Goal: Task Accomplishment & Management: Complete application form

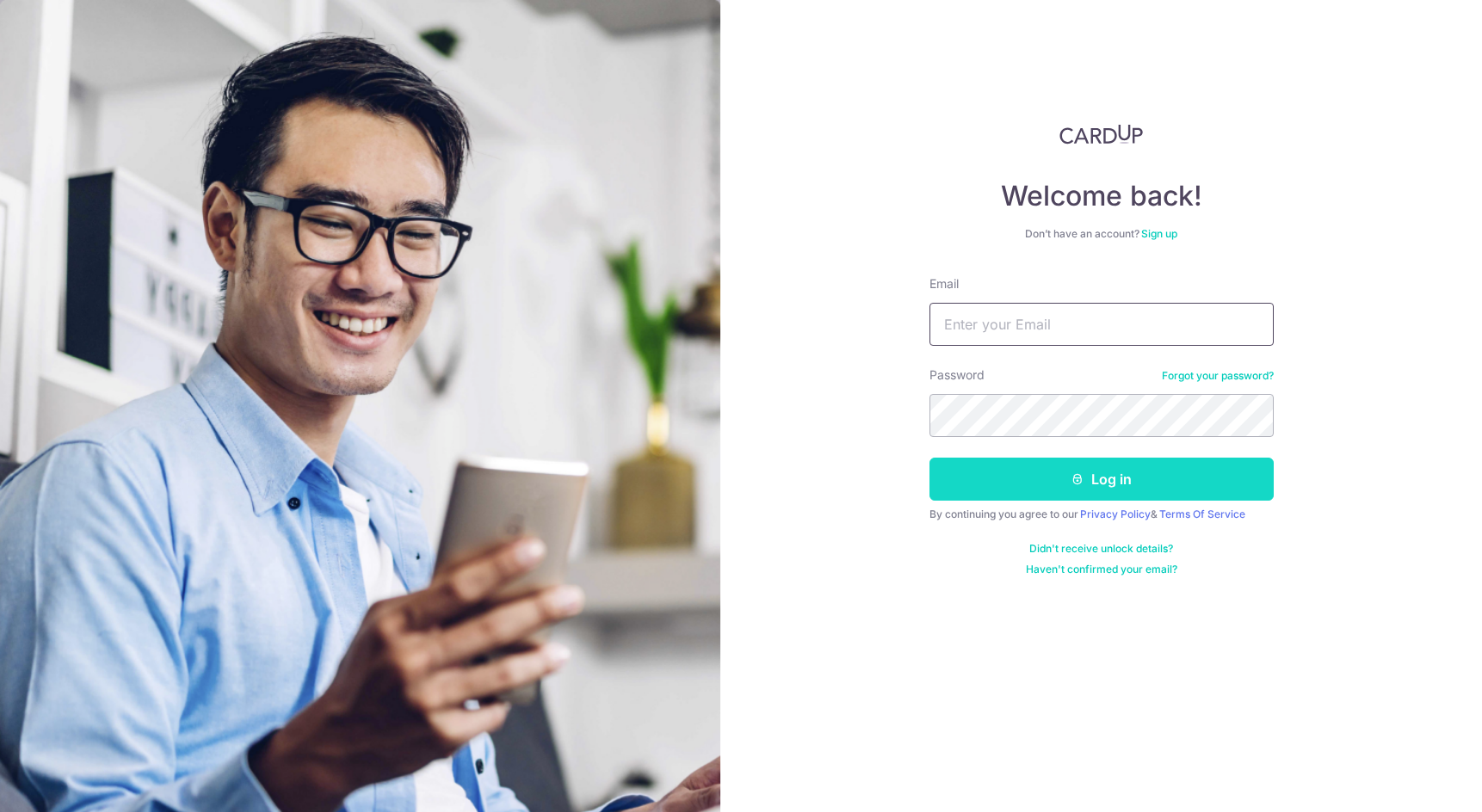
type input "[EMAIL_ADDRESS][DOMAIN_NAME]"
drag, startPoint x: 1209, startPoint y: 481, endPoint x: 1205, endPoint y: 473, distance: 8.9
click at [1208, 478] on button "Log in" at bounding box center [1101, 479] width 344 height 43
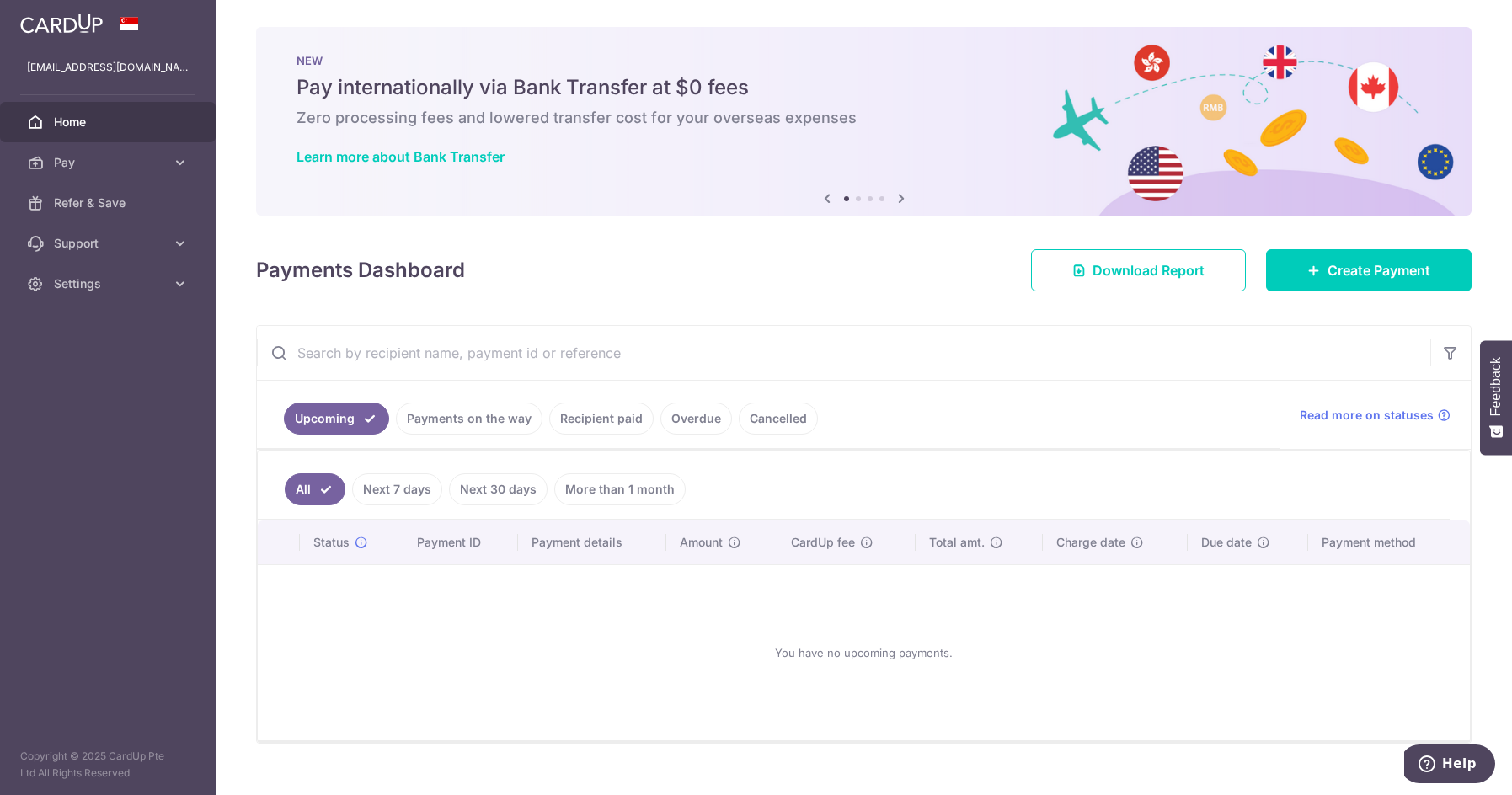
click at [489, 421] on link "Payments on the way" at bounding box center [469, 419] width 146 height 32
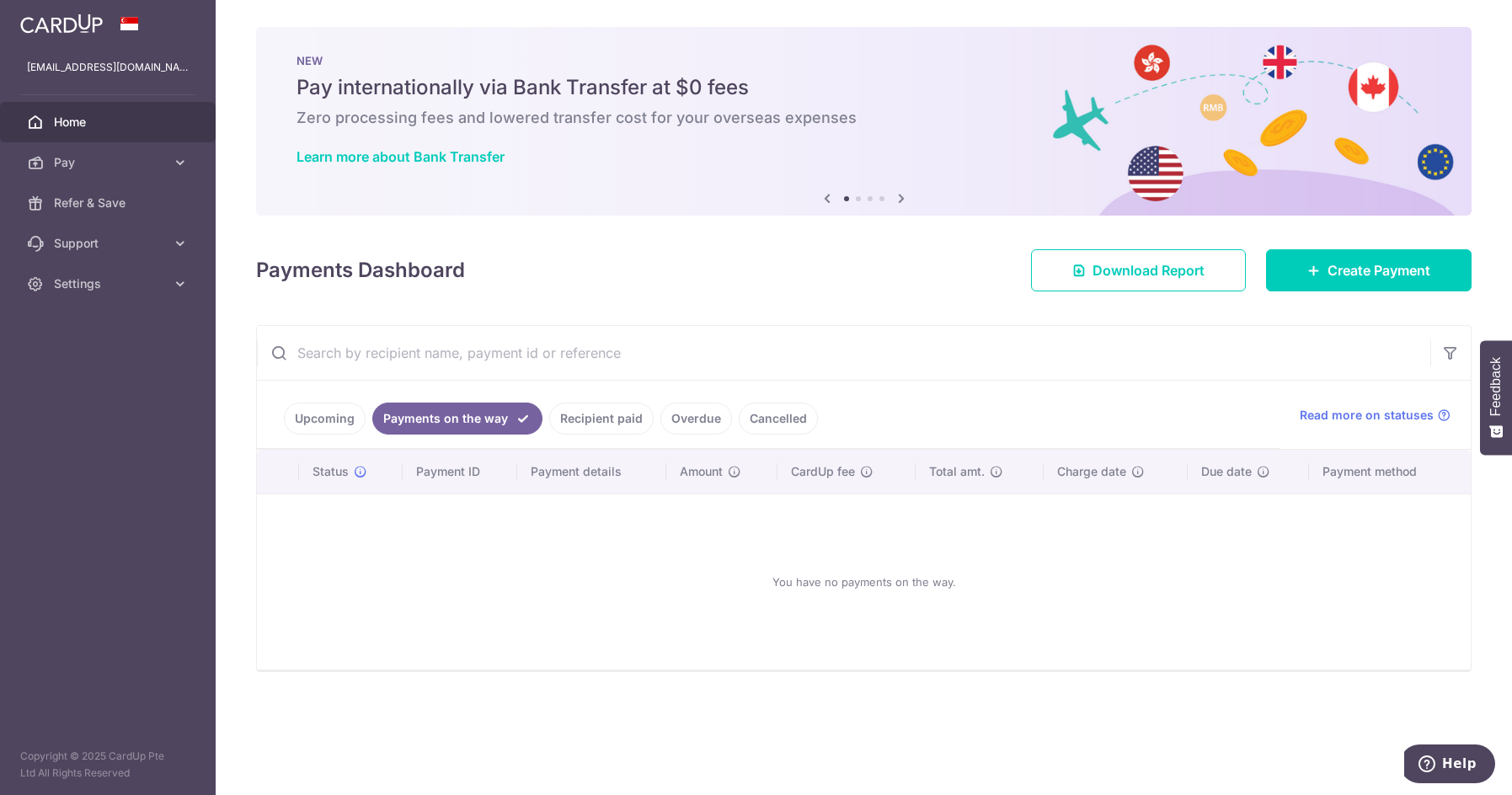
click at [581, 423] on link "Recipient paid" at bounding box center [601, 419] width 104 height 32
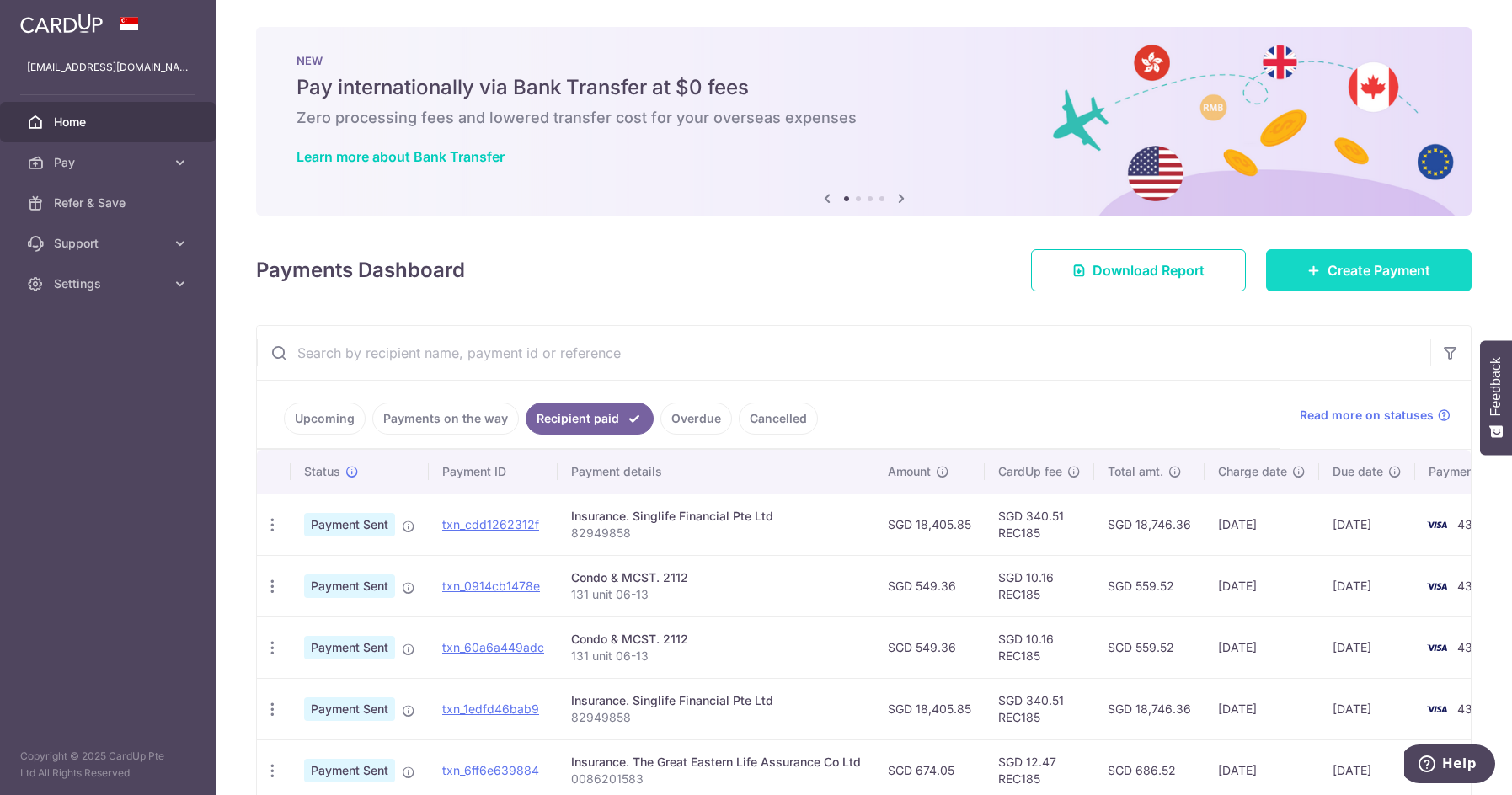
click at [1327, 272] on span "Create Payment" at bounding box center [1378, 270] width 103 height 21
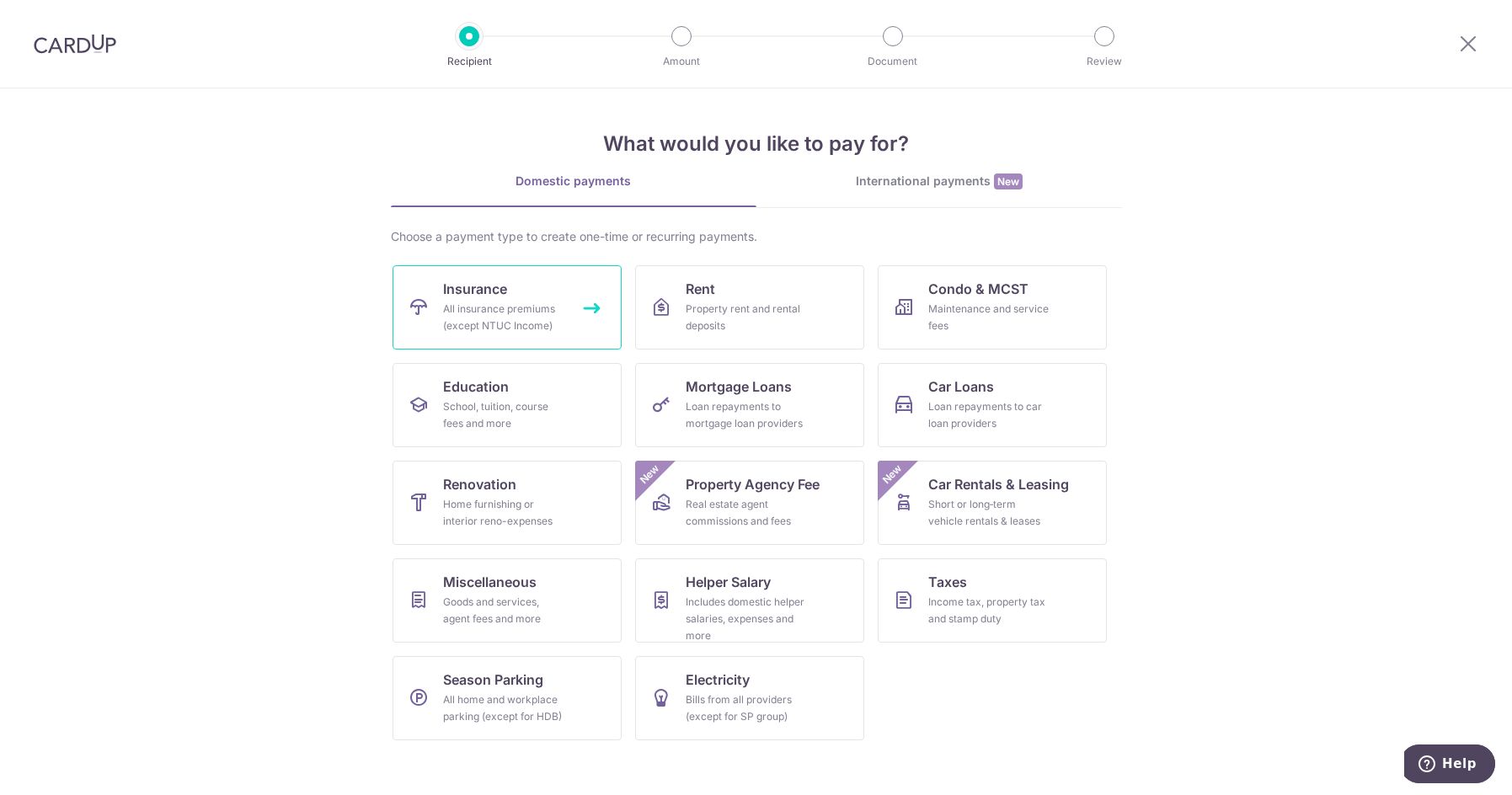
click at [548, 314] on div "All insurance premiums (except NTUC Income)" at bounding box center [504, 318] width 121 height 34
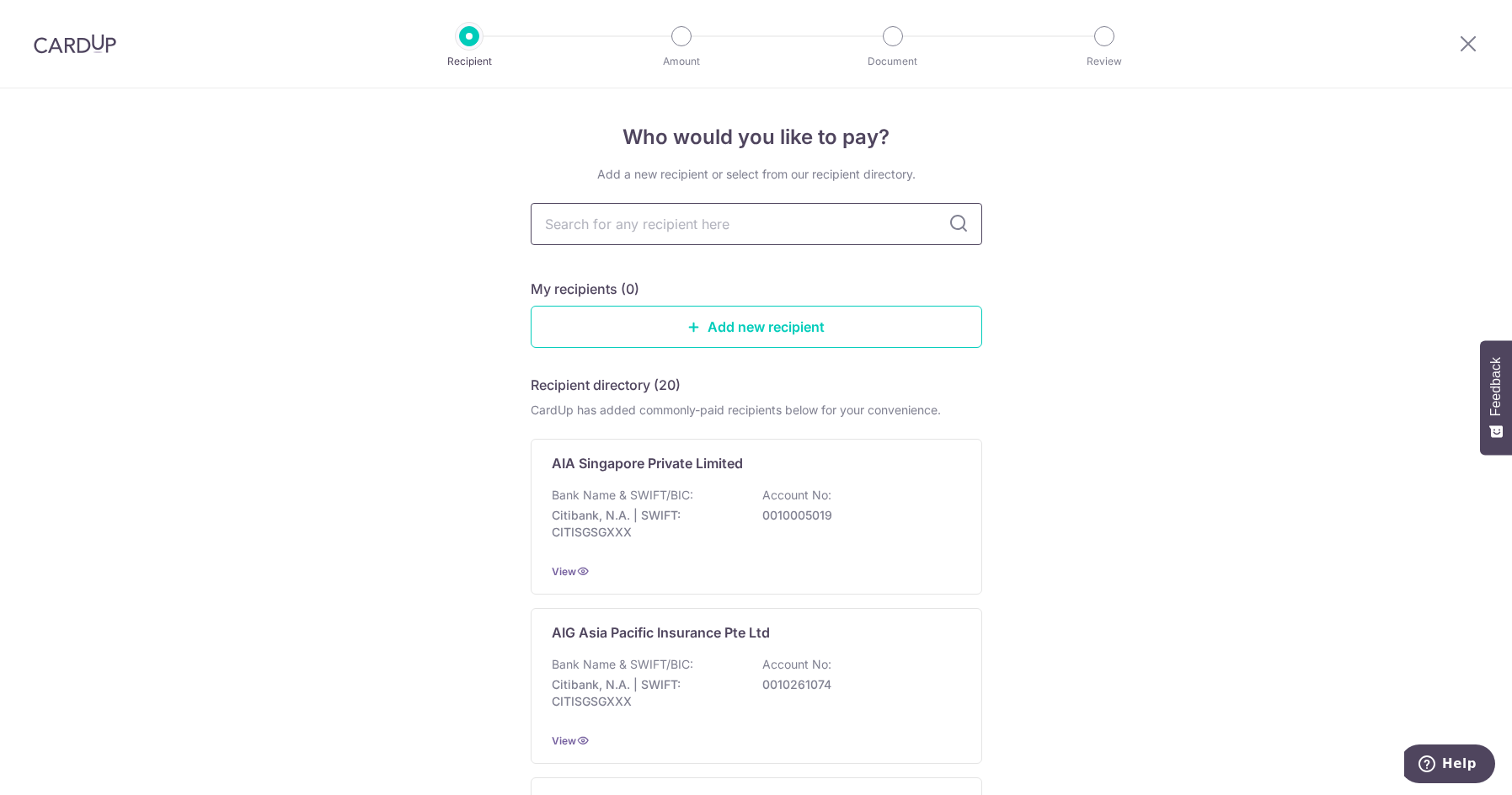
click at [784, 224] on input "text" at bounding box center [756, 223] width 452 height 42
type input "great"
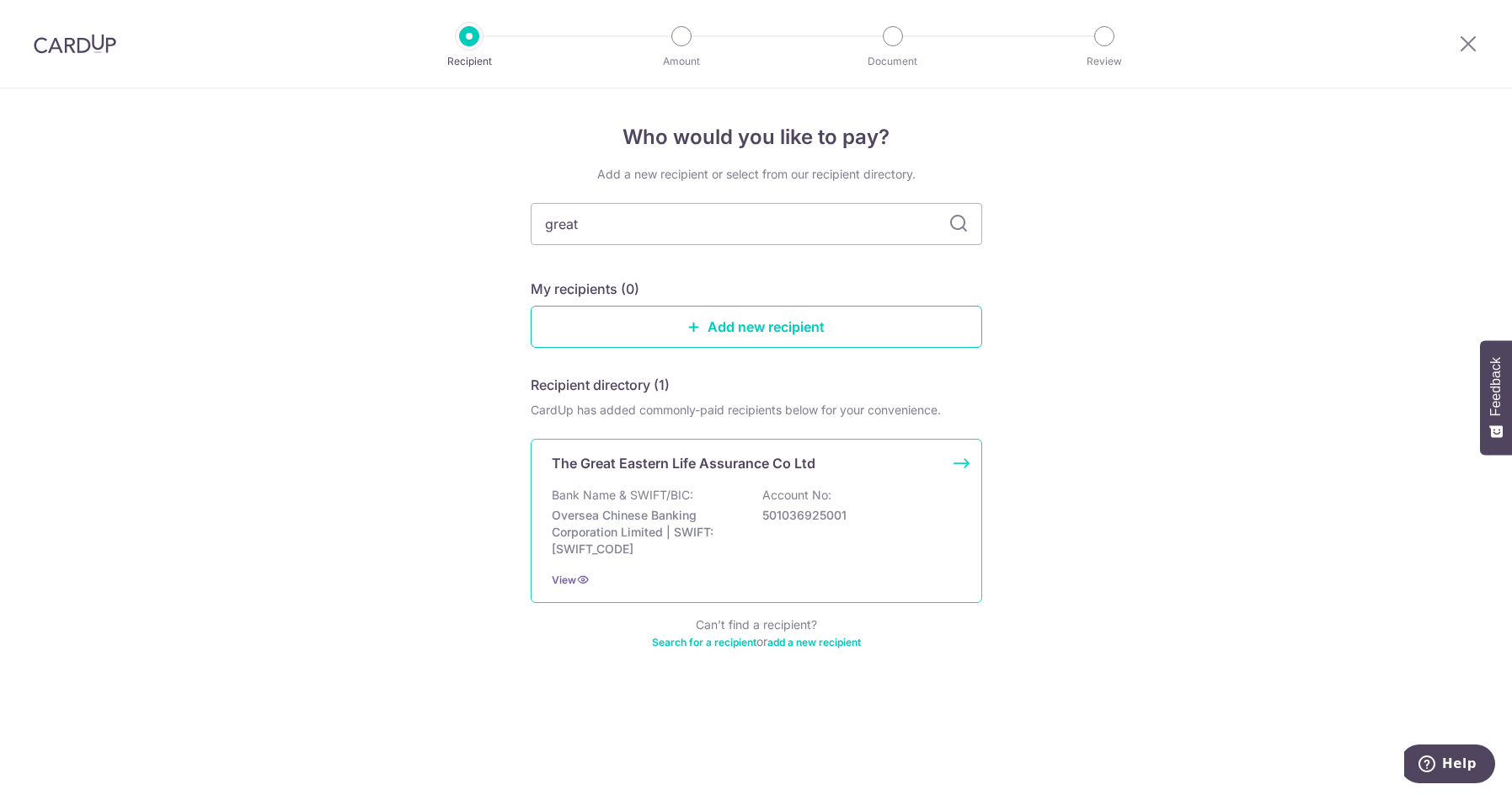
click at [741, 477] on div "The Great Eastern Life Assurance Co Ltd Bank Name & SWIFT/BIC: Oversea Chinese …" at bounding box center [756, 521] width 452 height 164
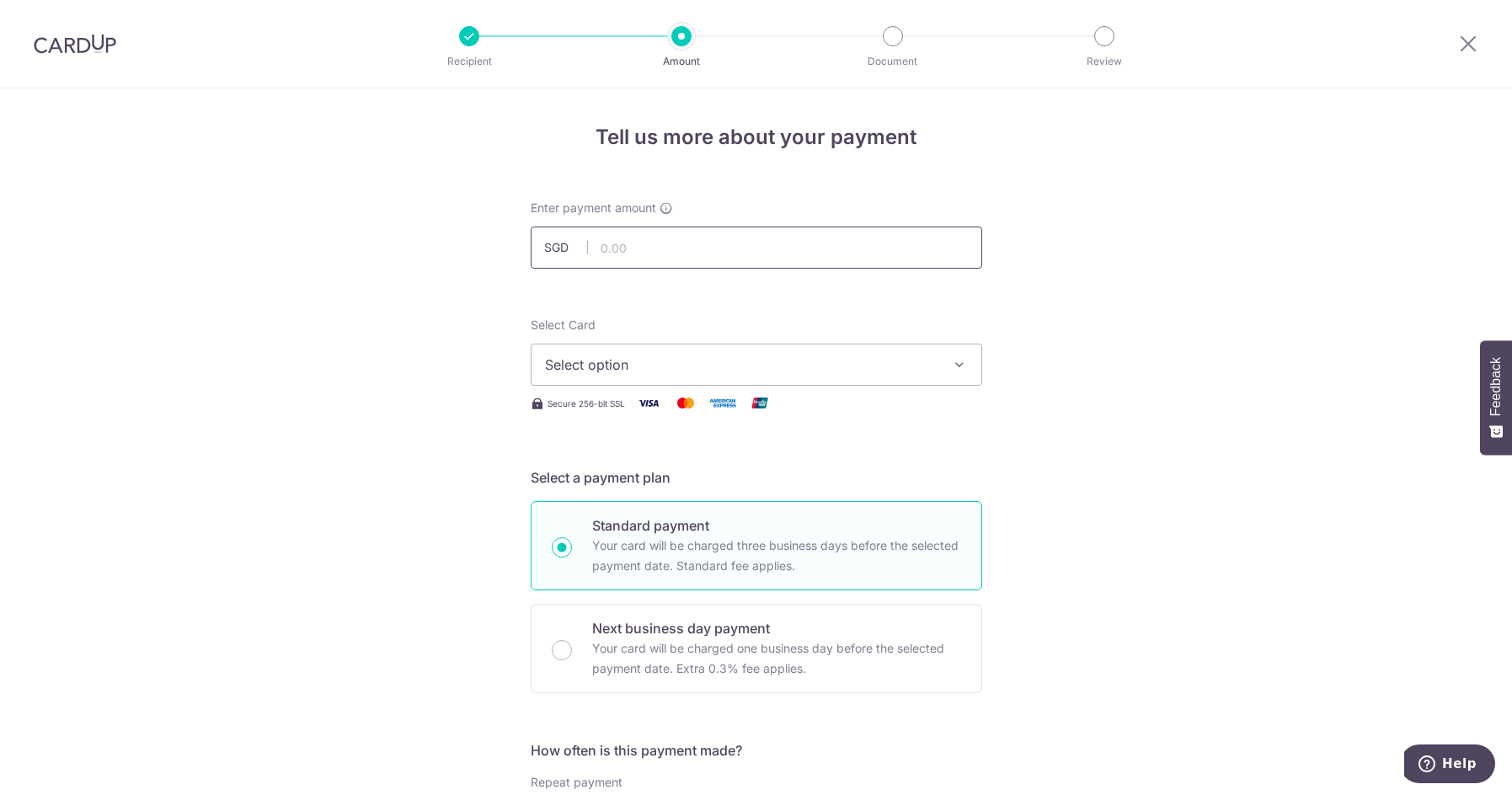
click at [682, 246] on input "text" at bounding box center [756, 247] width 452 height 42
type input "277.60"
click at [665, 364] on span "Select option" at bounding box center [741, 364] width 393 height 21
click at [638, 482] on span "**** 4328" at bounding box center [618, 485] width 65 height 21
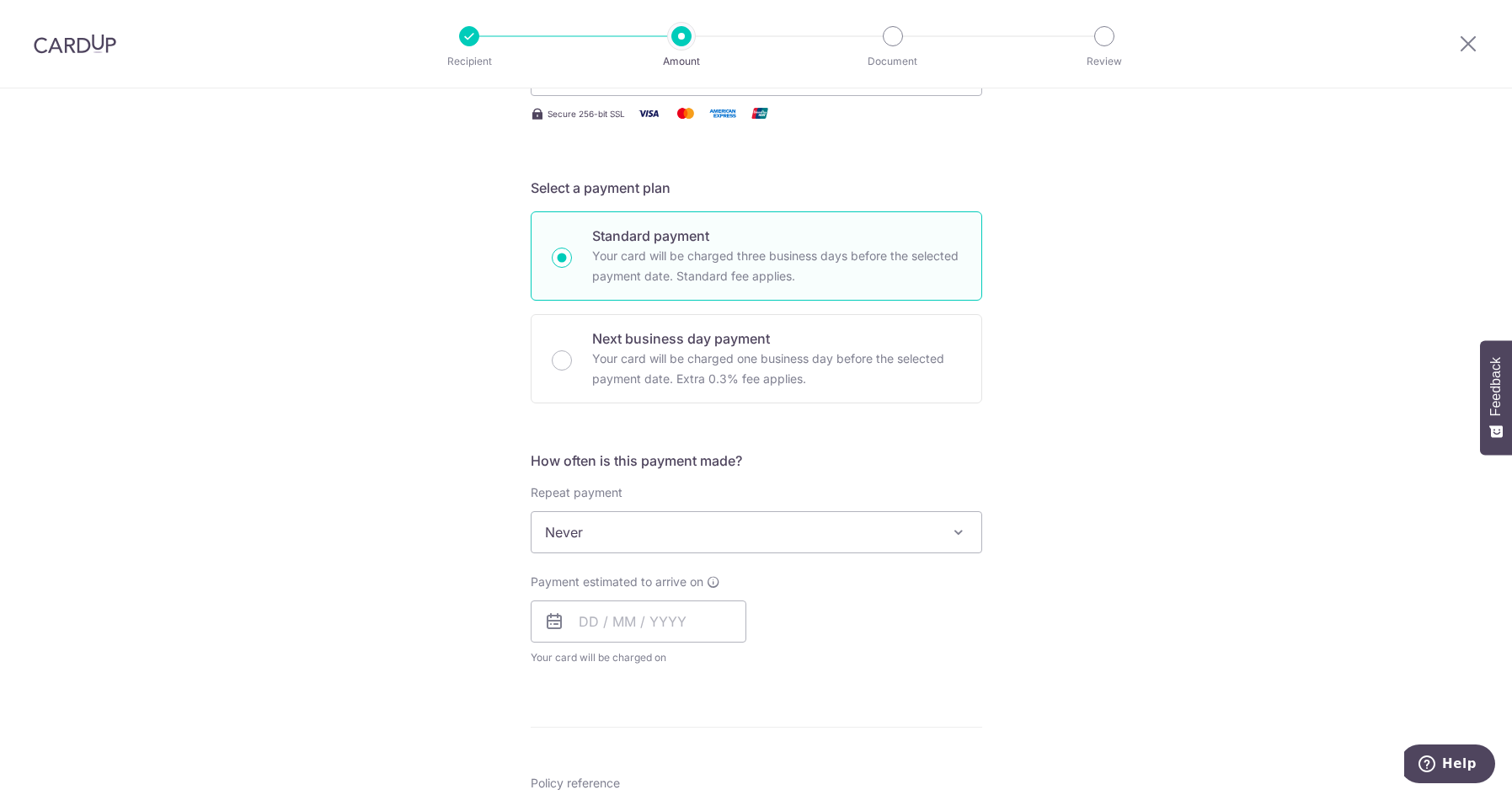
scroll to position [337, 0]
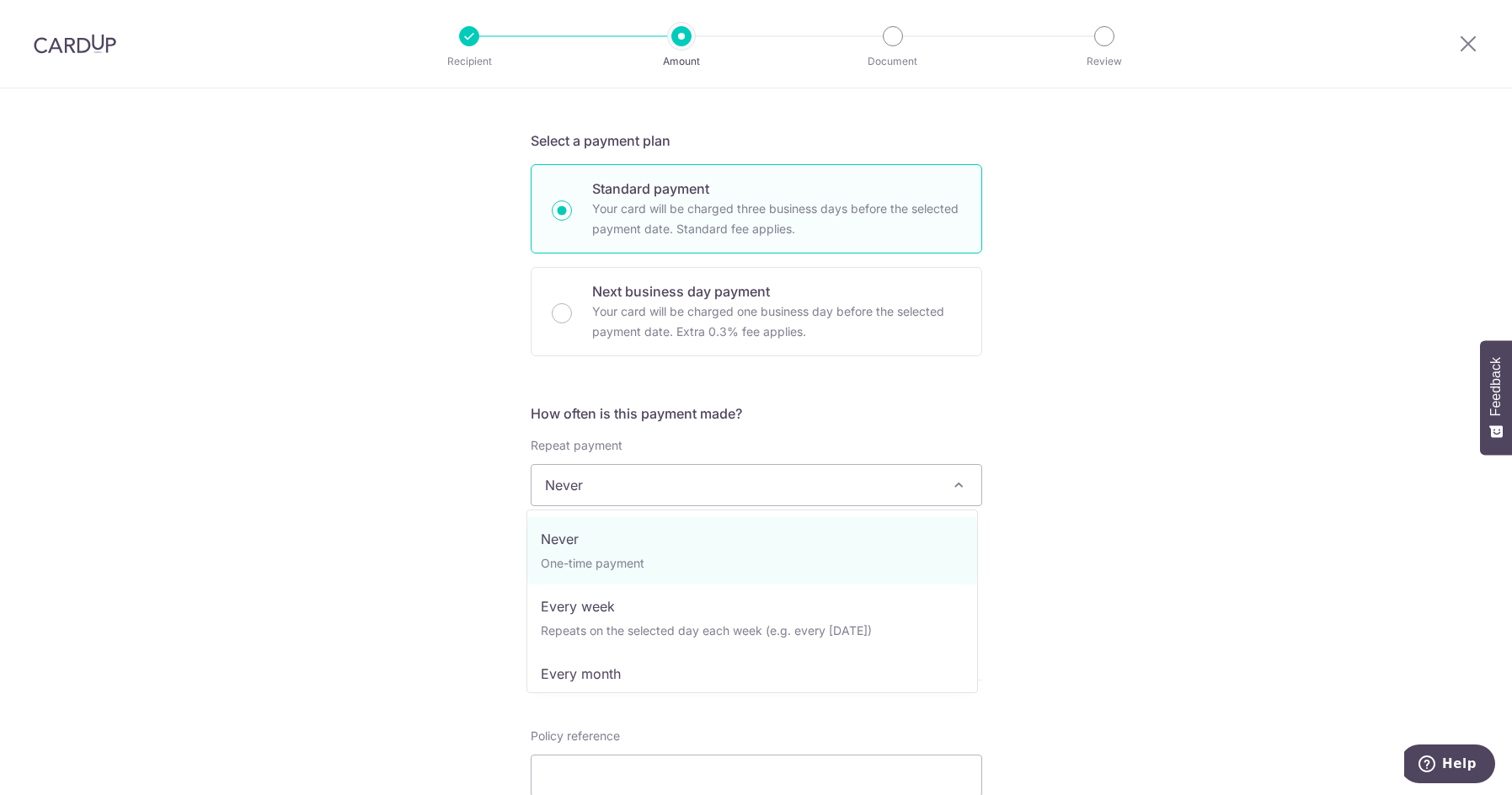
click at [706, 490] on span "Never" at bounding box center [756, 485] width 450 height 40
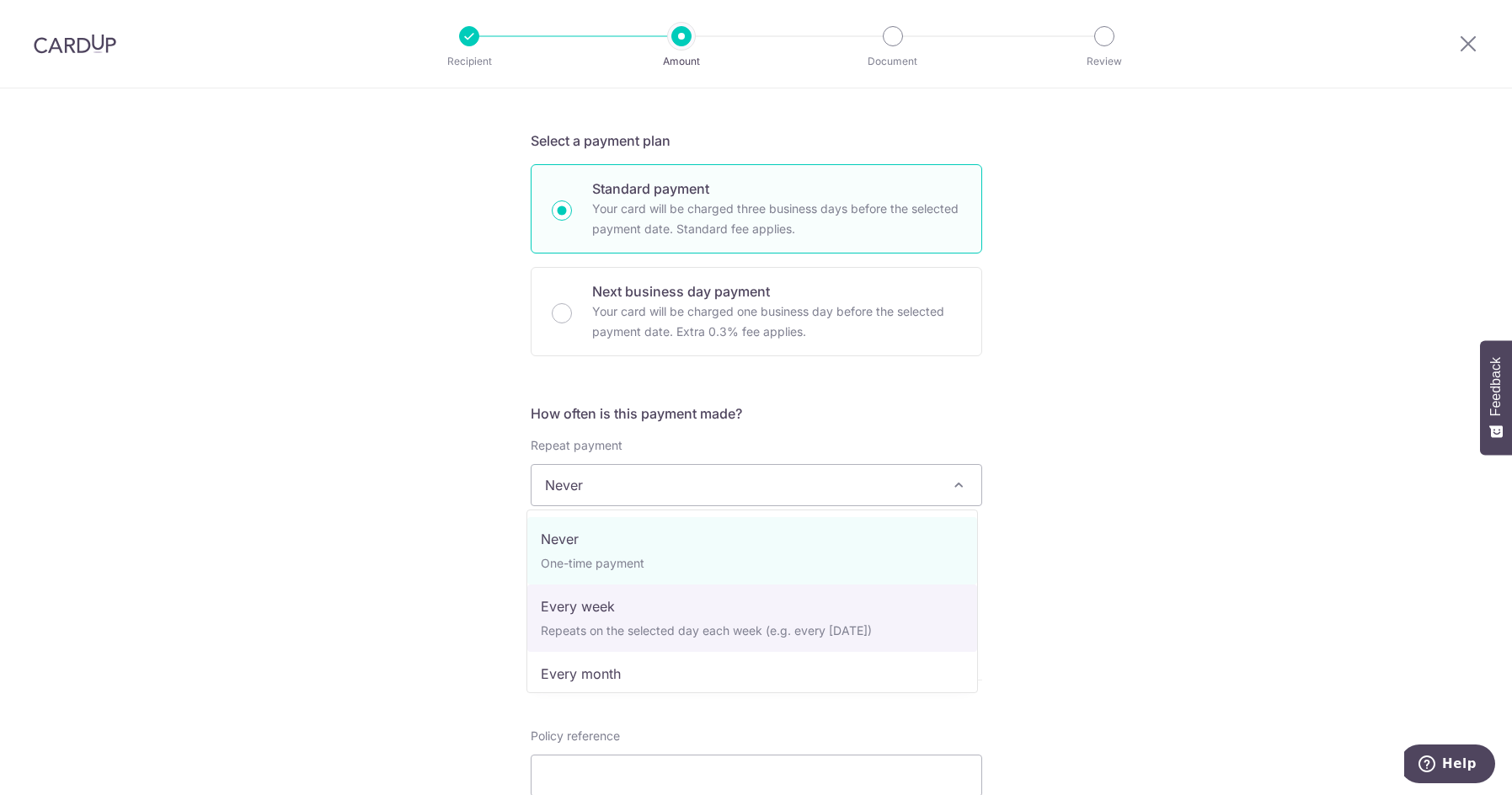
select select "2"
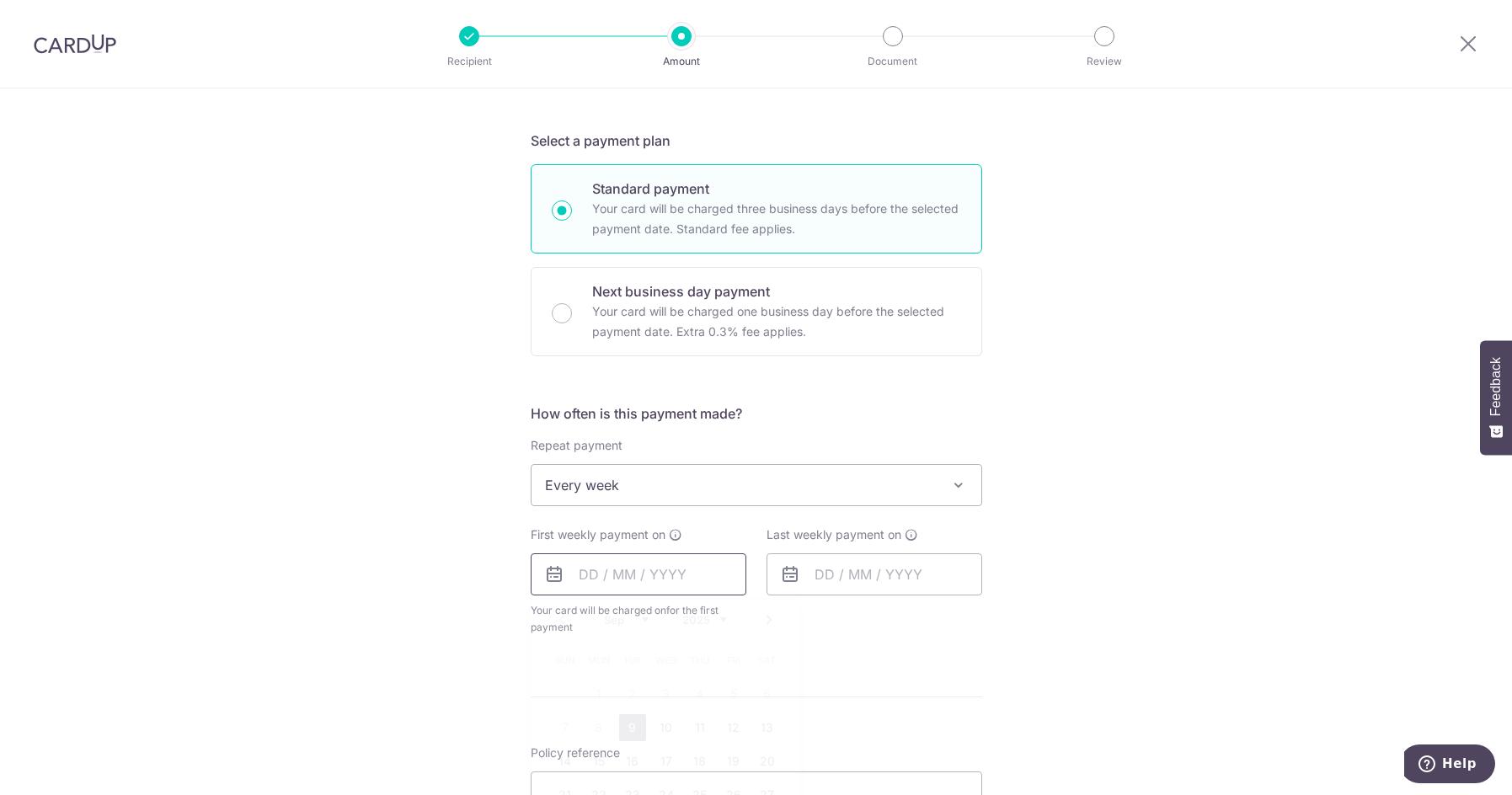
click at [645, 576] on input "text" at bounding box center [638, 574] width 215 height 42
click at [1037, 510] on div "Tell us more about your payment Enter payment amount SGD 277.60 277.60 Select C…" at bounding box center [756, 522] width 1512 height 1541
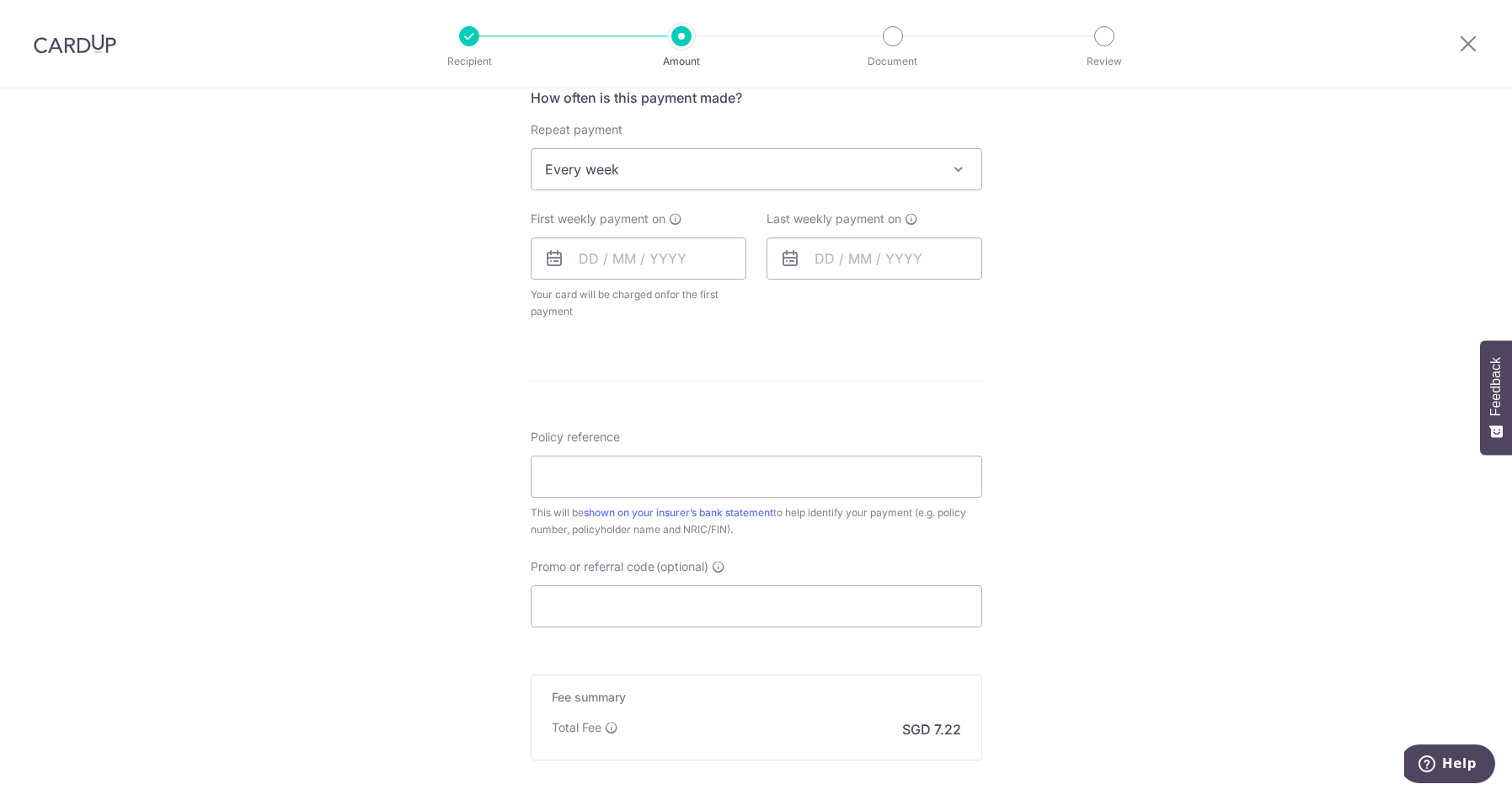
scroll to position [674, 0]
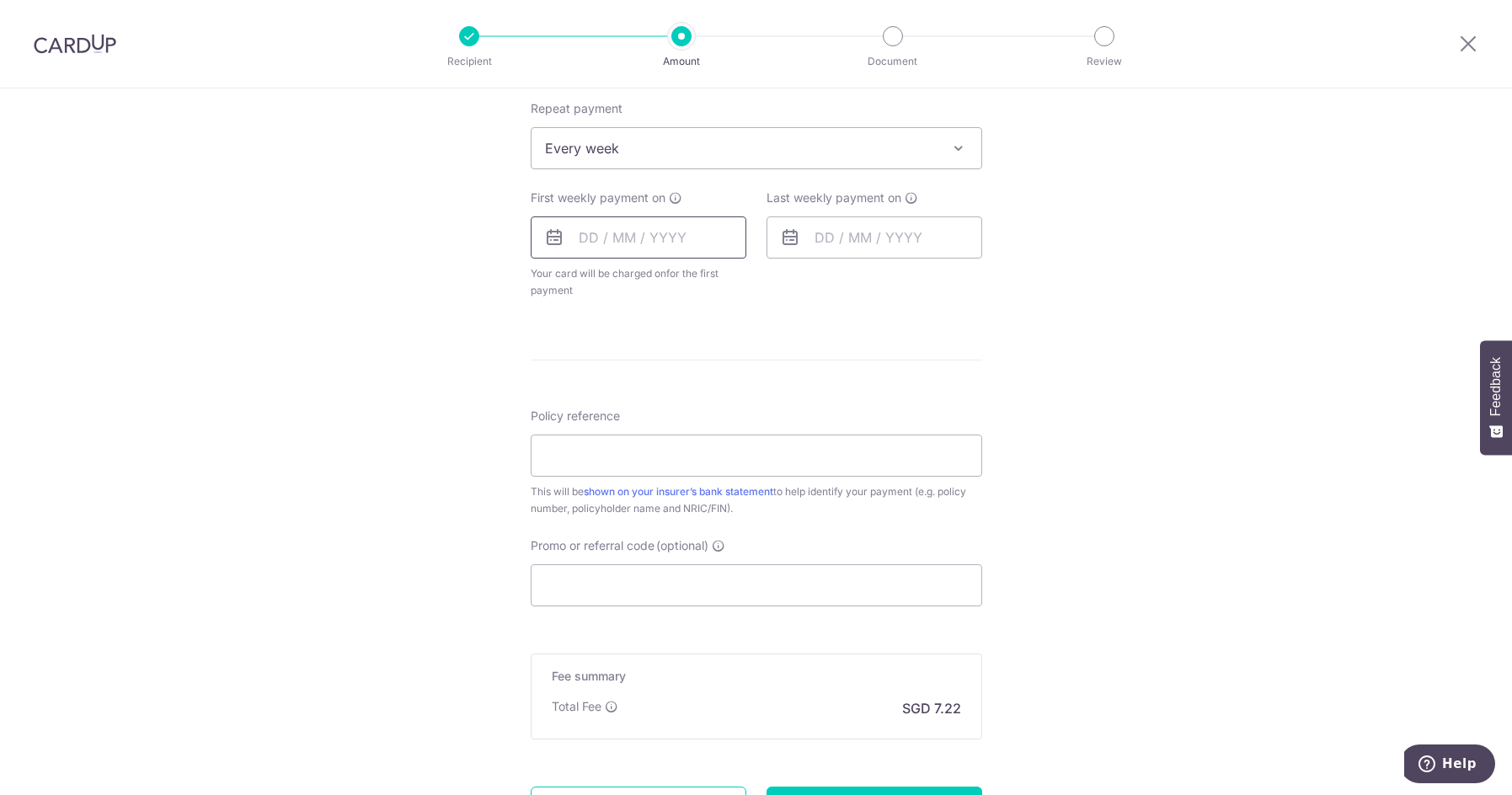
click at [670, 235] on input "text" at bounding box center [638, 237] width 215 height 42
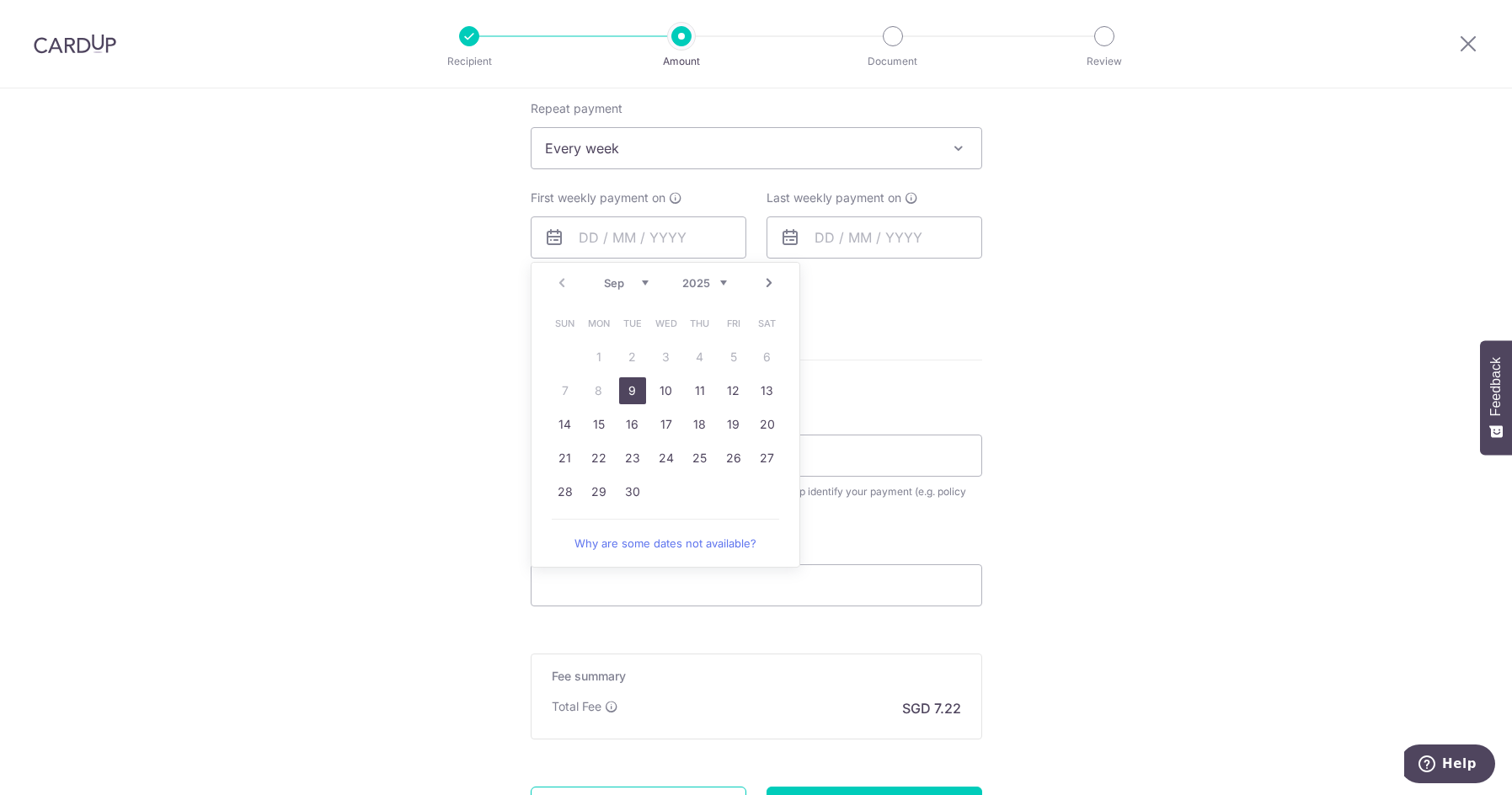
click at [630, 386] on link "9" at bounding box center [632, 391] width 27 height 27
type input "[DATE]"
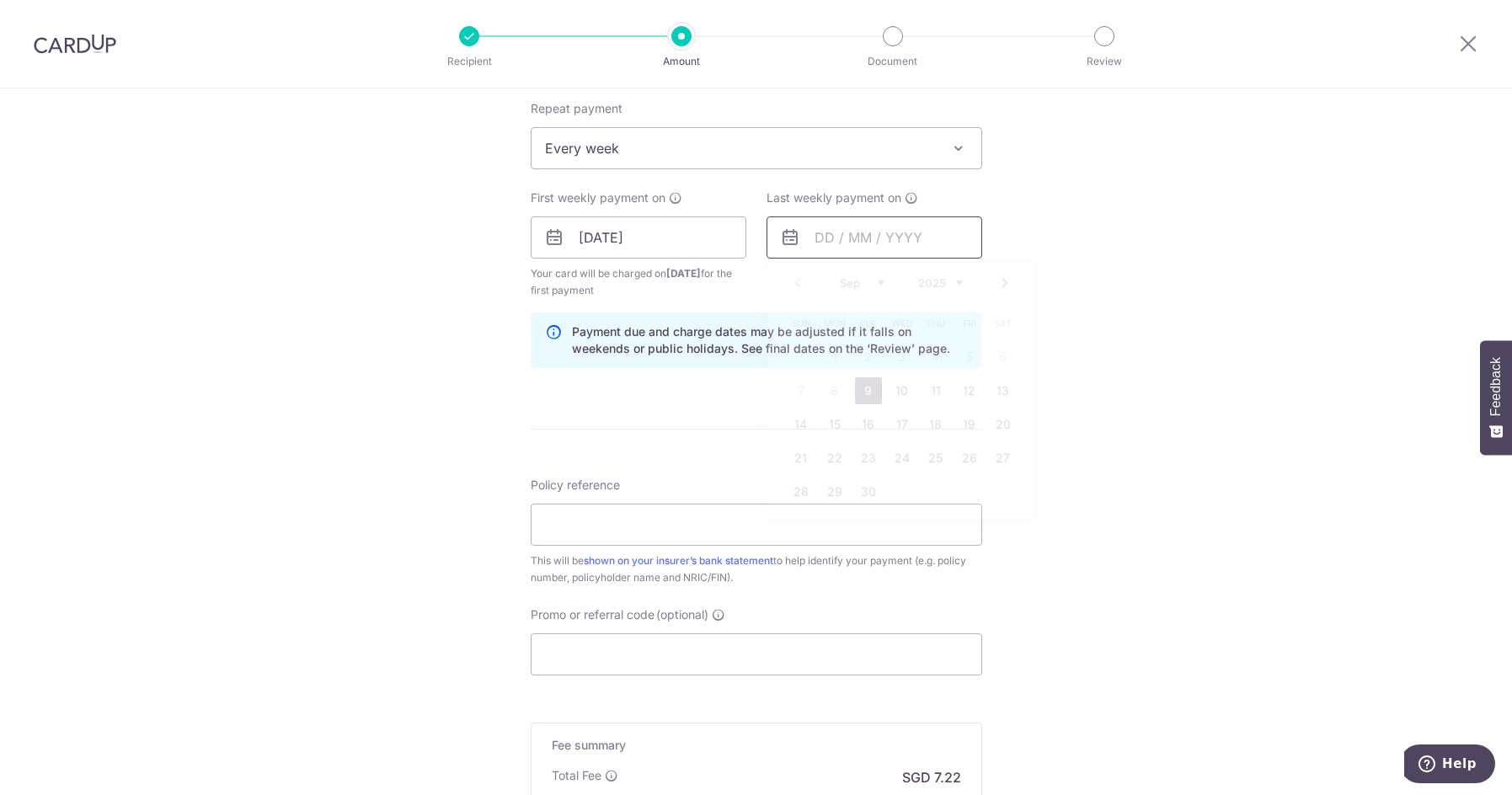
click at [828, 231] on input "text" at bounding box center [873, 237] width 215 height 42
click at [861, 423] on link "16" at bounding box center [868, 424] width 27 height 27
type input "16/09/2025"
click at [609, 526] on input "Policy reference" at bounding box center [756, 524] width 452 height 42
type input "0206926282"
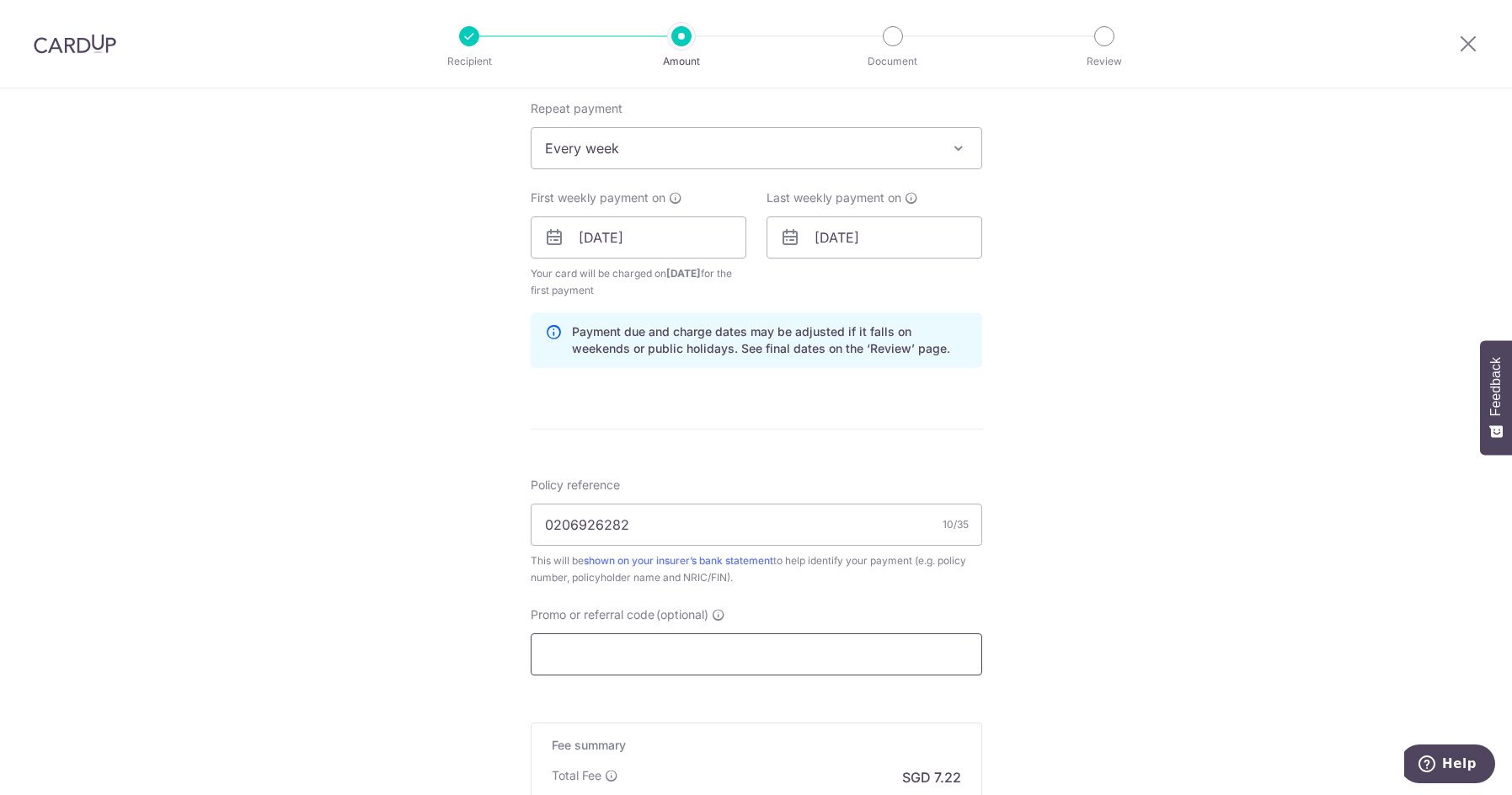
click at [832, 657] on input "Promo or referral code (optional)" at bounding box center [756, 654] width 452 height 42
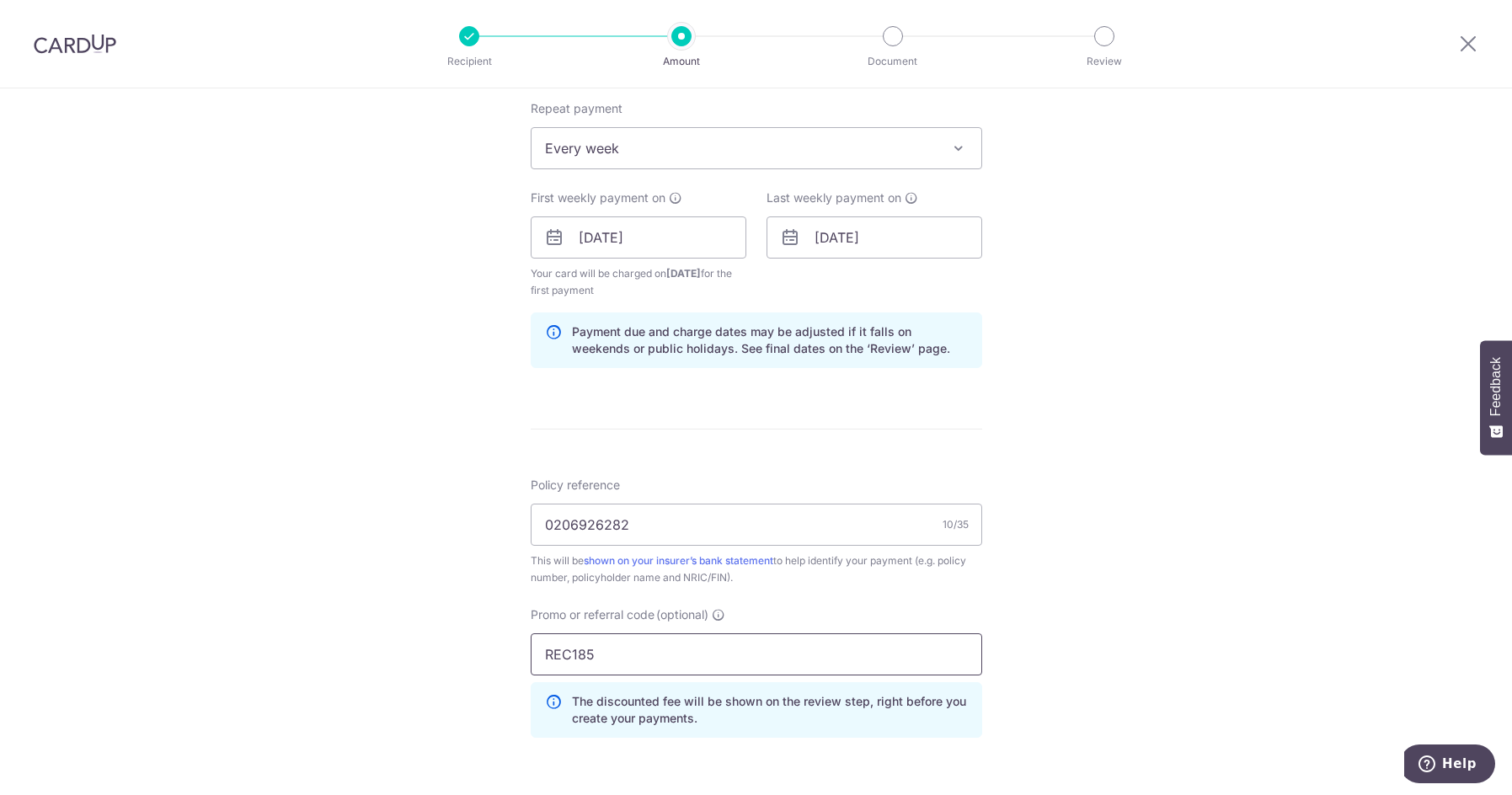
type input "REC185"
click at [1101, 674] on div "Tell us more about your payment Enter payment amount SGD 277.60 277.60 Select C…" at bounding box center [756, 256] width 1512 height 1686
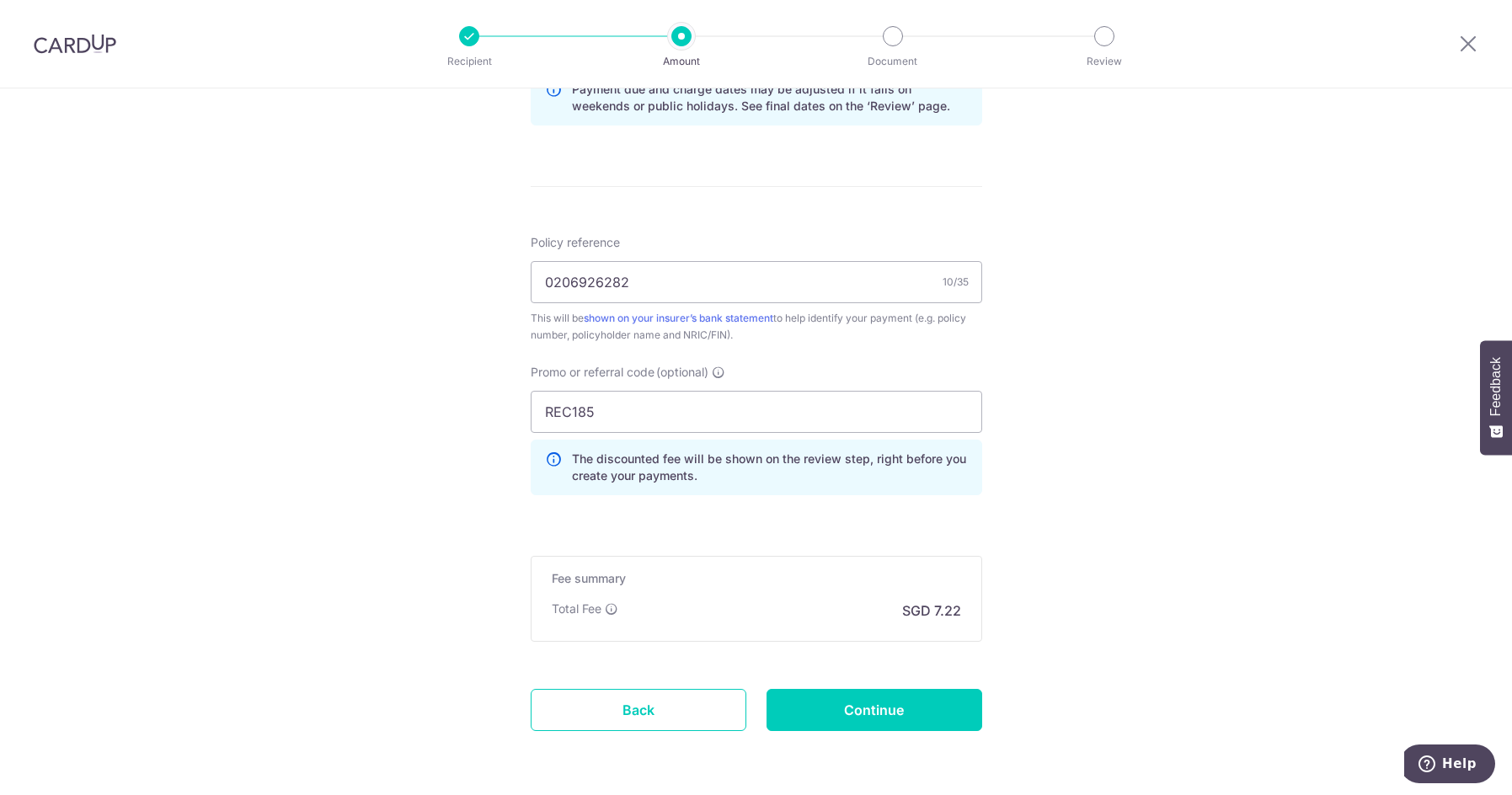
scroll to position [926, 0]
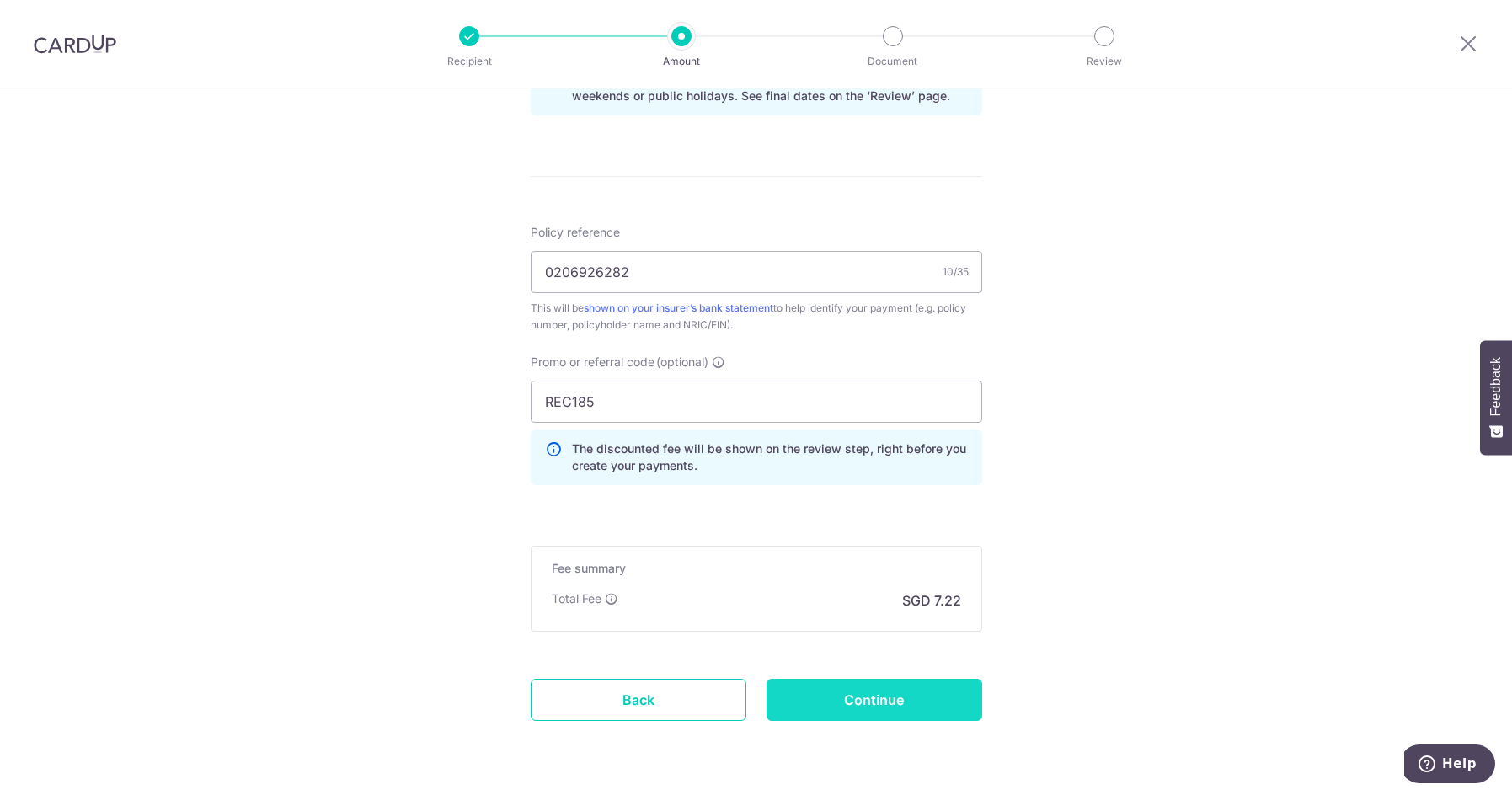
click at [897, 704] on input "Continue" at bounding box center [873, 699] width 215 height 42
type input "Create Schedule"
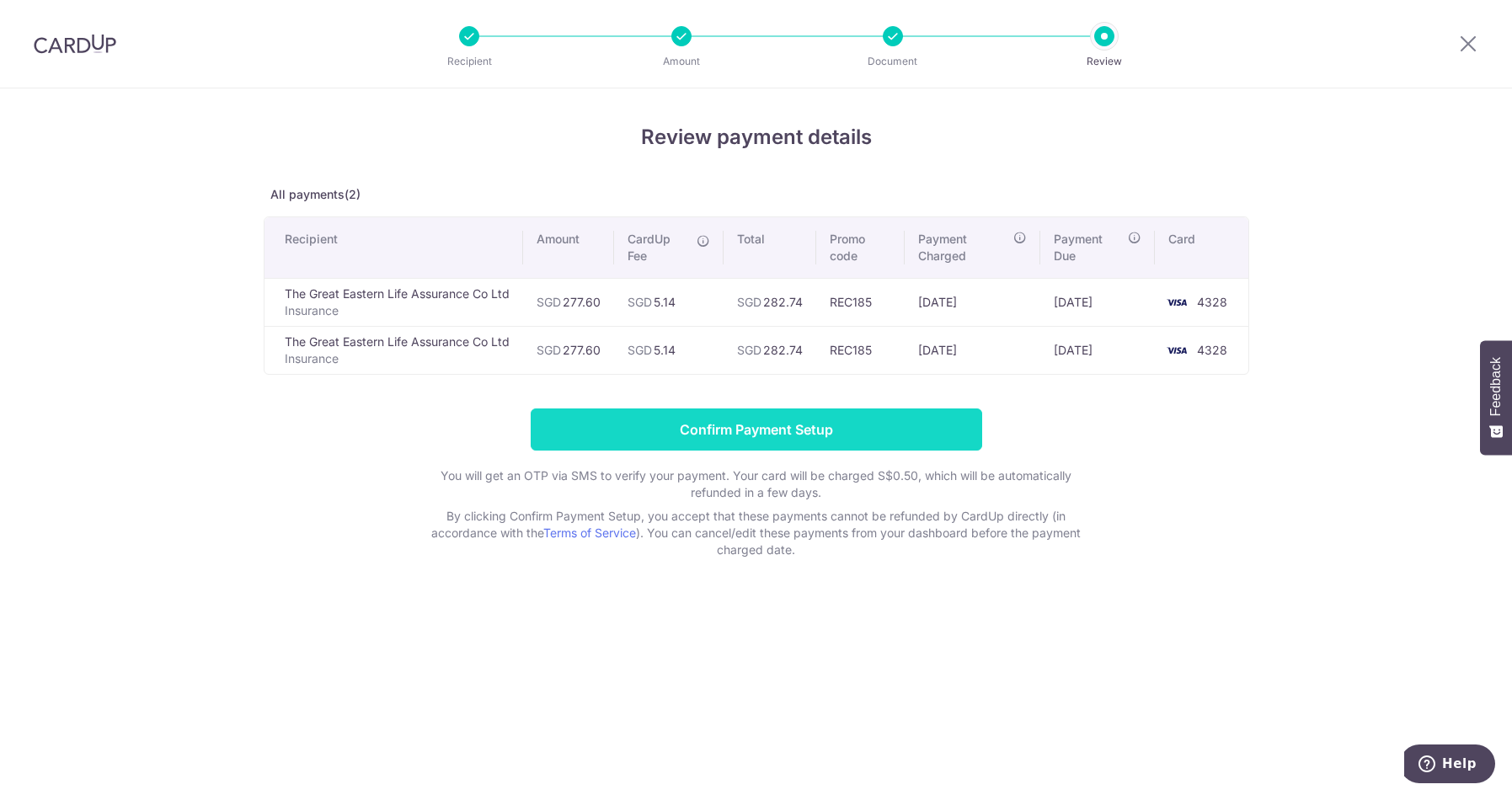
click at [820, 428] on input "Confirm Payment Setup" at bounding box center [756, 429] width 452 height 42
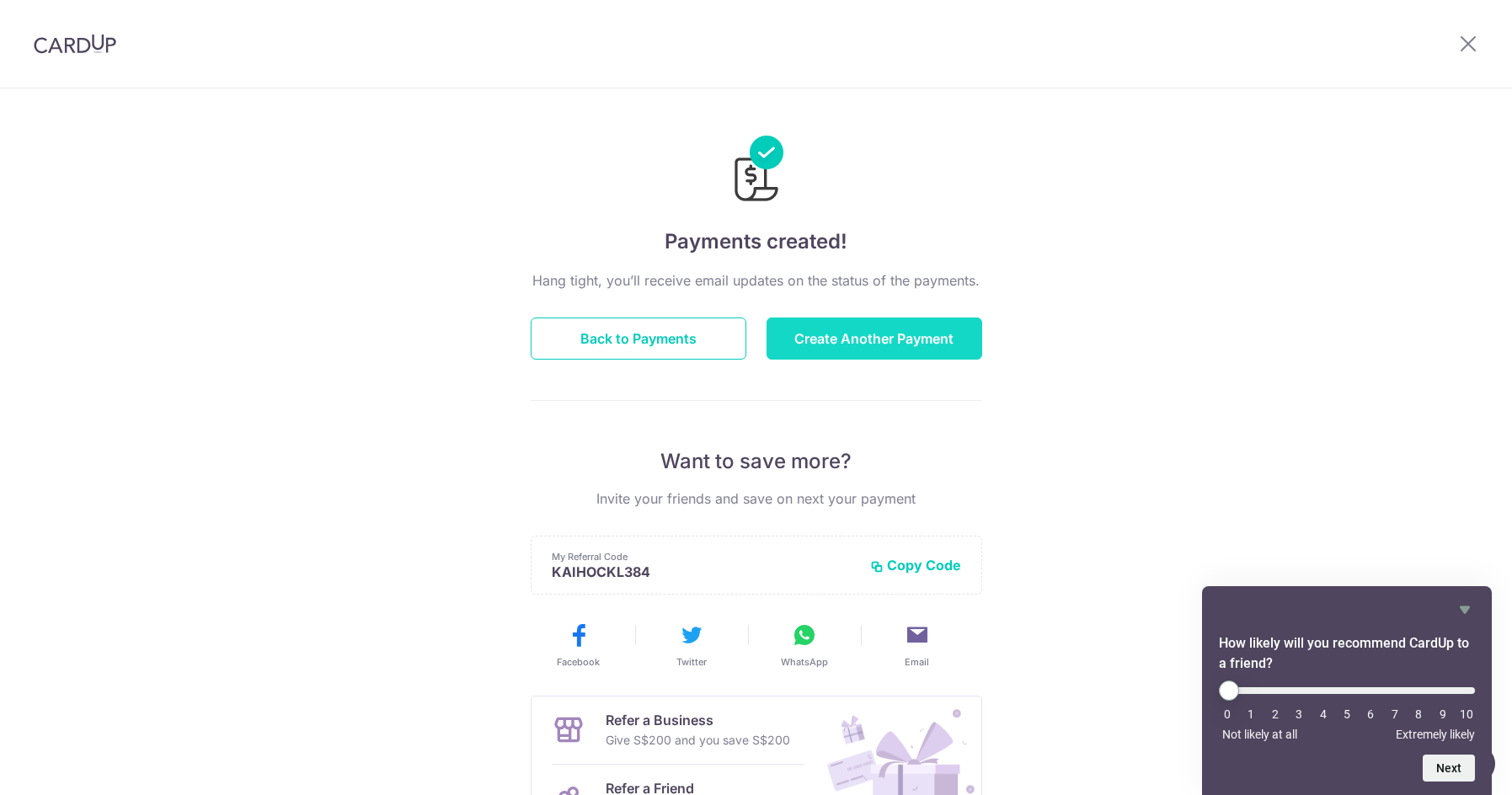
click at [881, 332] on button "Create Another Payment" at bounding box center [873, 339] width 215 height 42
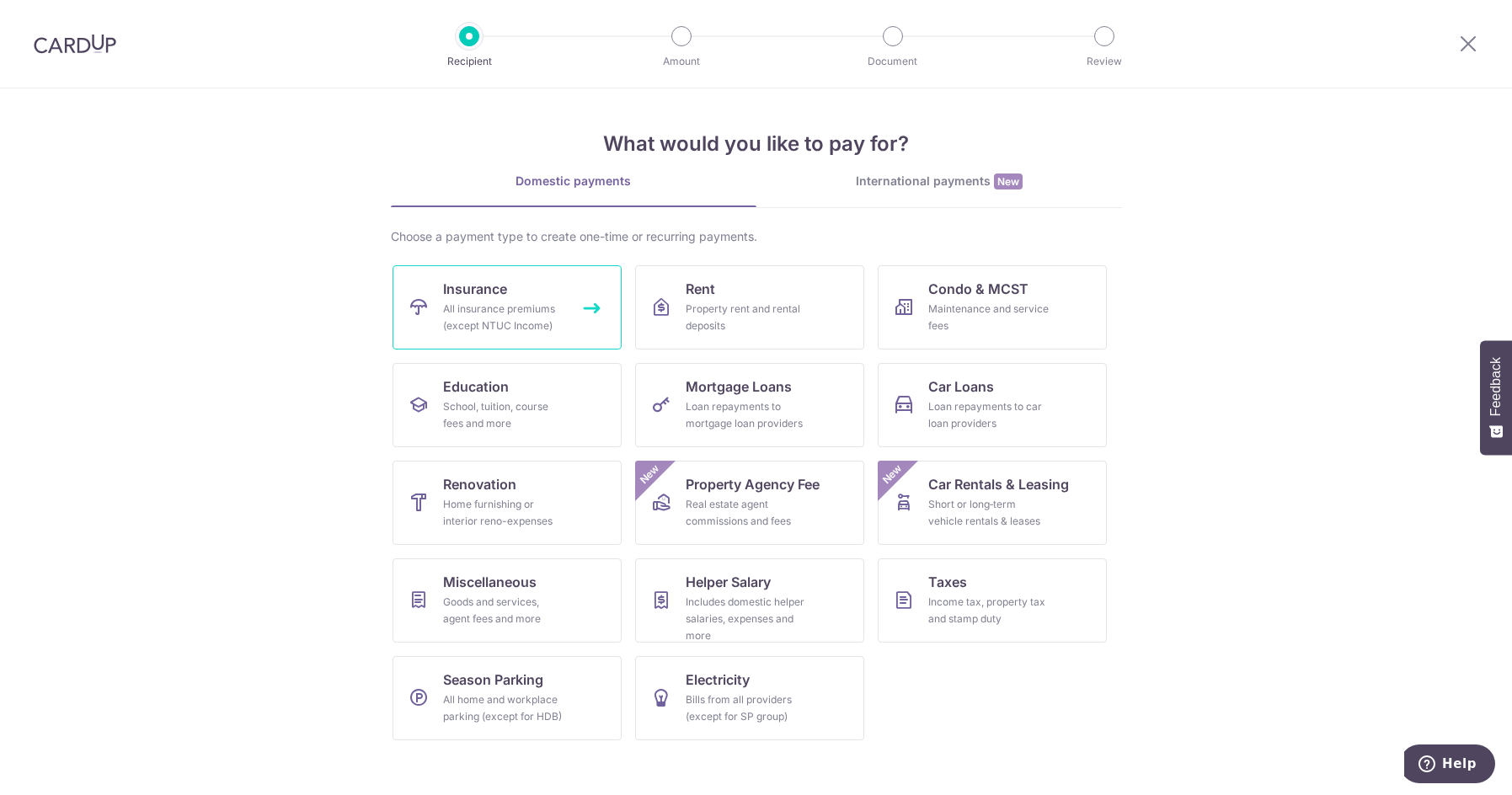
click at [533, 289] on link "Insurance All insurance premiums (except NTUC Income)" at bounding box center [507, 307] width 230 height 84
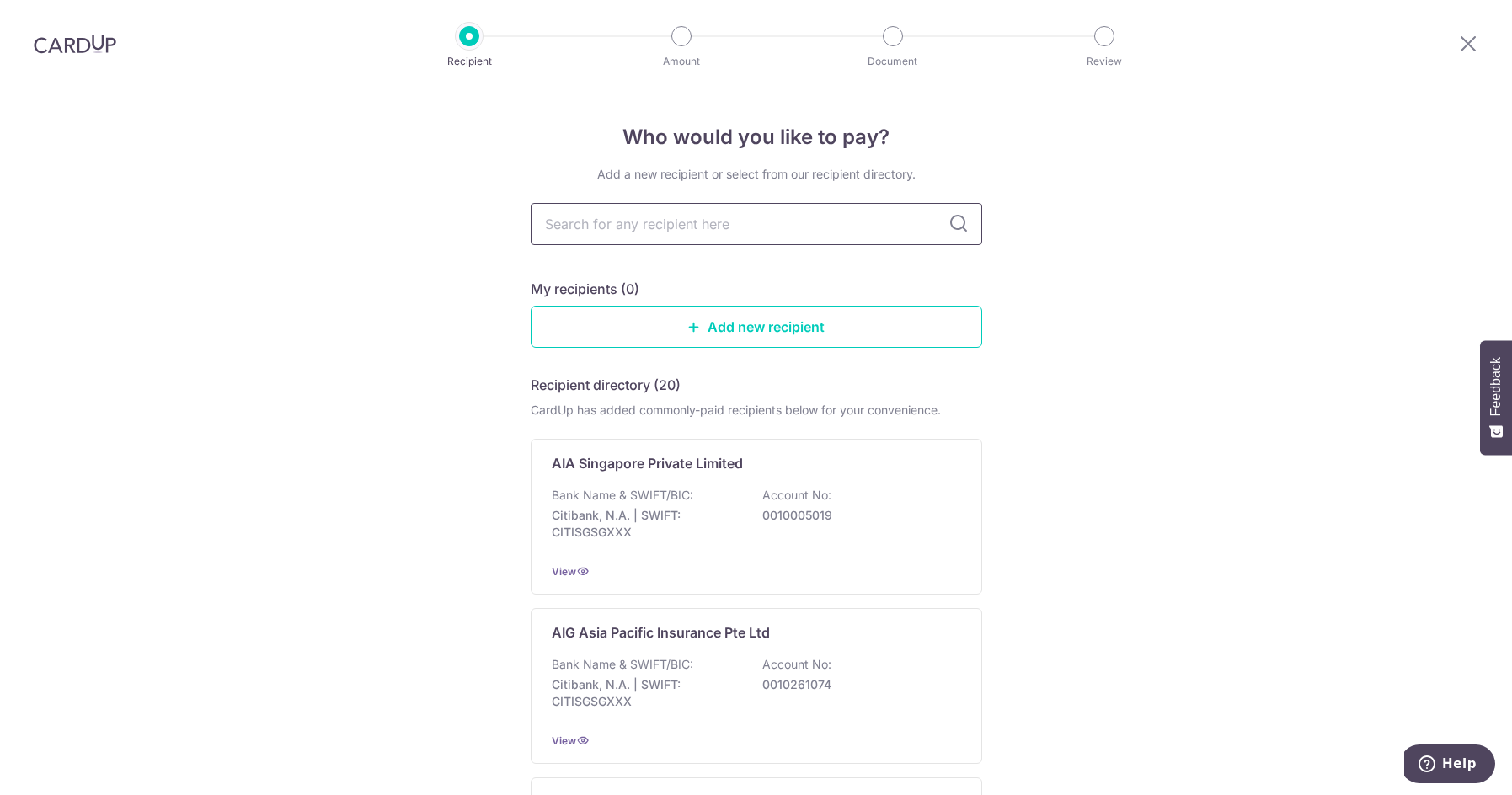
click at [706, 220] on input "text" at bounding box center [756, 223] width 452 height 42
type input "great"
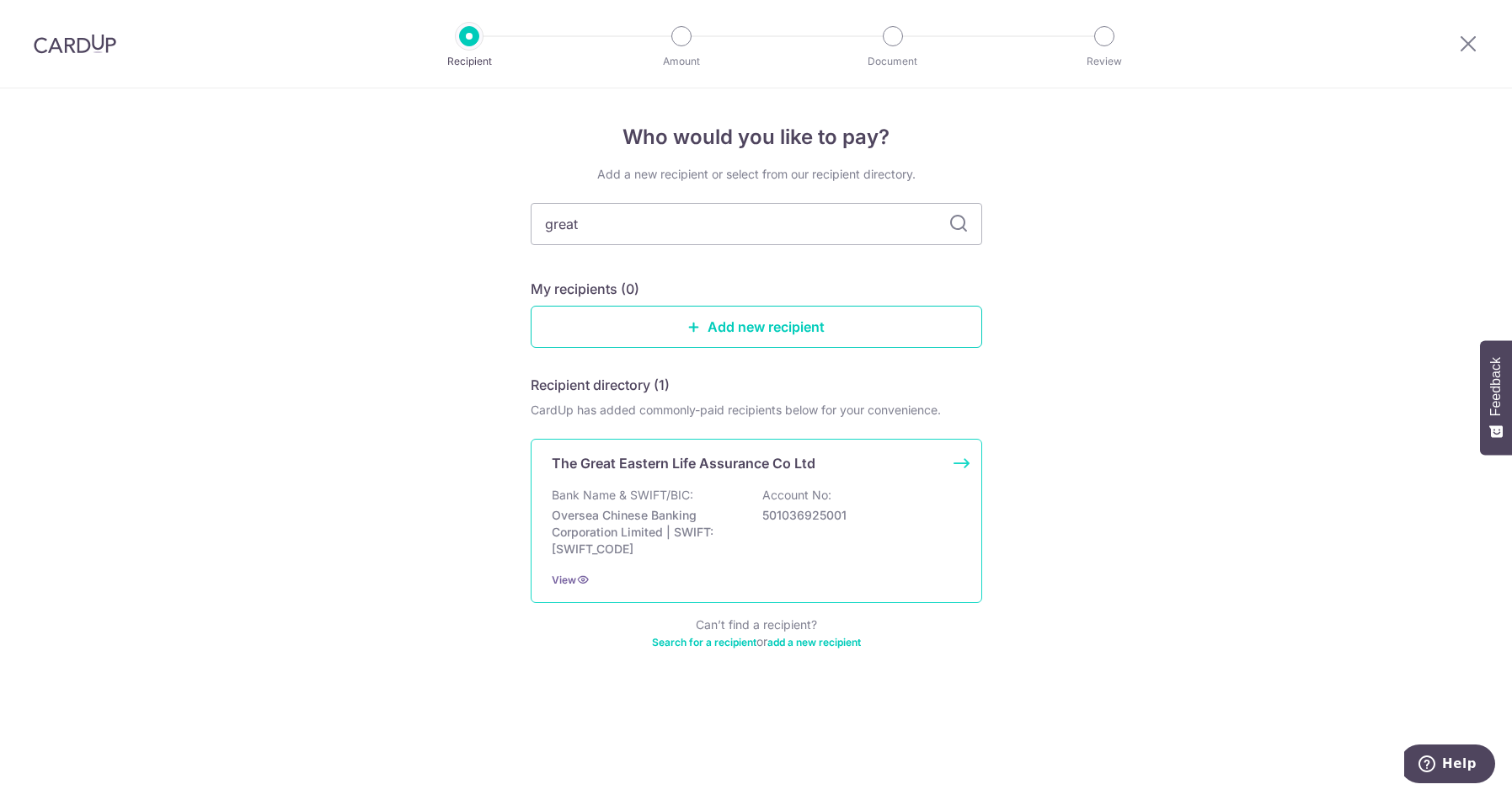
click at [656, 473] on div "The Great Eastern Life Assurance Co Ltd Bank Name & SWIFT/BIC: Oversea Chinese …" at bounding box center [756, 521] width 452 height 164
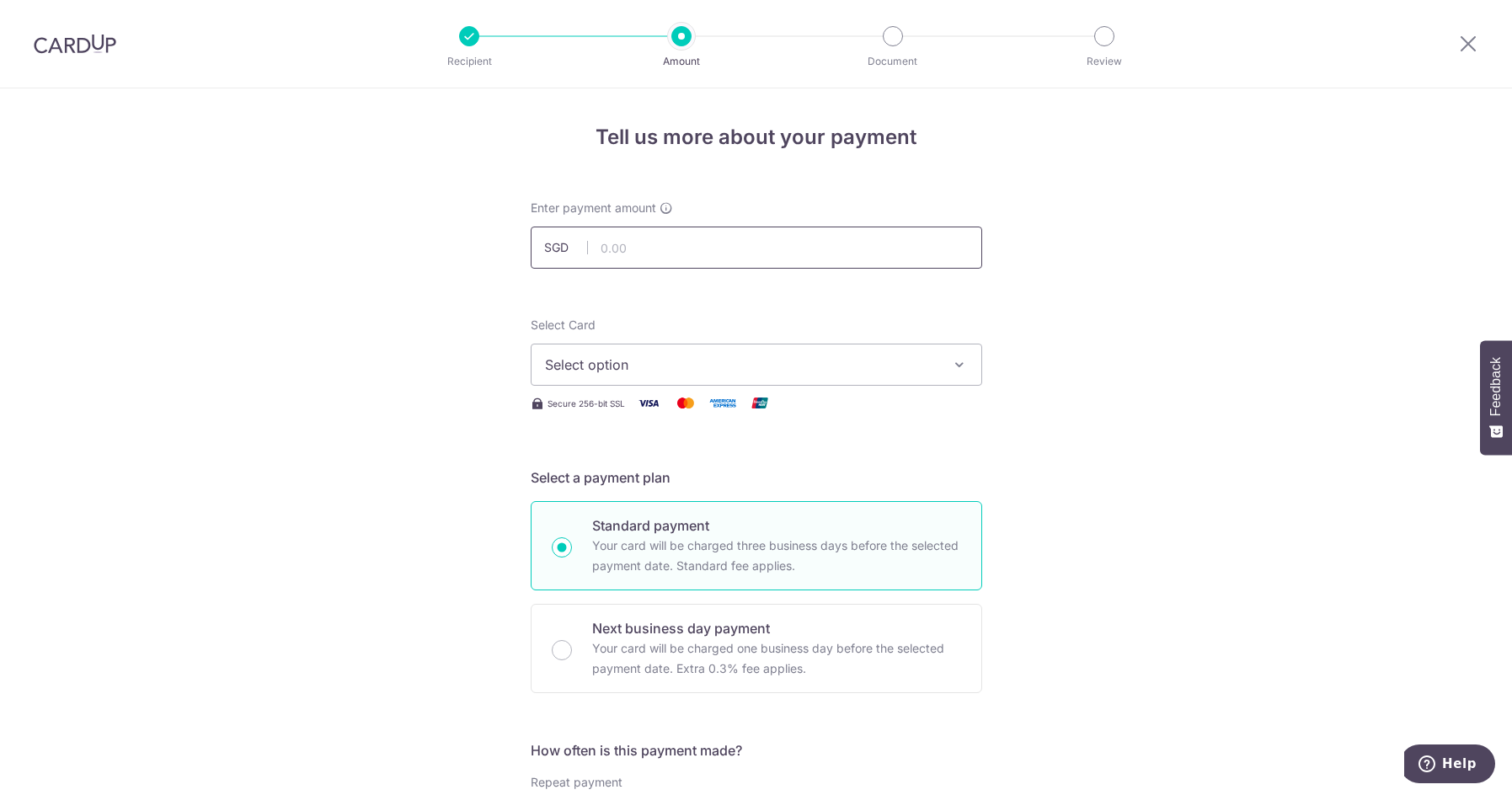
click at [629, 241] on input "text" at bounding box center [756, 247] width 452 height 42
type input "277.60"
click at [721, 364] on span "Select option" at bounding box center [741, 364] width 393 height 21
click at [639, 477] on span "**** 4328" at bounding box center [618, 485] width 65 height 21
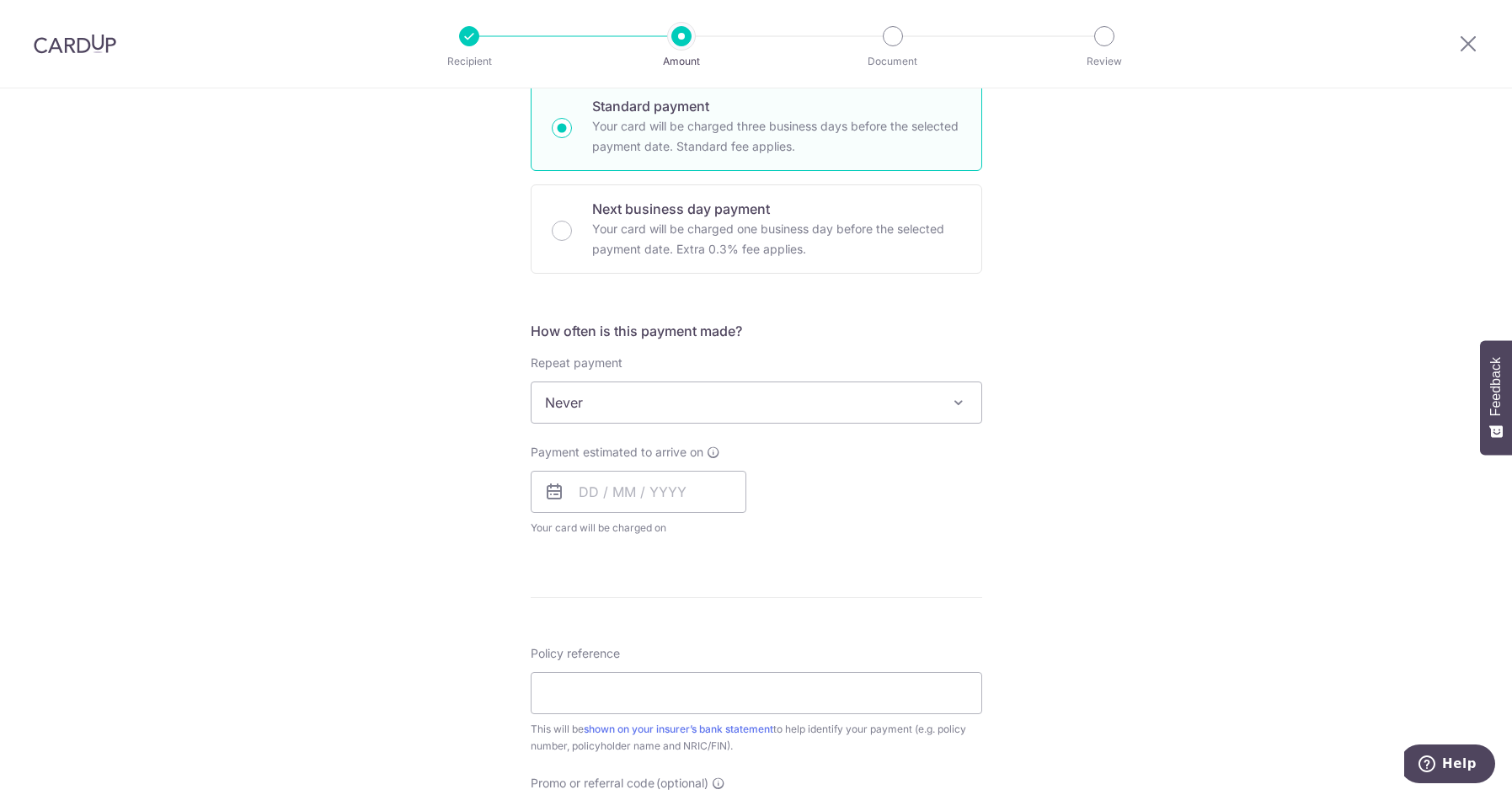
scroll to position [422, 0]
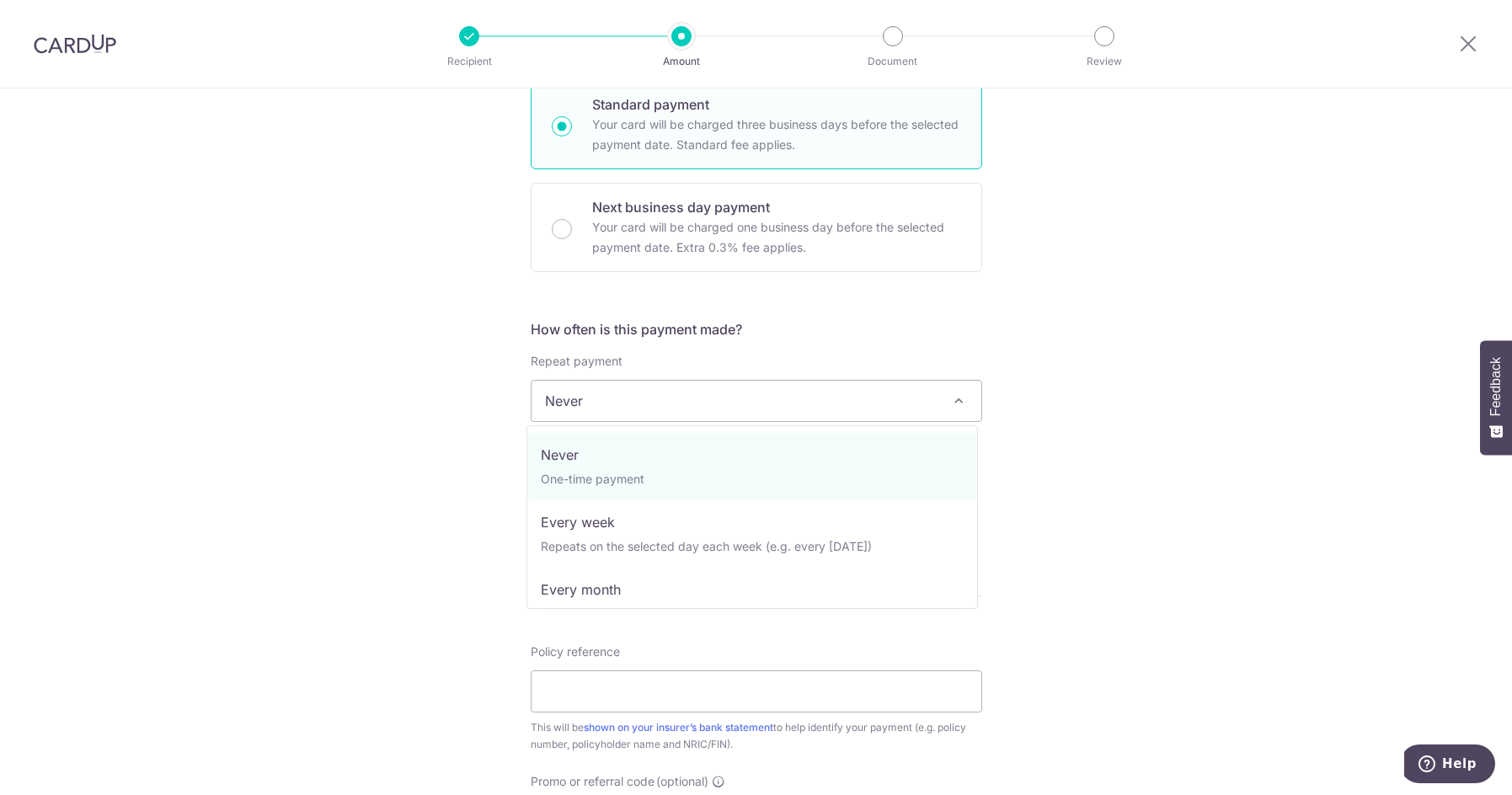
click at [838, 398] on span "Never" at bounding box center [756, 400] width 450 height 40
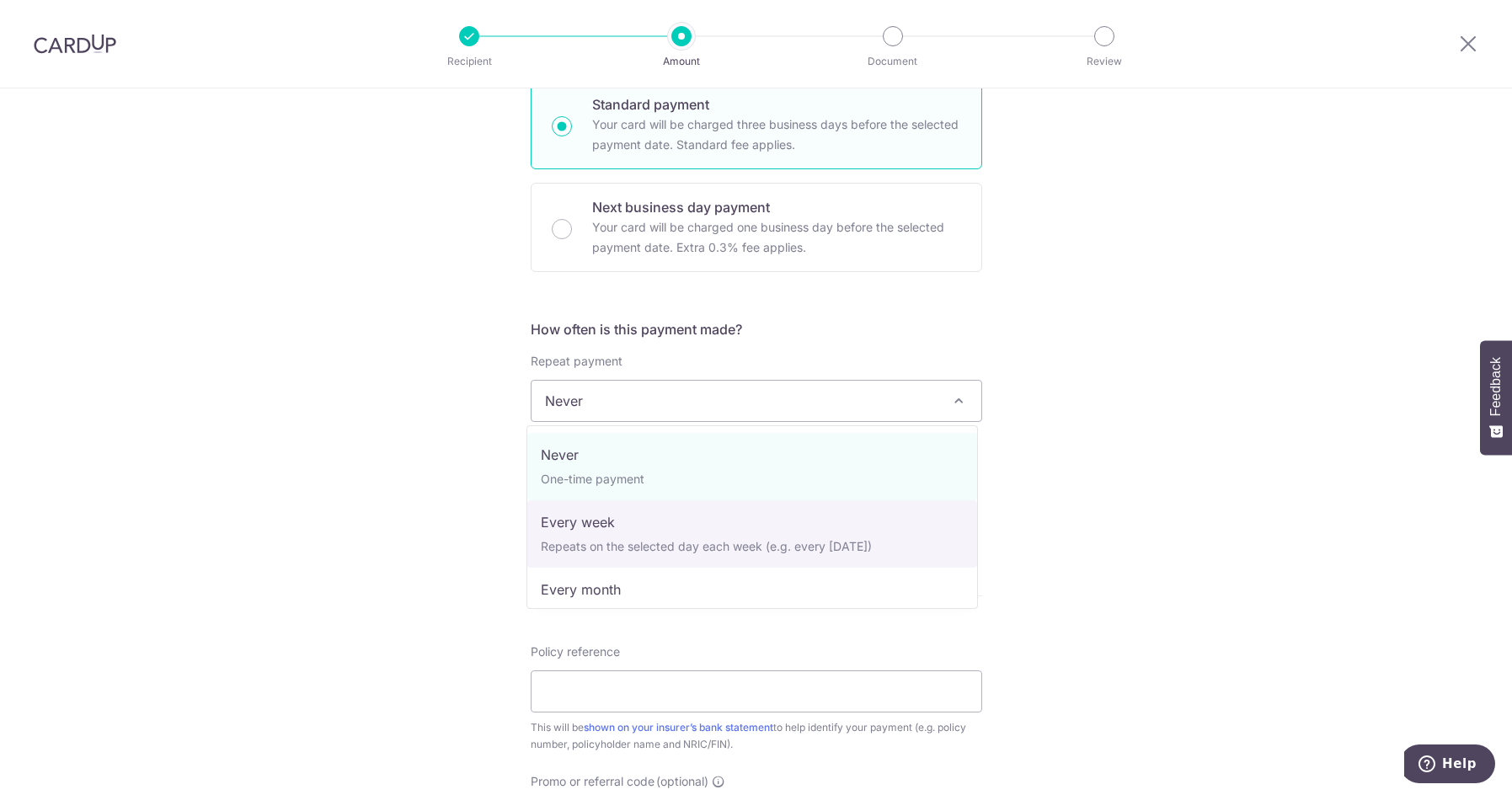
select select "2"
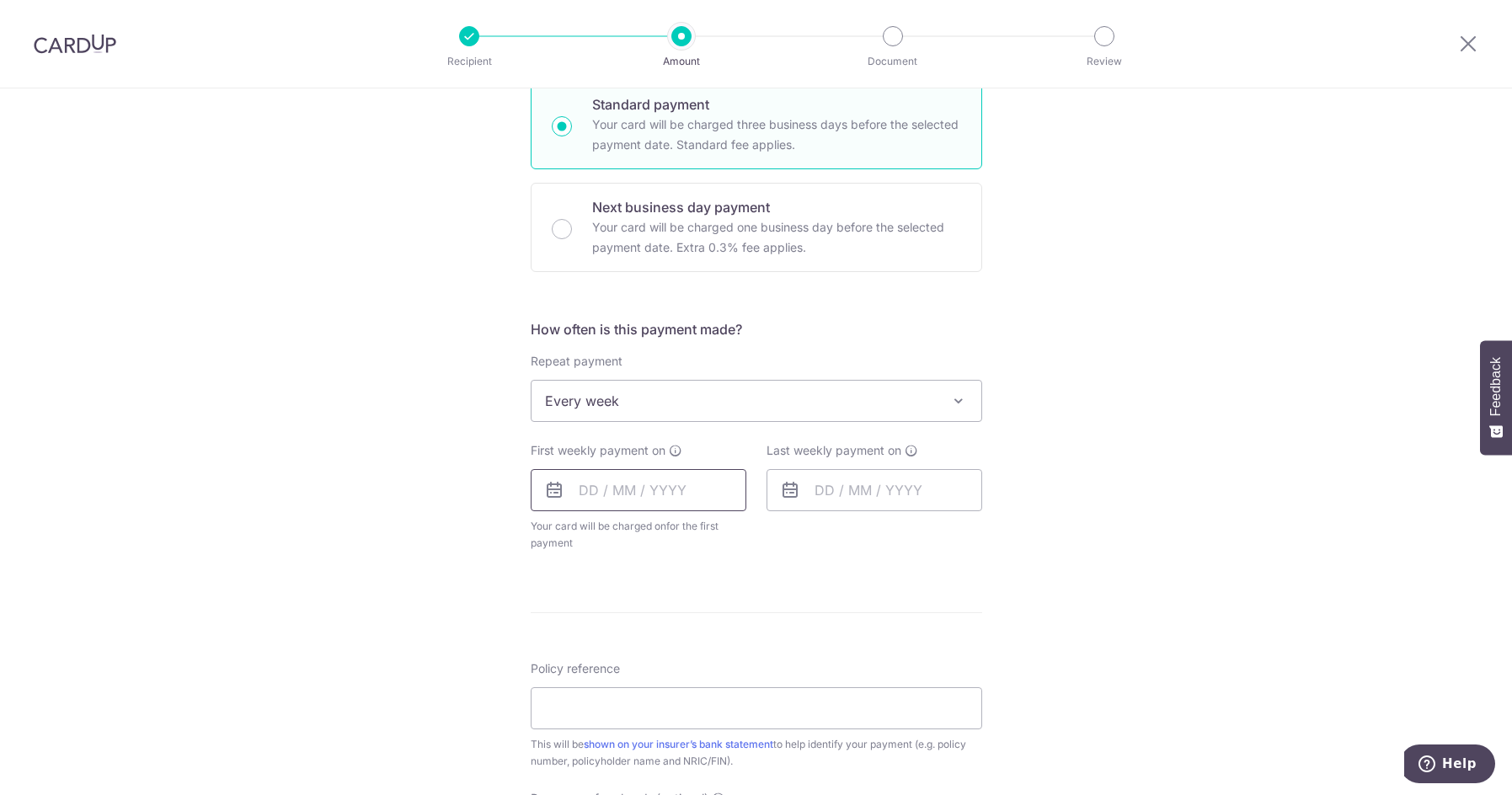
click at [634, 498] on input "text" at bounding box center [638, 490] width 215 height 42
click at [1013, 528] on div "Tell us more about your payment Enter payment amount SGD 277.60 277.60 Select C…" at bounding box center [756, 437] width 1512 height 1541
click at [652, 505] on input "text" at bounding box center [638, 490] width 215 height 42
click at [626, 642] on link "9" at bounding box center [632, 643] width 27 height 27
type input "09/09/2025"
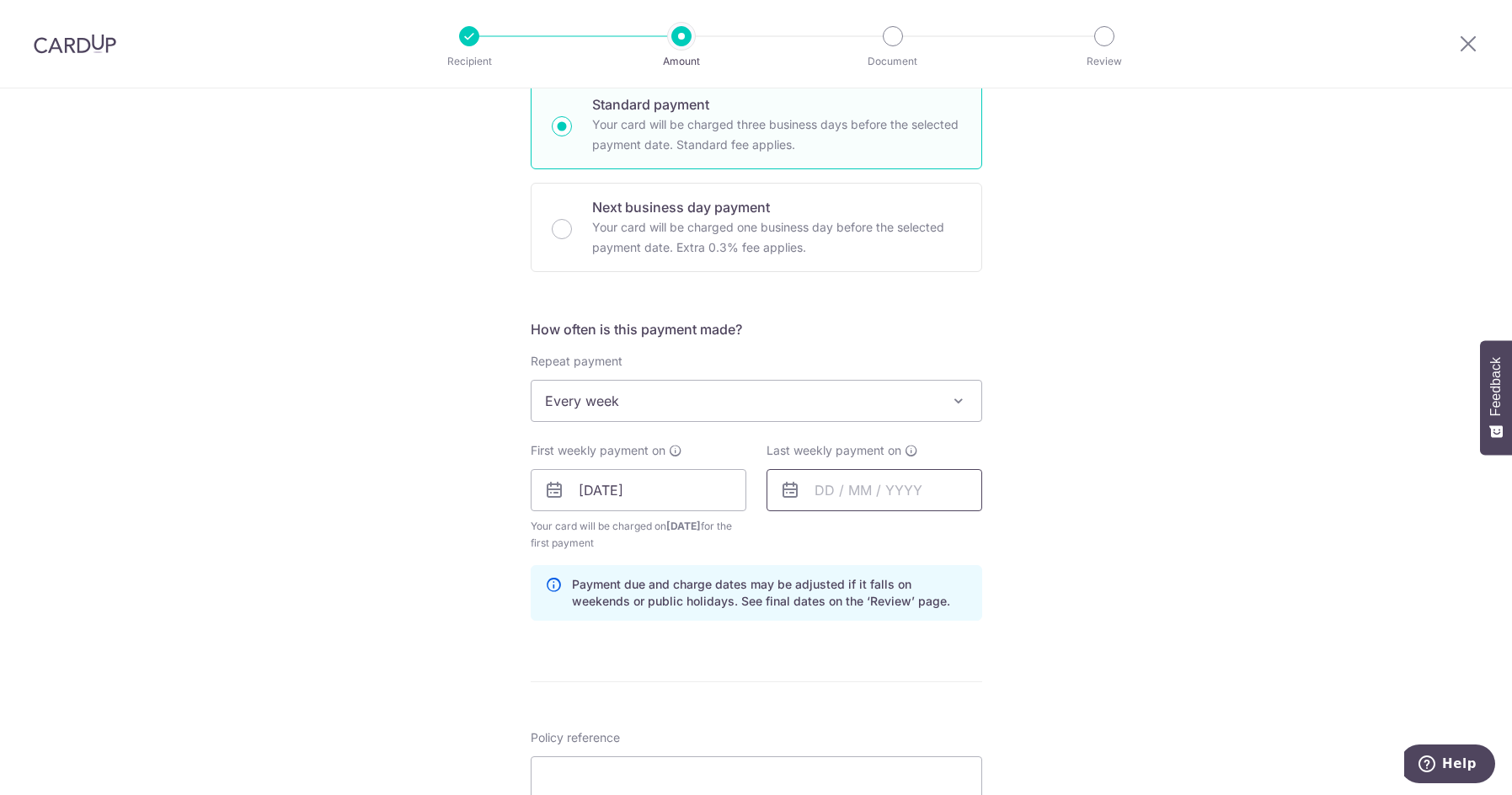
click at [843, 498] on input "text" at bounding box center [873, 490] width 215 height 42
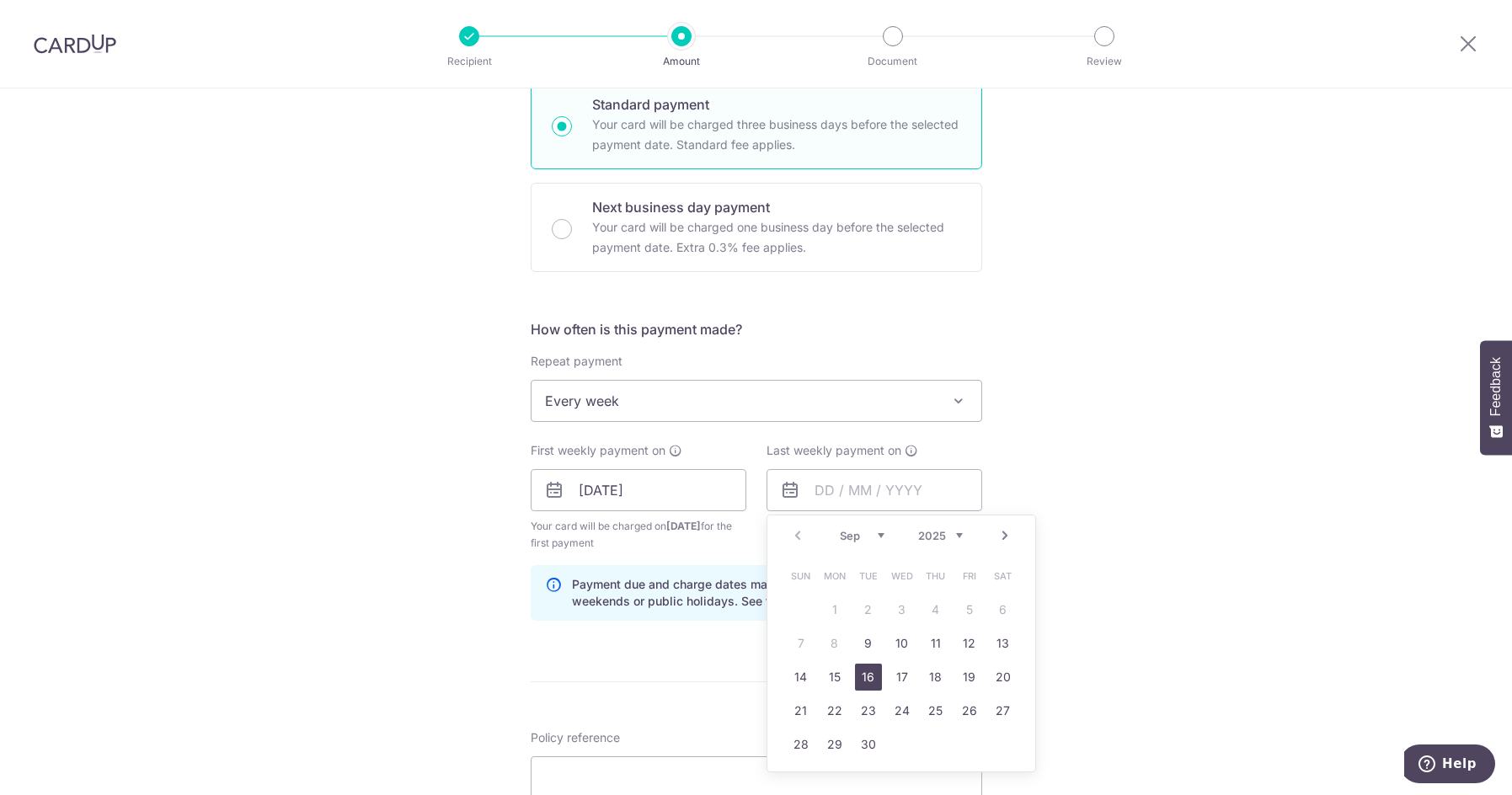
click at [863, 674] on link "16" at bounding box center [868, 677] width 27 height 27
type input "16/09/2025"
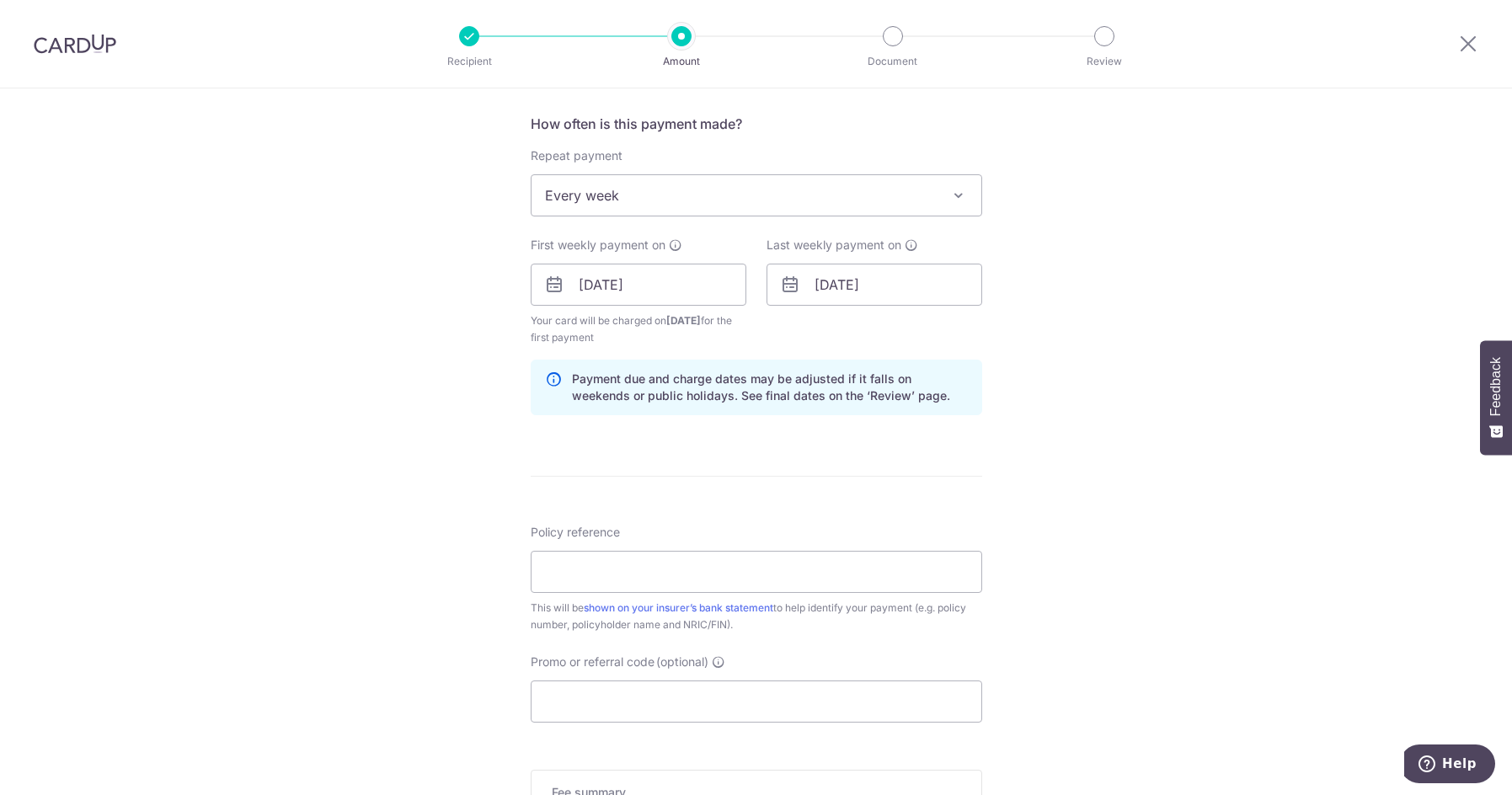
scroll to position [674, 0]
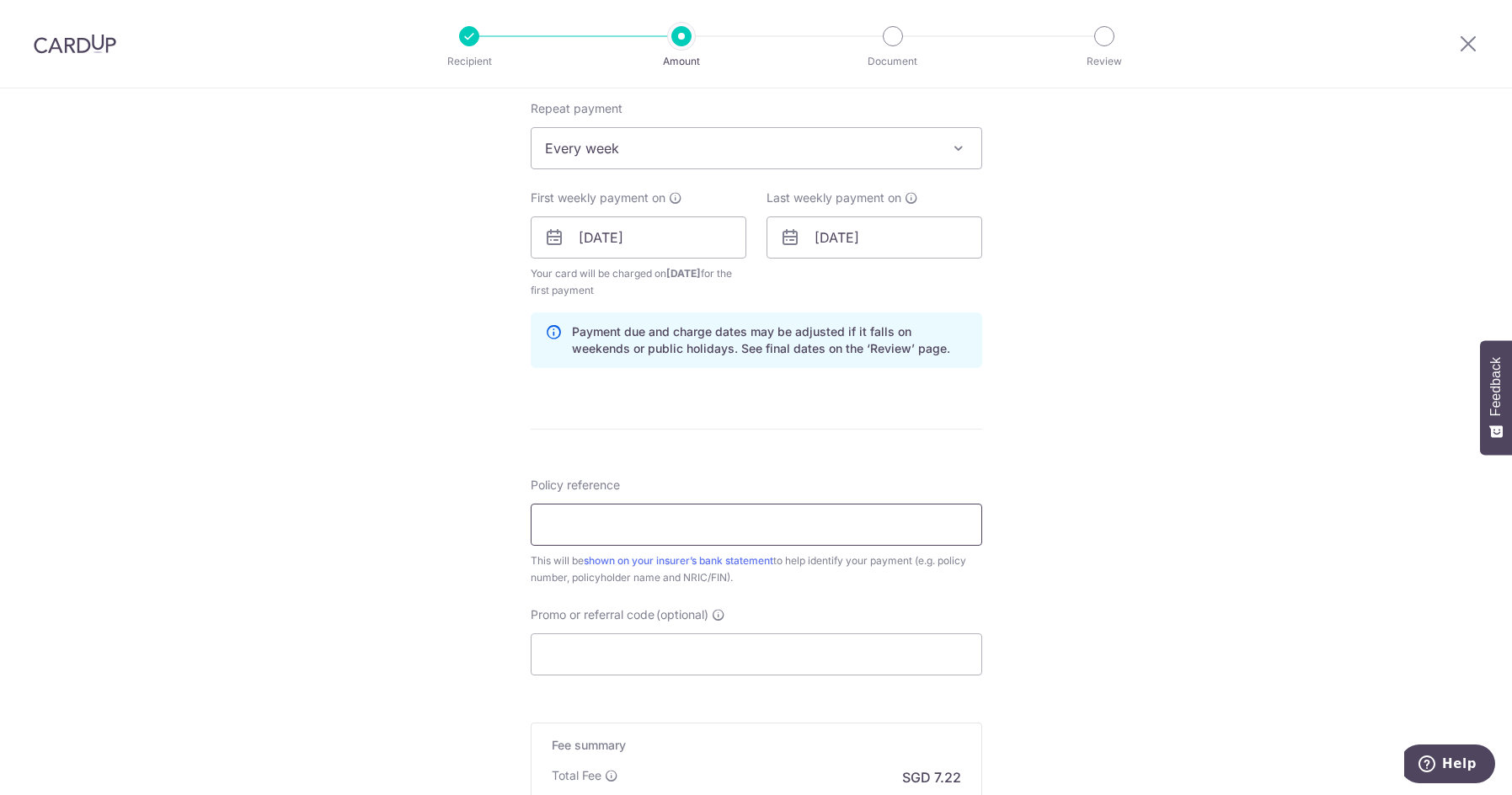
click at [647, 529] on input "Policy reference" at bounding box center [756, 524] width 452 height 42
type input "0206926355"
click at [605, 648] on input "Promo or referral code (optional)" at bounding box center [756, 654] width 452 height 42
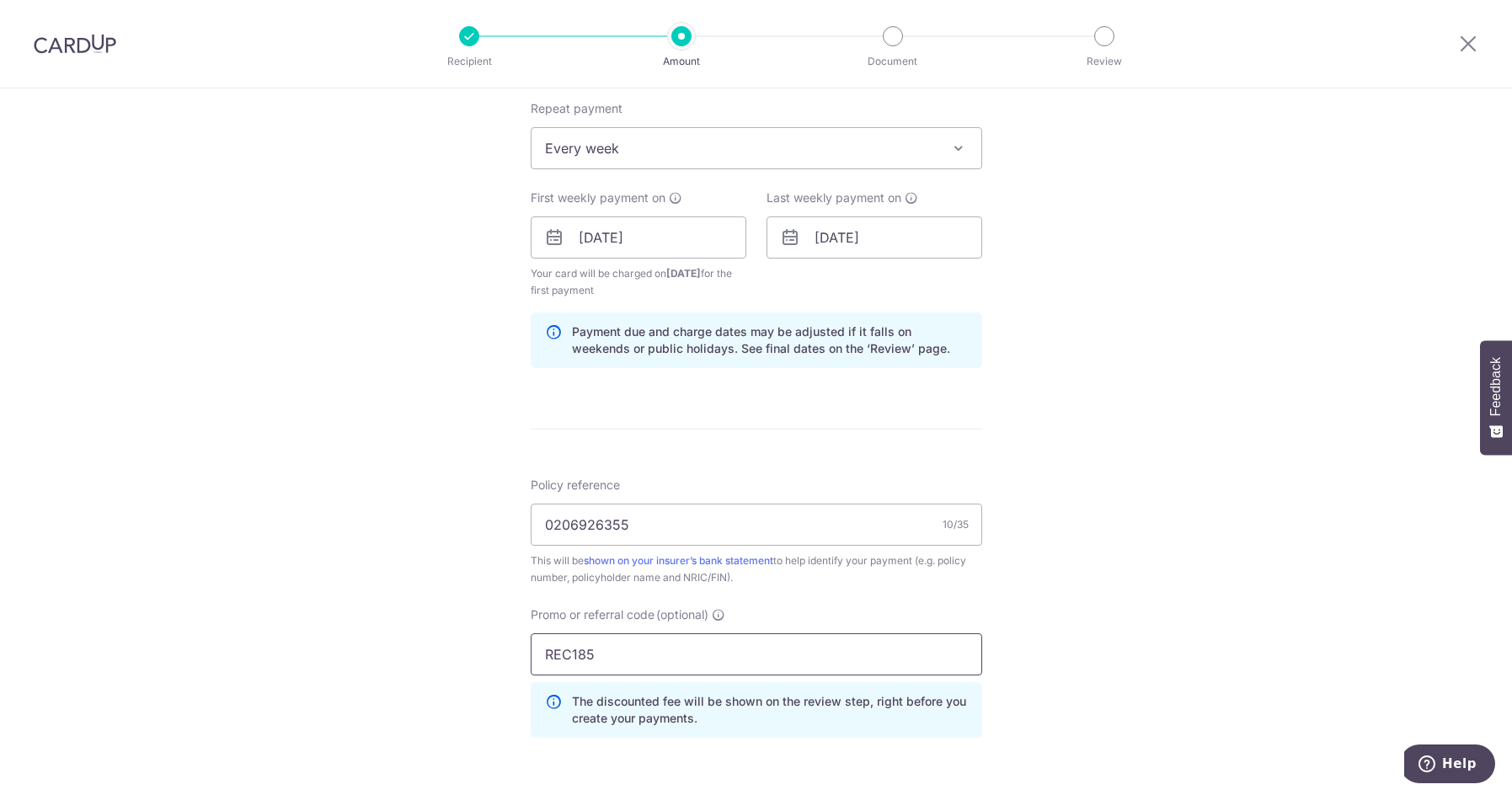
type input "REC185"
click at [1040, 630] on div "Tell us more about your payment Enter payment amount SGD 277.60 277.60 Select C…" at bounding box center [756, 256] width 1512 height 1686
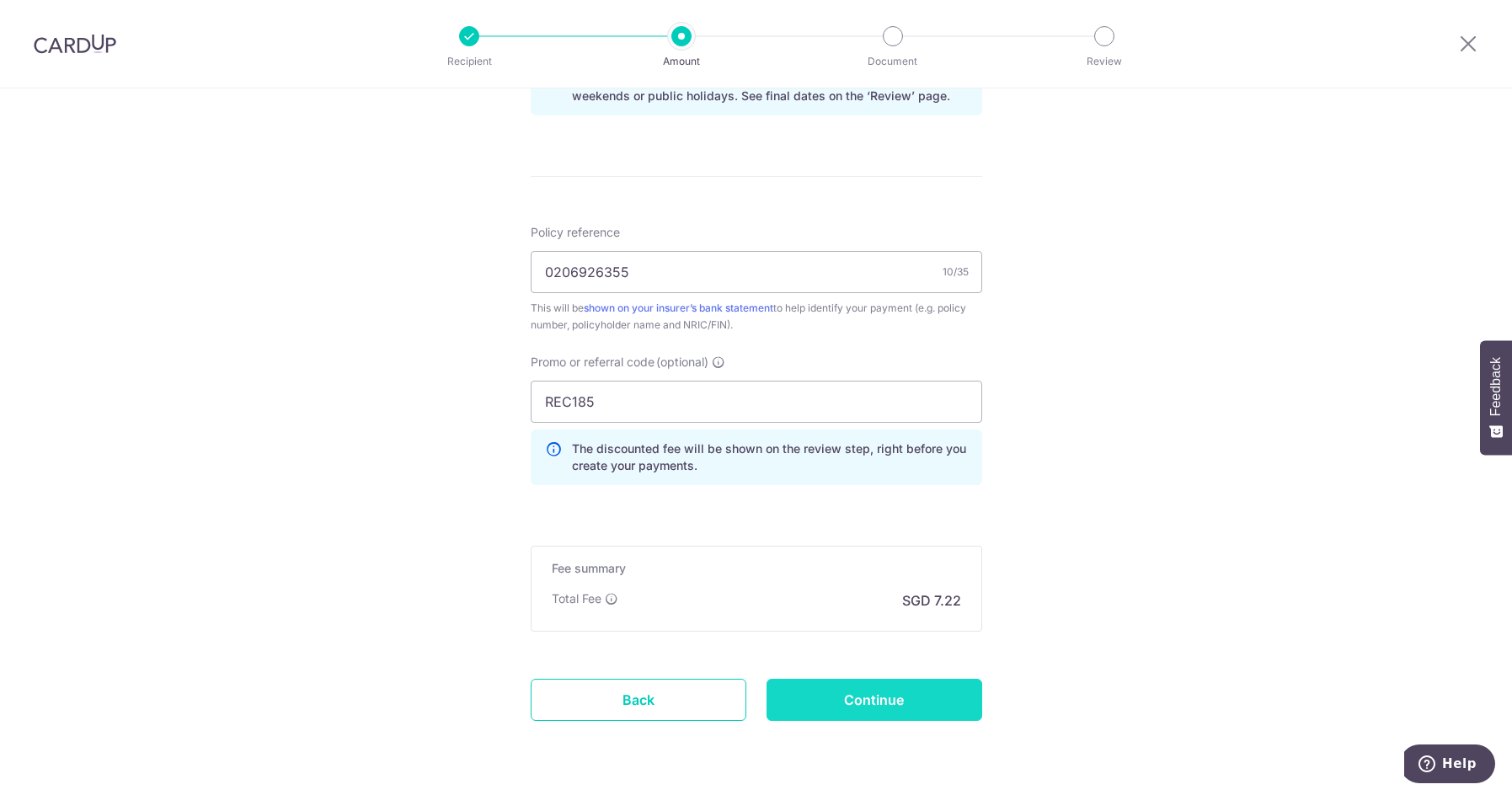
click at [880, 697] on input "Continue" at bounding box center [873, 699] width 215 height 42
type input "Create Schedule"
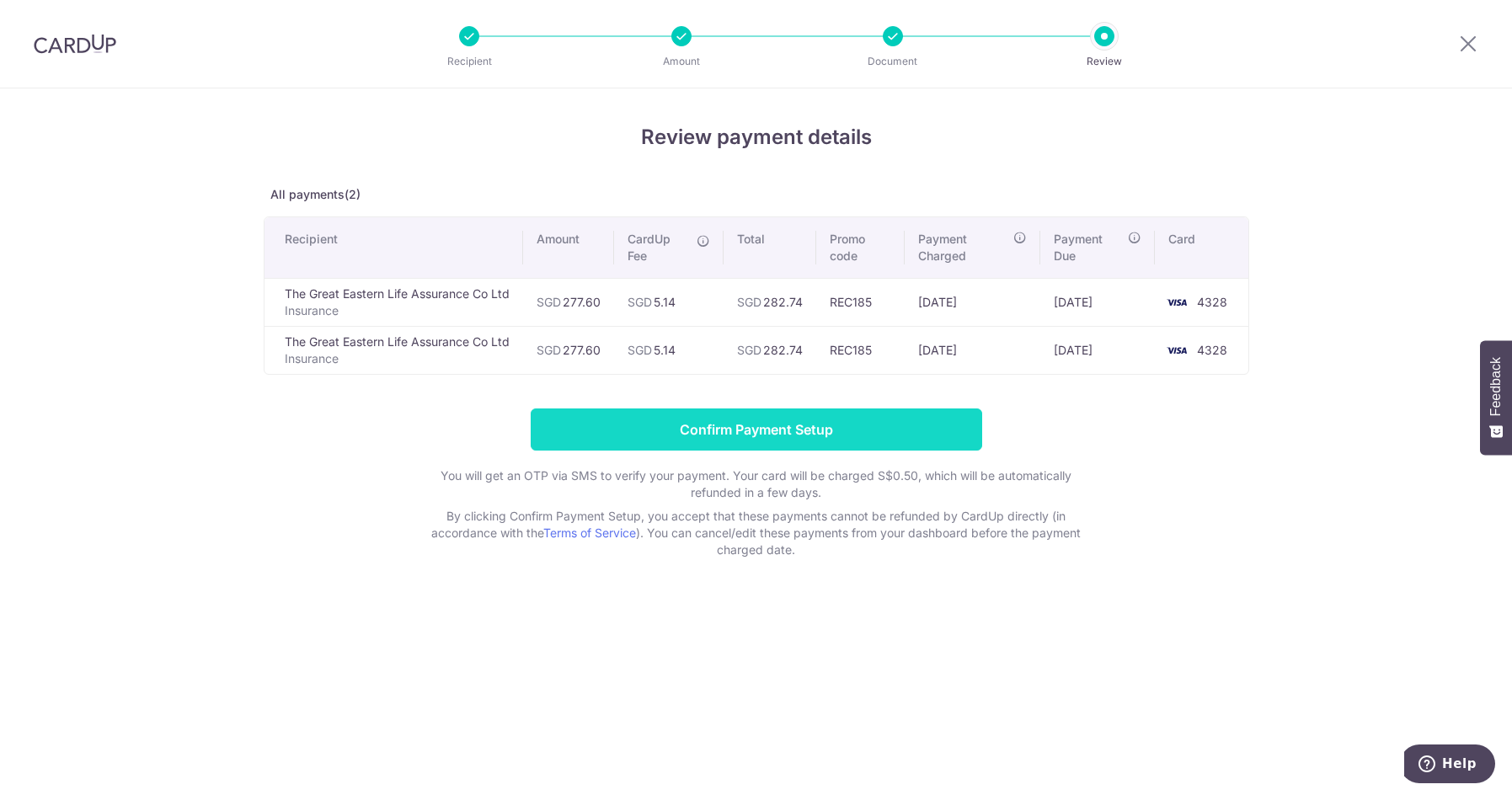
click at [777, 428] on input "Confirm Payment Setup" at bounding box center [756, 429] width 452 height 42
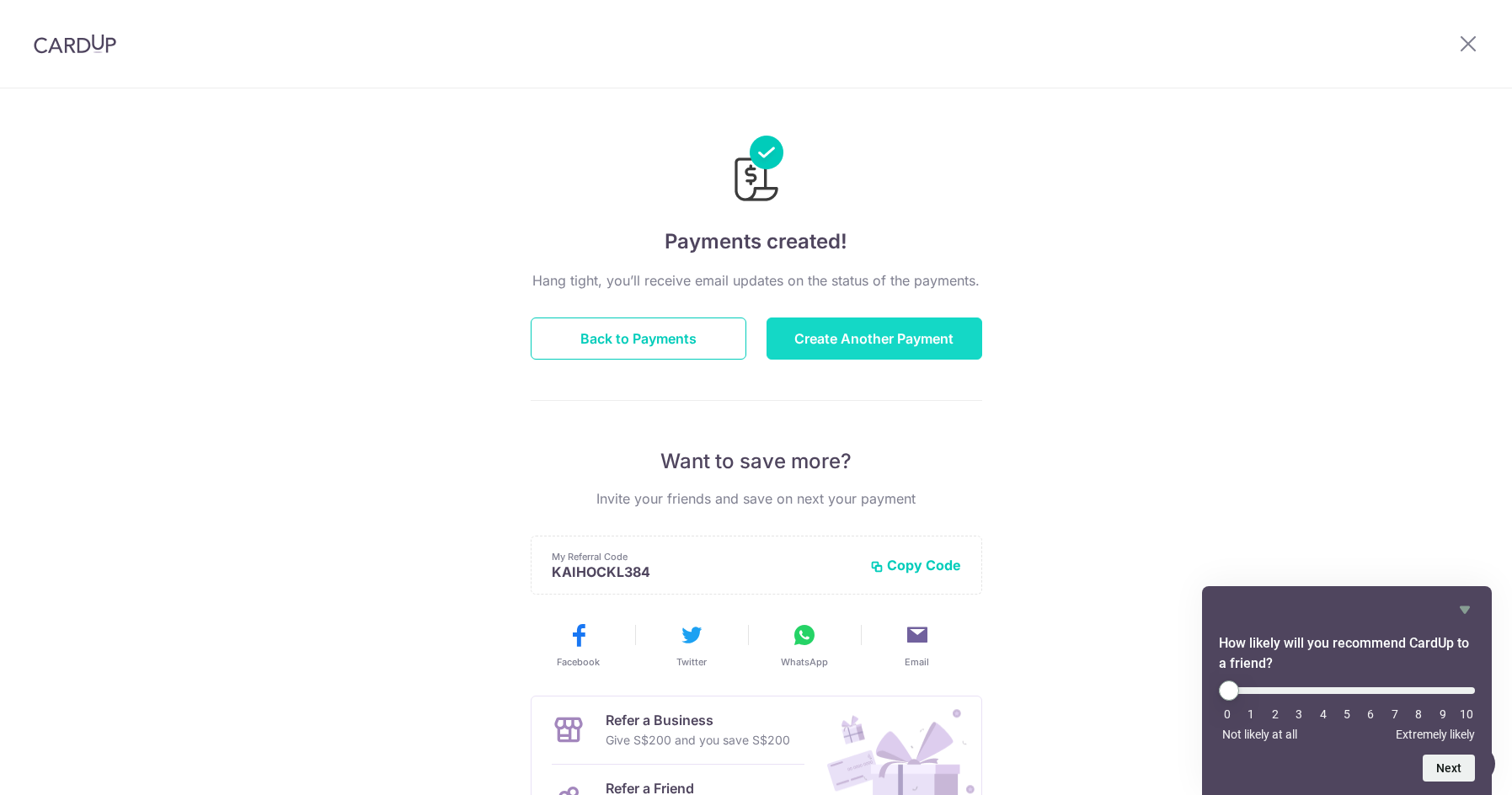
click at [865, 339] on button "Create Another Payment" at bounding box center [873, 339] width 215 height 42
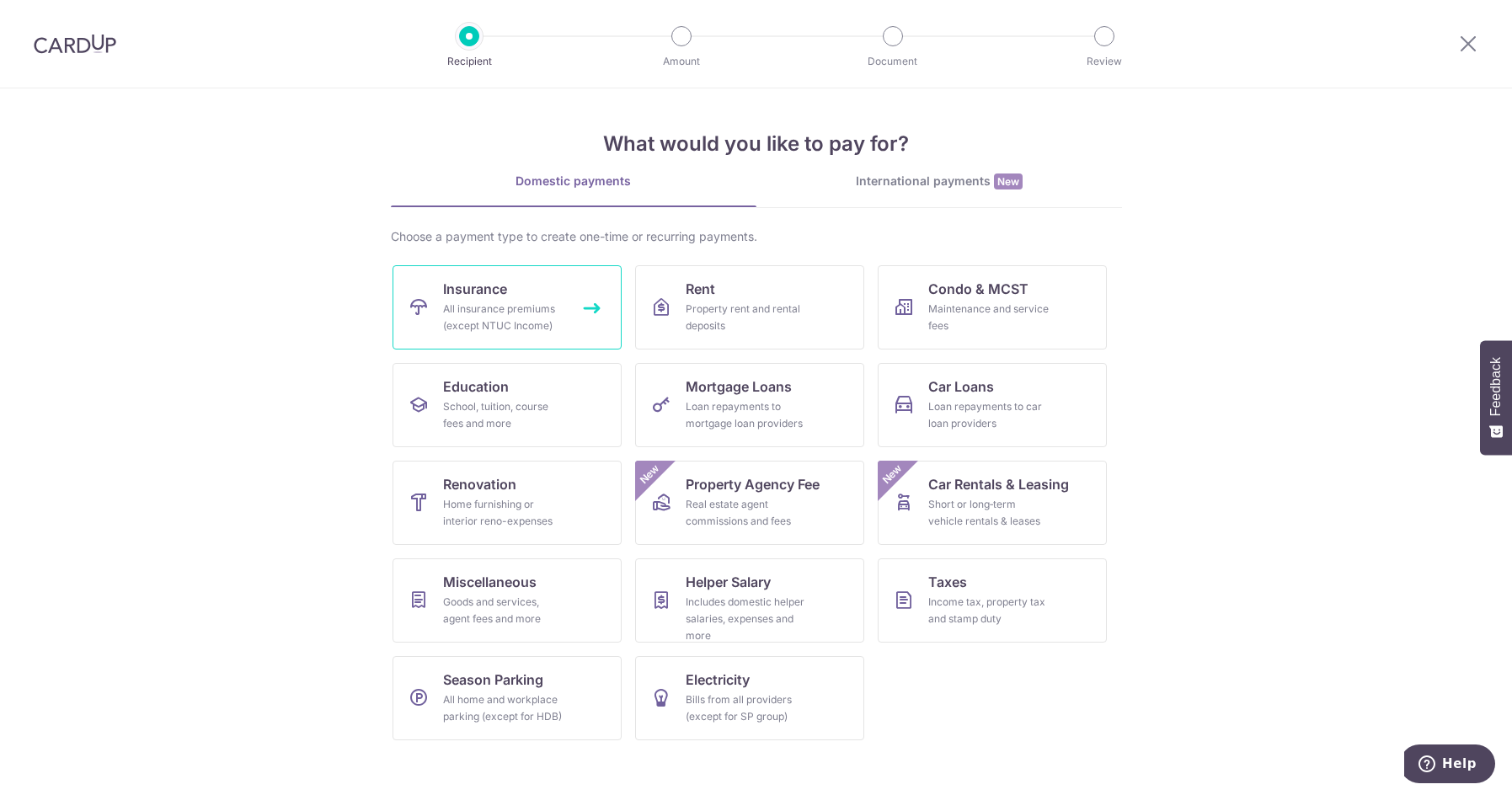
click at [507, 322] on div "All insurance premiums (except NTUC Income)" at bounding box center [504, 318] width 121 height 34
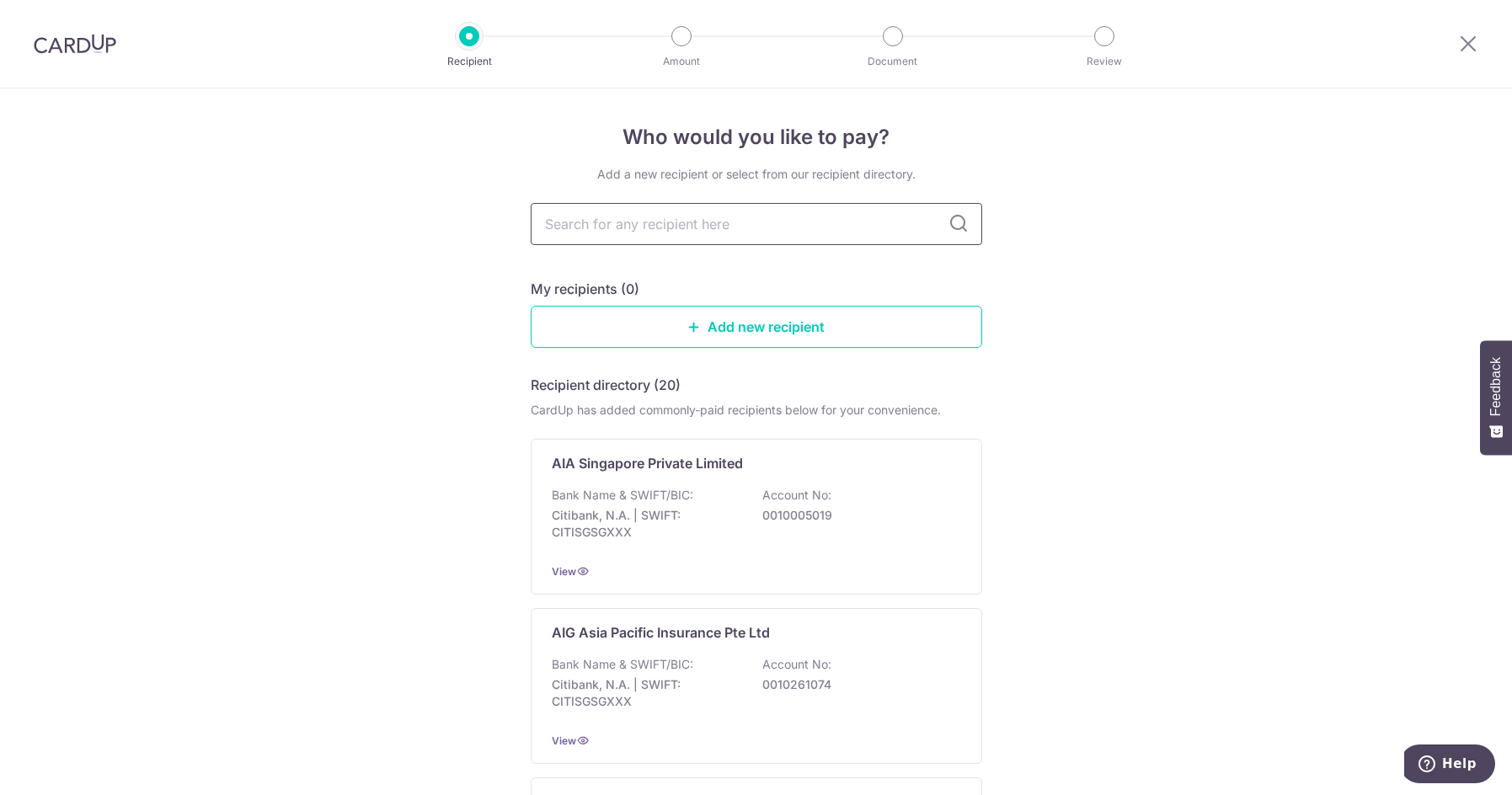
click at [645, 223] on input "text" at bounding box center [756, 223] width 452 height 42
type input "great"
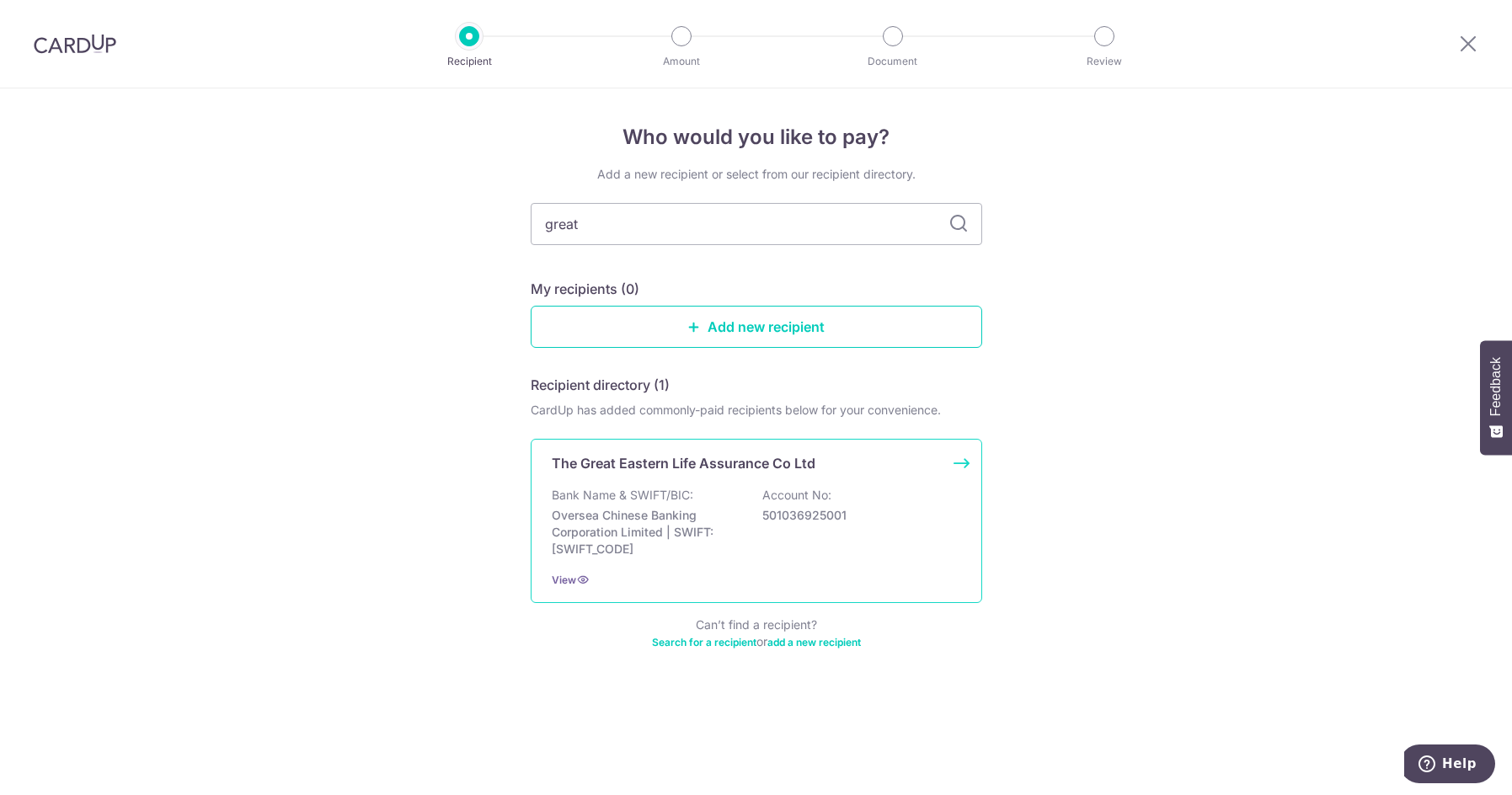
click at [645, 475] on div "The Great Eastern Life Assurance Co Ltd Bank Name & SWIFT/BIC: Oversea Chinese …" at bounding box center [756, 521] width 452 height 164
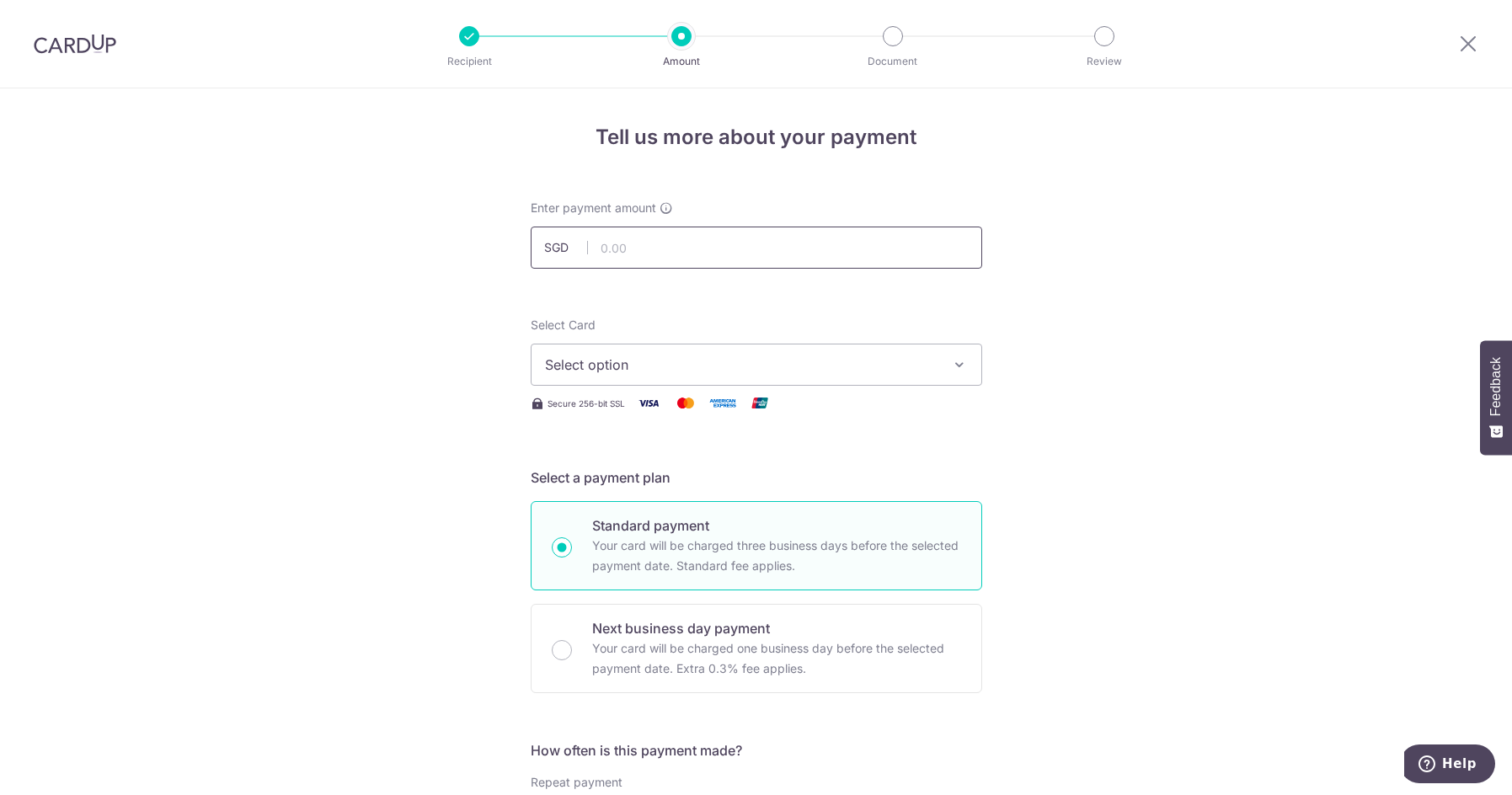
click at [631, 253] on input "text" at bounding box center [756, 247] width 452 height 42
type input "185.91"
click at [796, 370] on span "Select option" at bounding box center [741, 364] width 393 height 21
click at [658, 481] on span "**** 4328" at bounding box center [756, 485] width 422 height 21
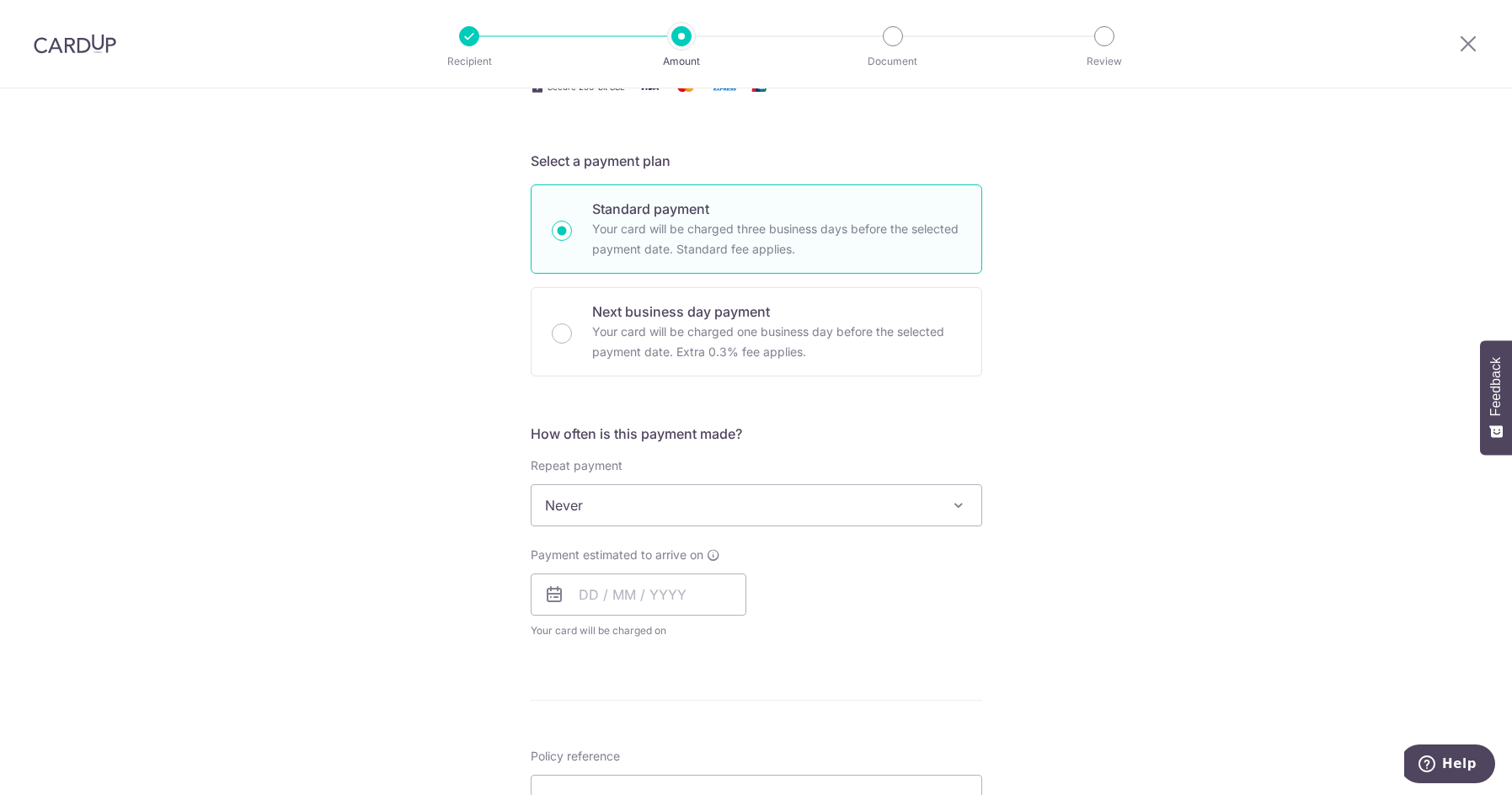
scroll to position [422, 0]
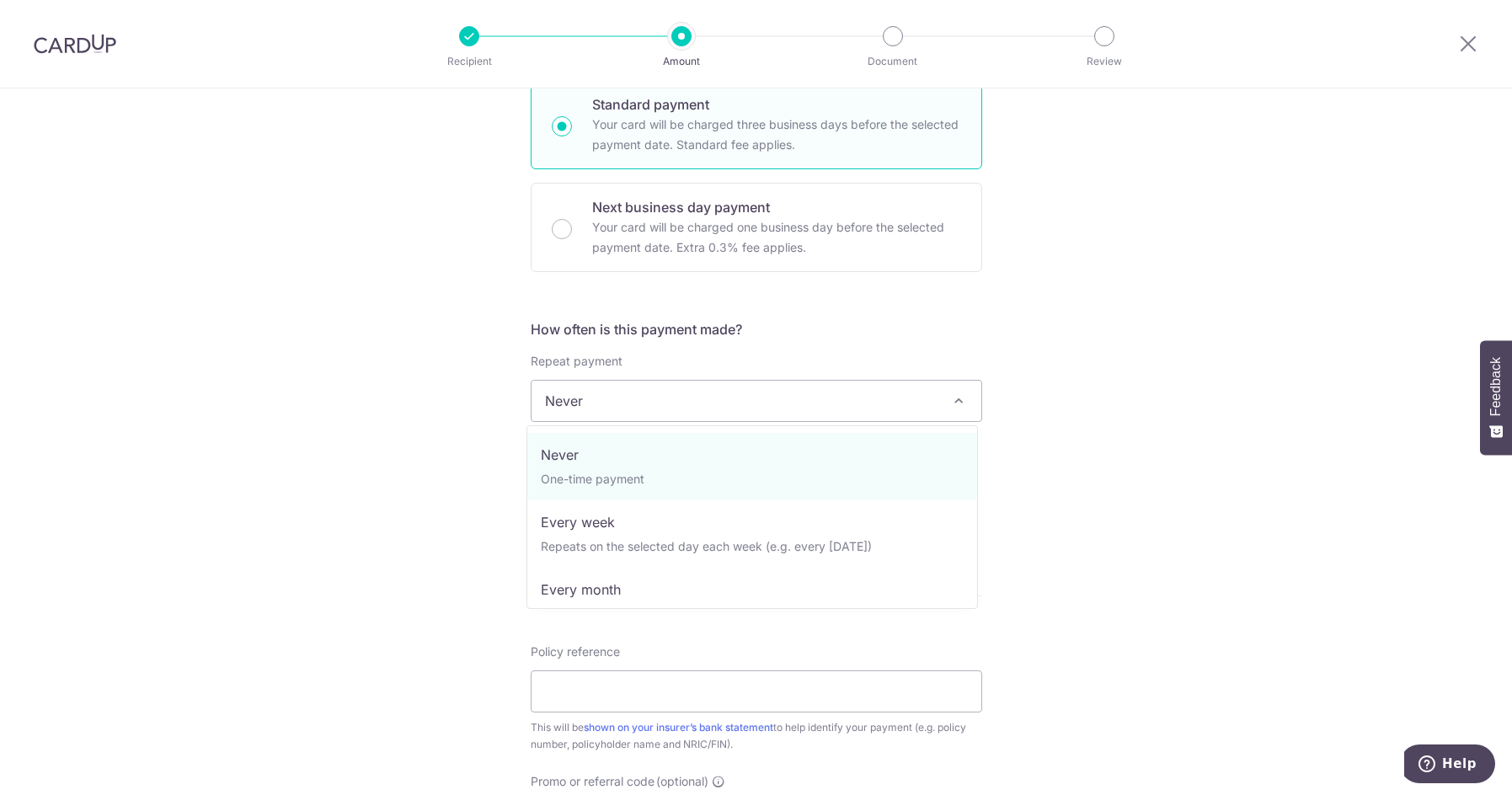
click at [798, 403] on span "Never" at bounding box center [756, 400] width 450 height 40
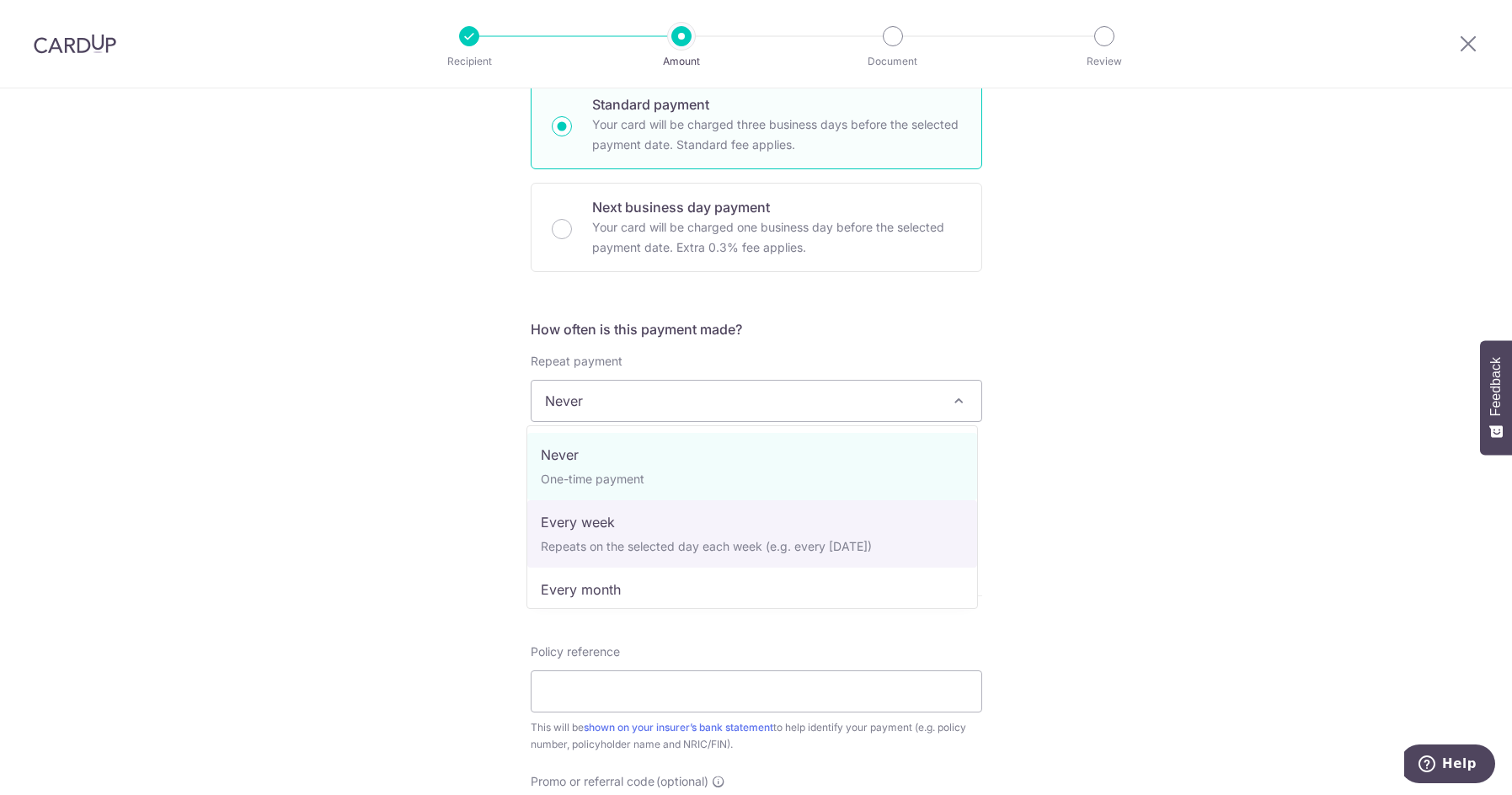
select select "2"
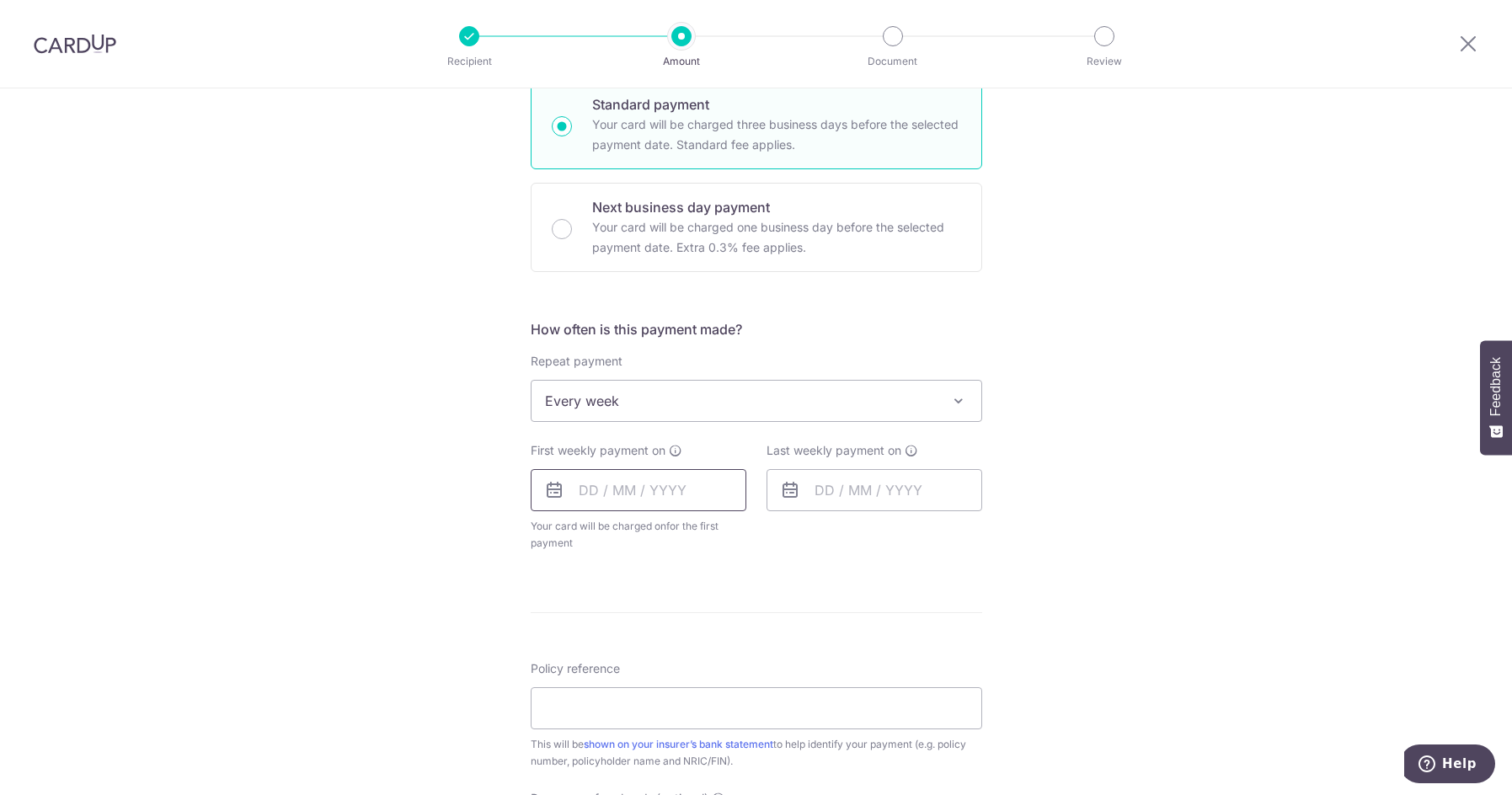
click at [647, 492] on input "text" at bounding box center [638, 490] width 215 height 42
click at [462, 515] on div "Tell us more about your payment Enter payment amount SGD 185.91 185.91 Select C…" at bounding box center [756, 437] width 1512 height 1541
click at [671, 497] on input "text" at bounding box center [638, 490] width 215 height 42
click at [628, 638] on link "9" at bounding box center [632, 643] width 27 height 27
type input "[DATE]"
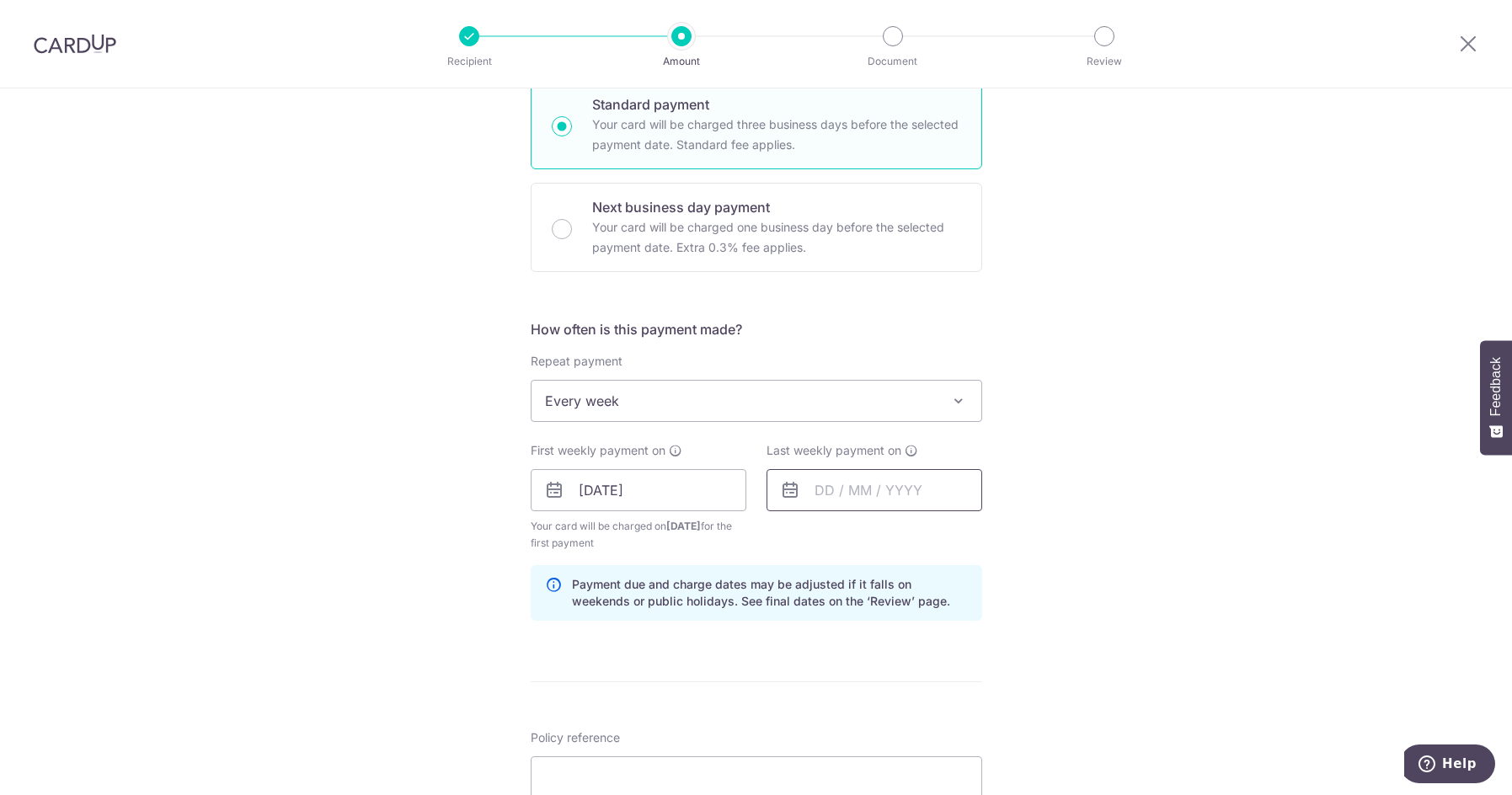
click at [848, 490] on input "text" at bounding box center [873, 490] width 215 height 42
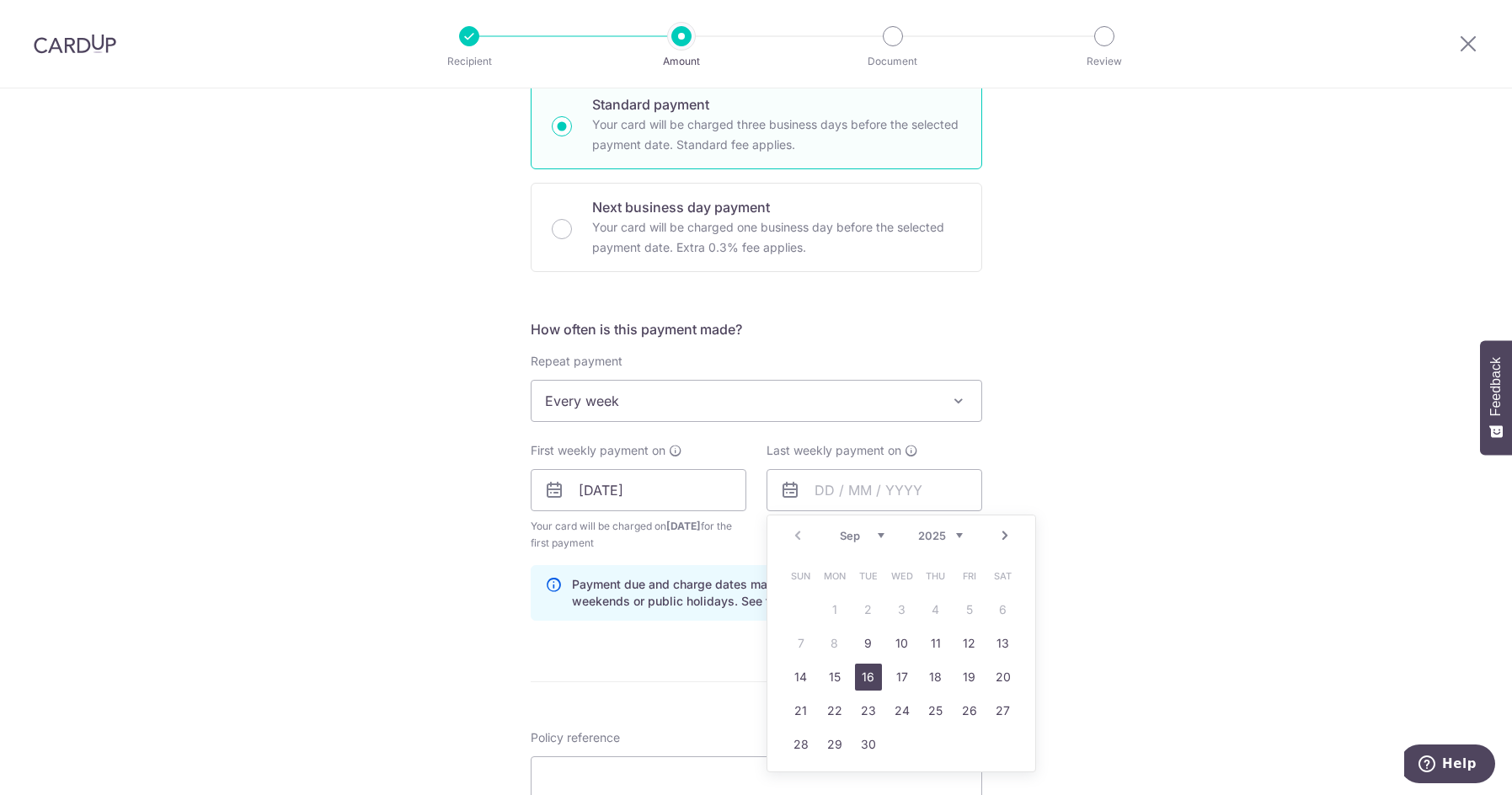
click at [869, 673] on link "16" at bounding box center [868, 677] width 27 height 27
type input "[DATE]"
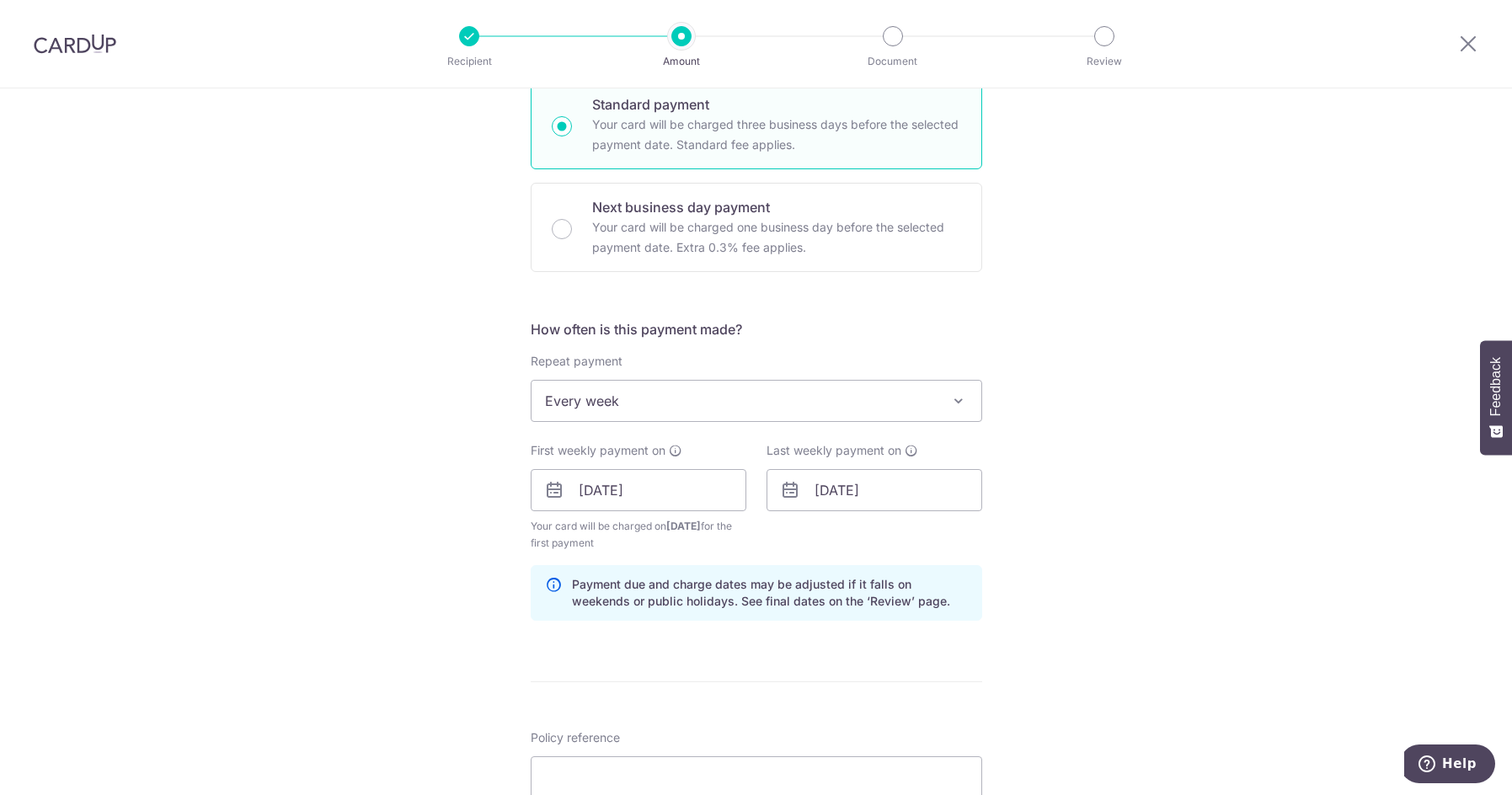
click at [416, 630] on div "Tell us more about your payment Enter payment amount SGD 185.91 185.91 Select C…" at bounding box center [756, 472] width 1512 height 1610
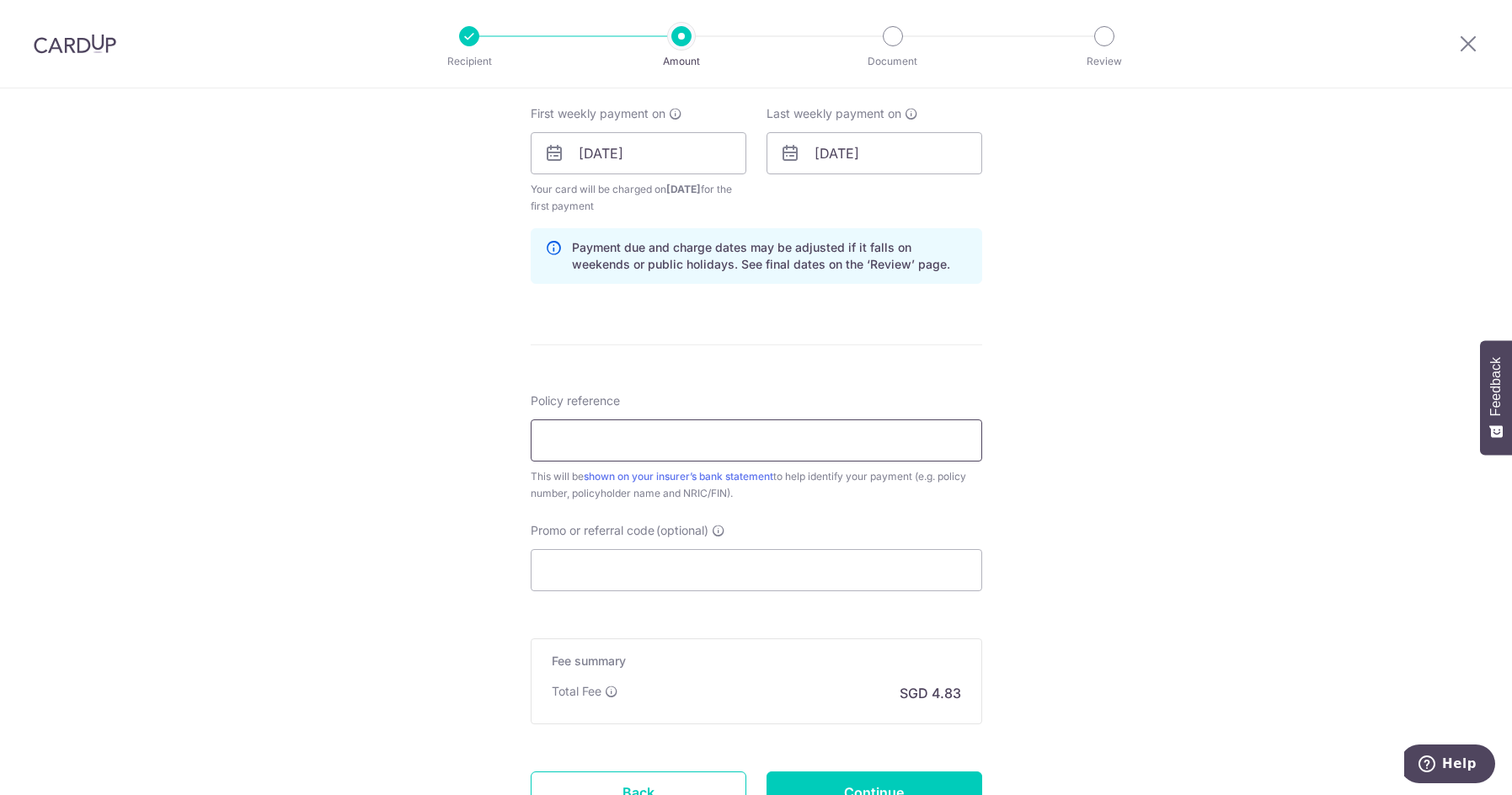
click at [634, 445] on input "Policy reference" at bounding box center [756, 440] width 452 height 42
type input "0206926389"
click at [1068, 488] on div "Tell us more about your payment Enter payment amount SGD 185.91 185.91 Select C…" at bounding box center [756, 135] width 1512 height 1610
click at [608, 573] on input "Promo or referral code (optional)" at bounding box center [756, 570] width 452 height 42
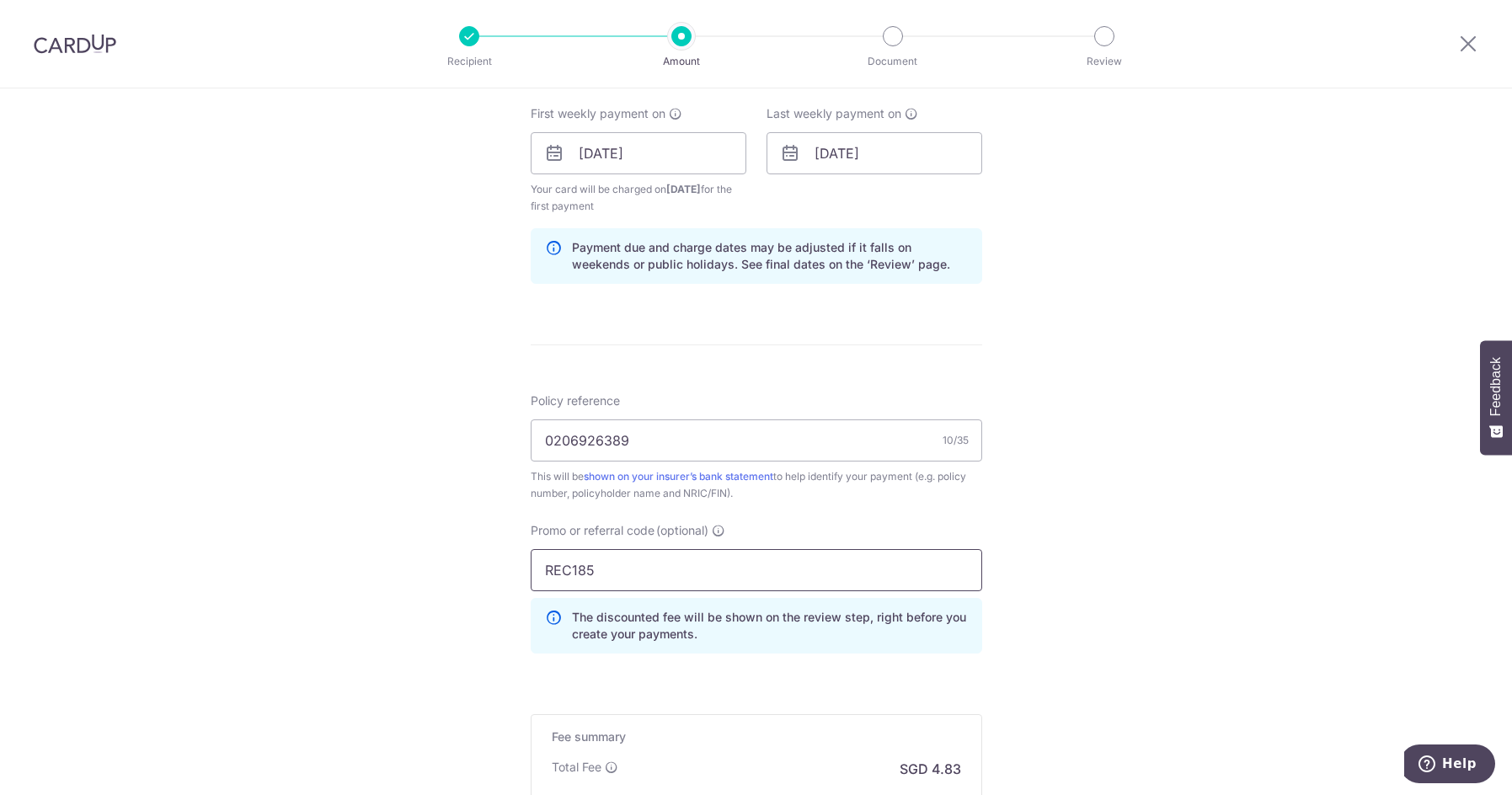
type input "REC185"
click at [1055, 522] on div "Tell us more about your payment Enter payment amount SGD 185.91 185.91 Select C…" at bounding box center [756, 172] width 1512 height 1686
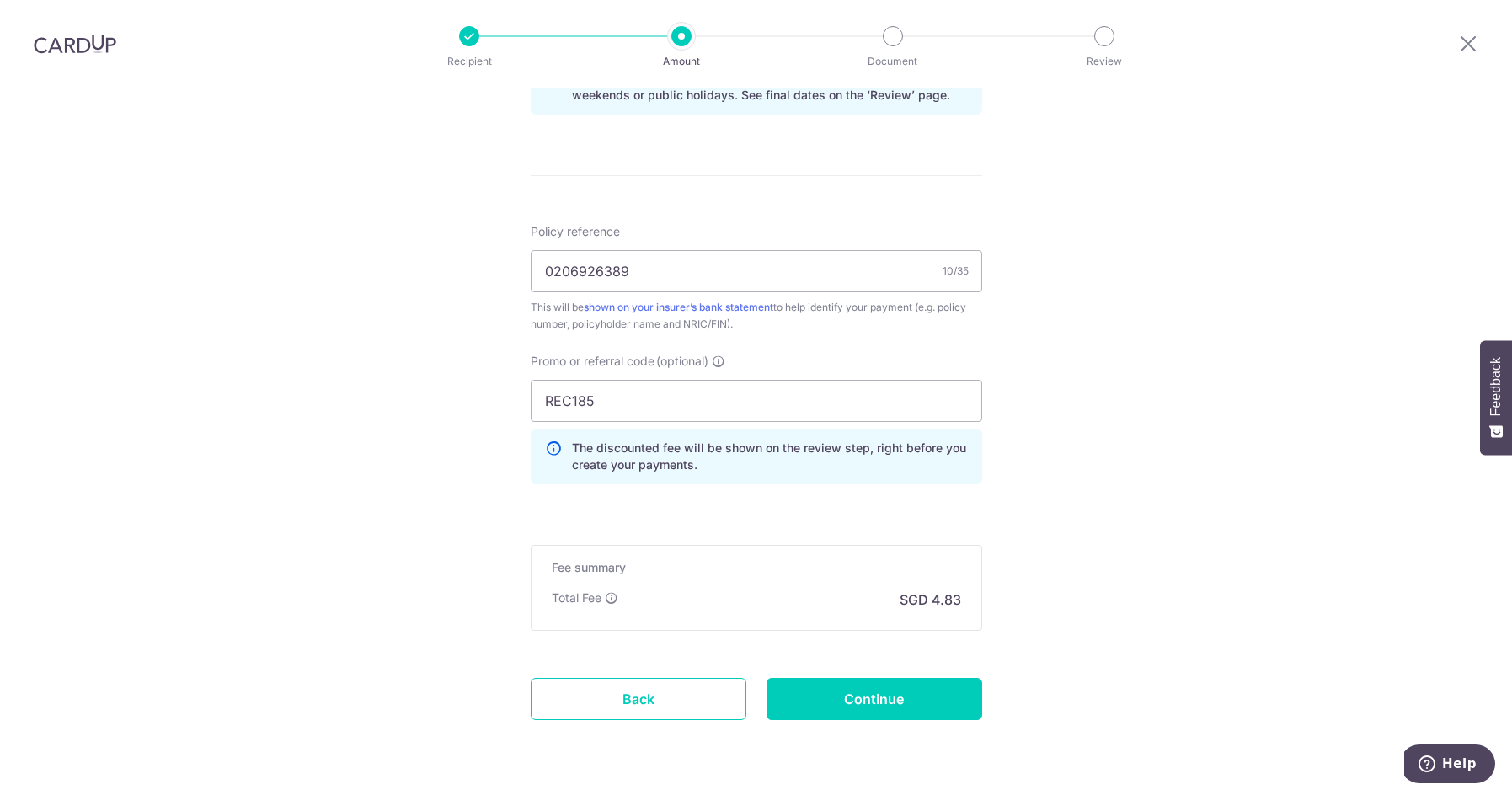
scroll to position [979, 0]
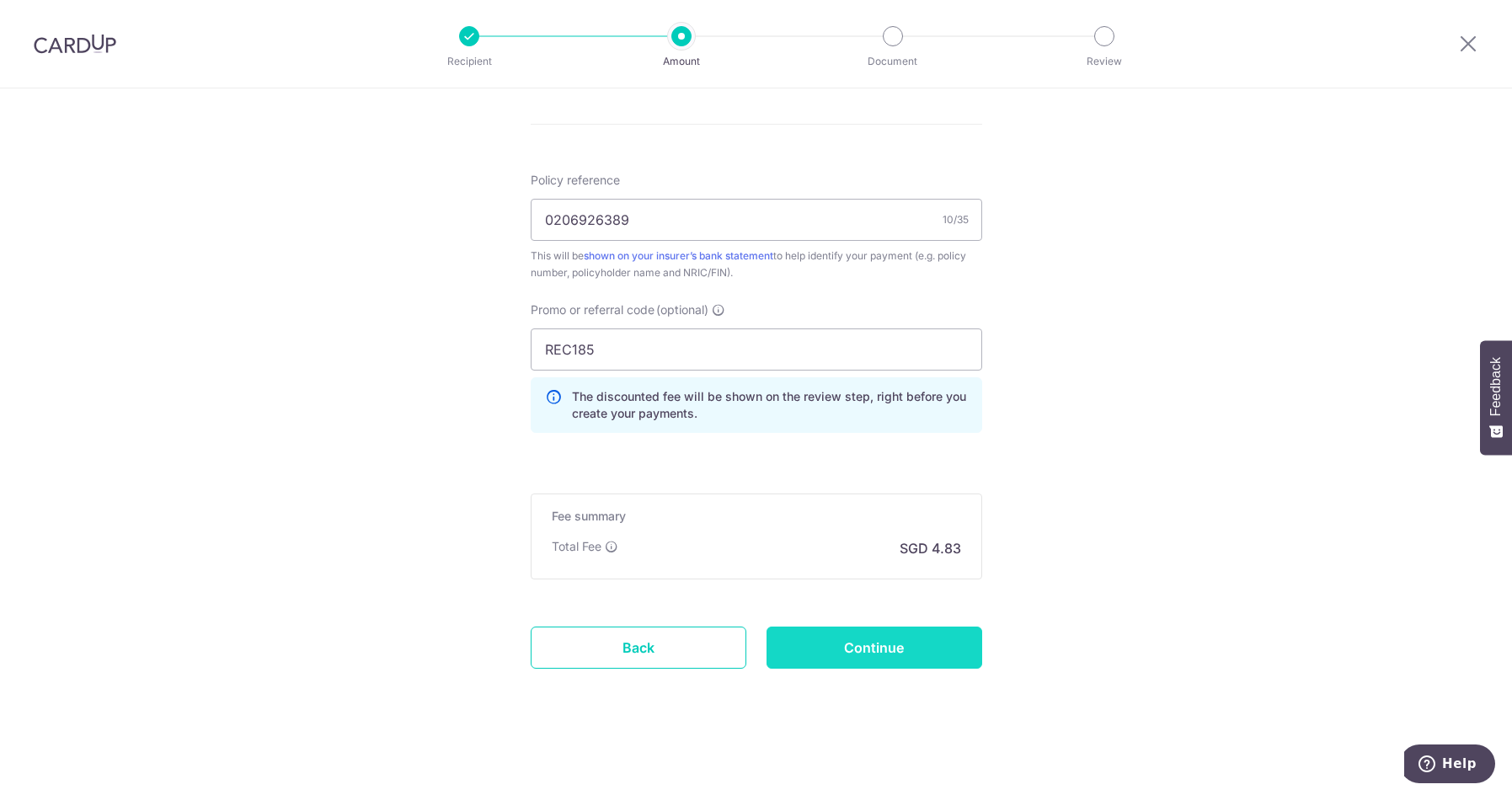
click at [911, 645] on input "Continue" at bounding box center [873, 648] width 215 height 42
type input "Create Schedule"
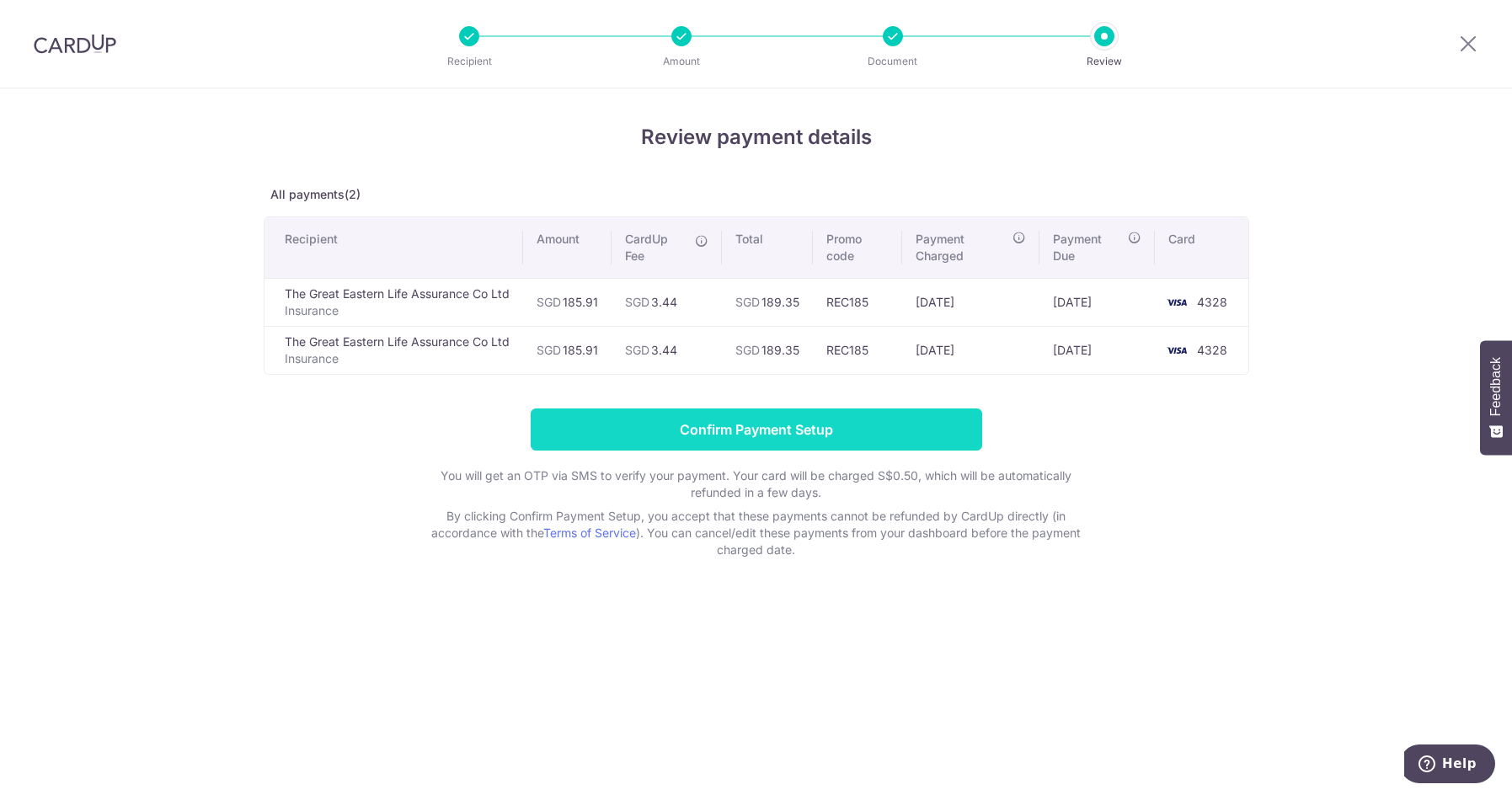
click at [795, 432] on input "Confirm Payment Setup" at bounding box center [756, 429] width 452 height 42
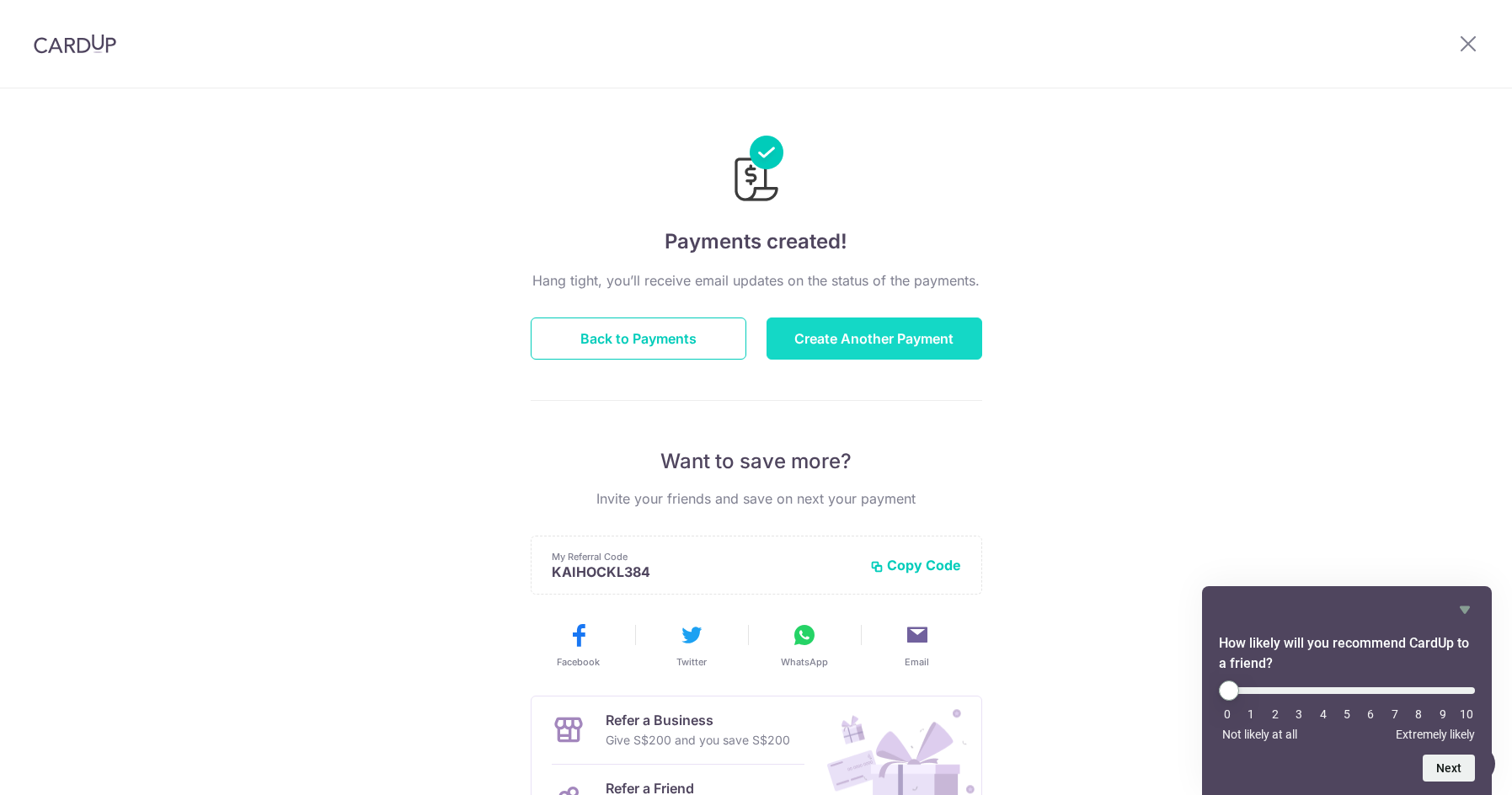
click at [881, 337] on button "Create Another Payment" at bounding box center [873, 339] width 215 height 42
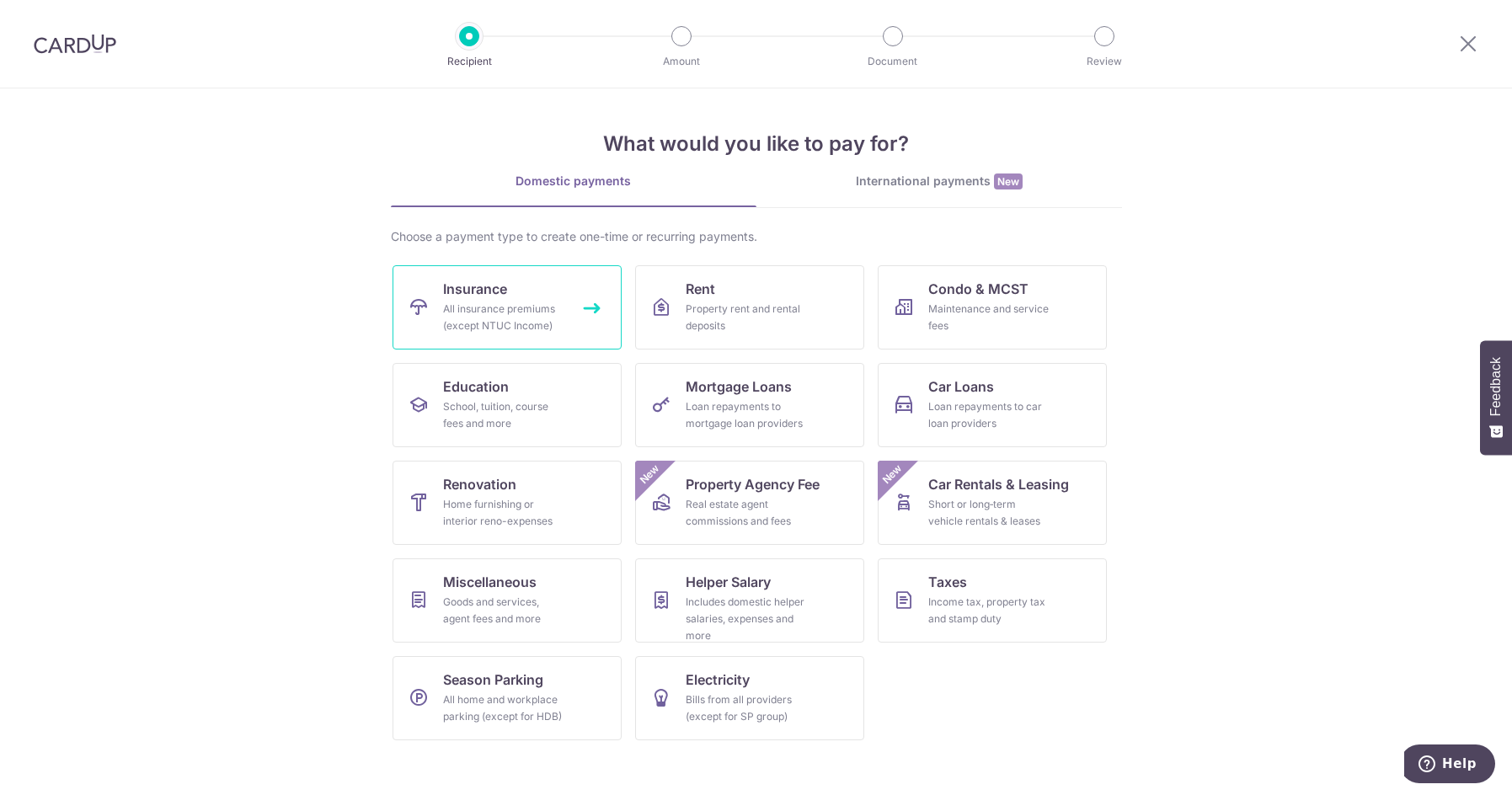
click at [486, 295] on span "Insurance" at bounding box center [475, 289] width 64 height 21
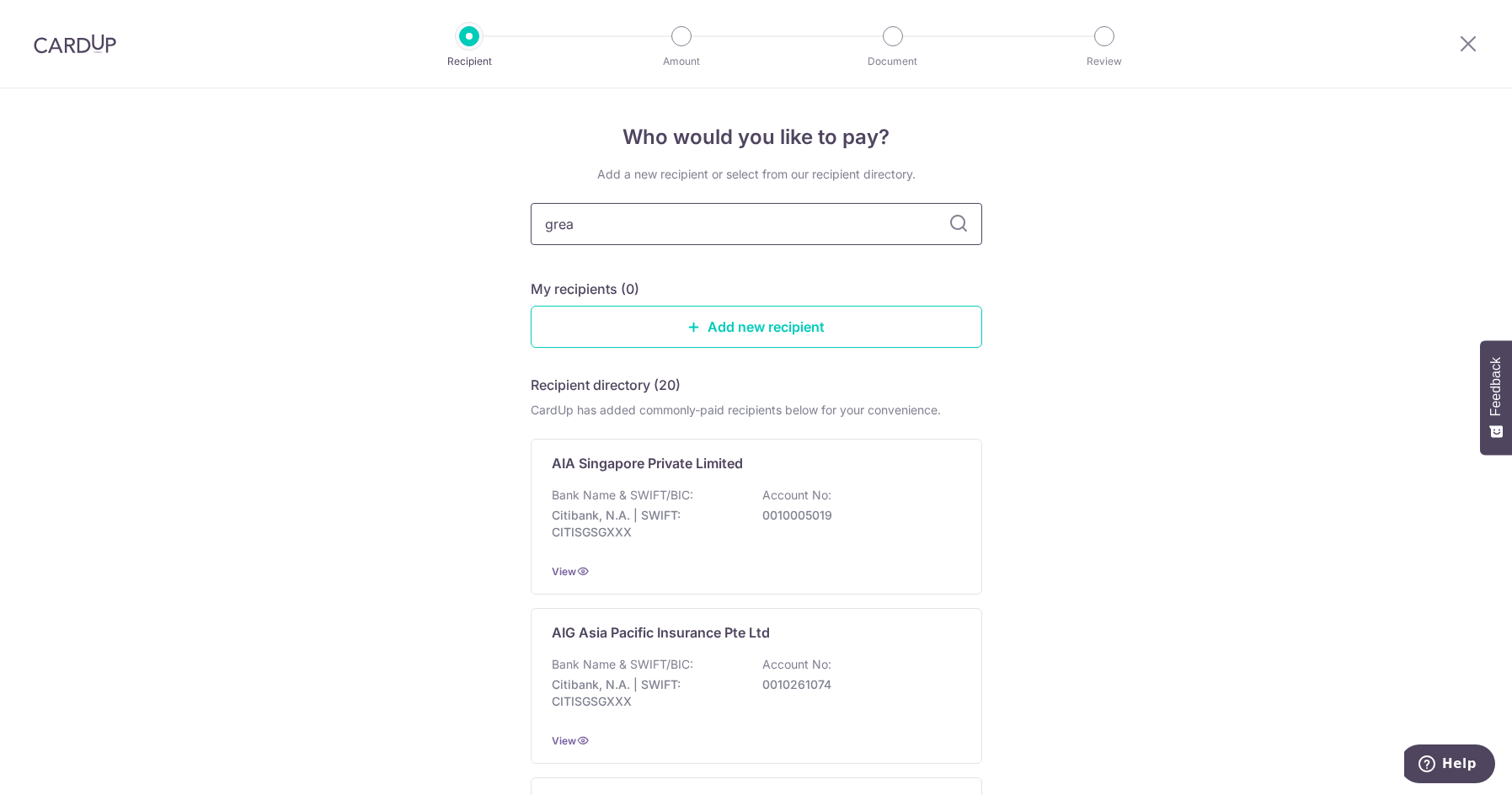
type input "great"
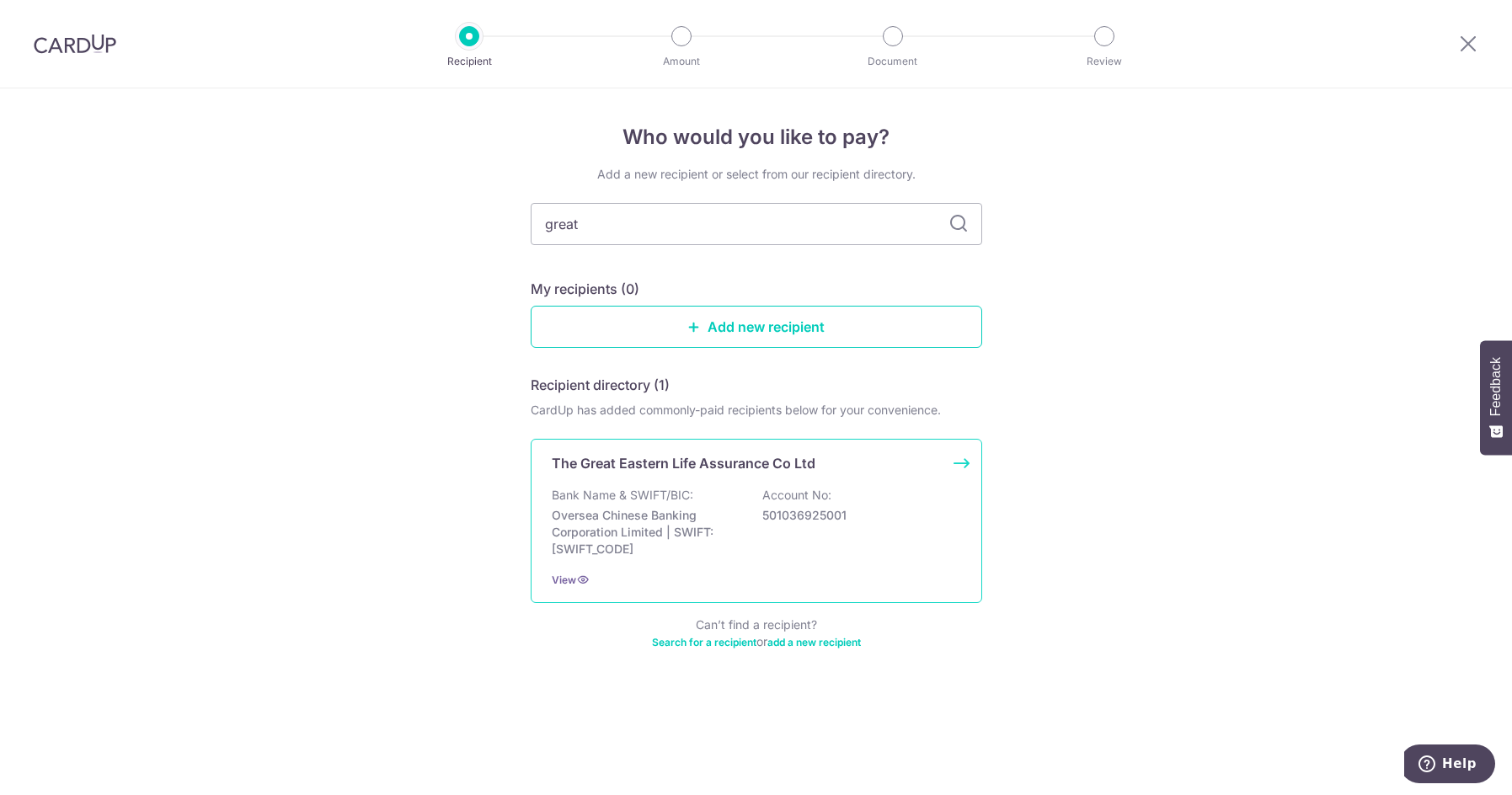
click at [645, 482] on div "The Great Eastern Life Assurance Co Ltd Bank Name & SWIFT/BIC: Oversea Chinese …" at bounding box center [756, 521] width 452 height 164
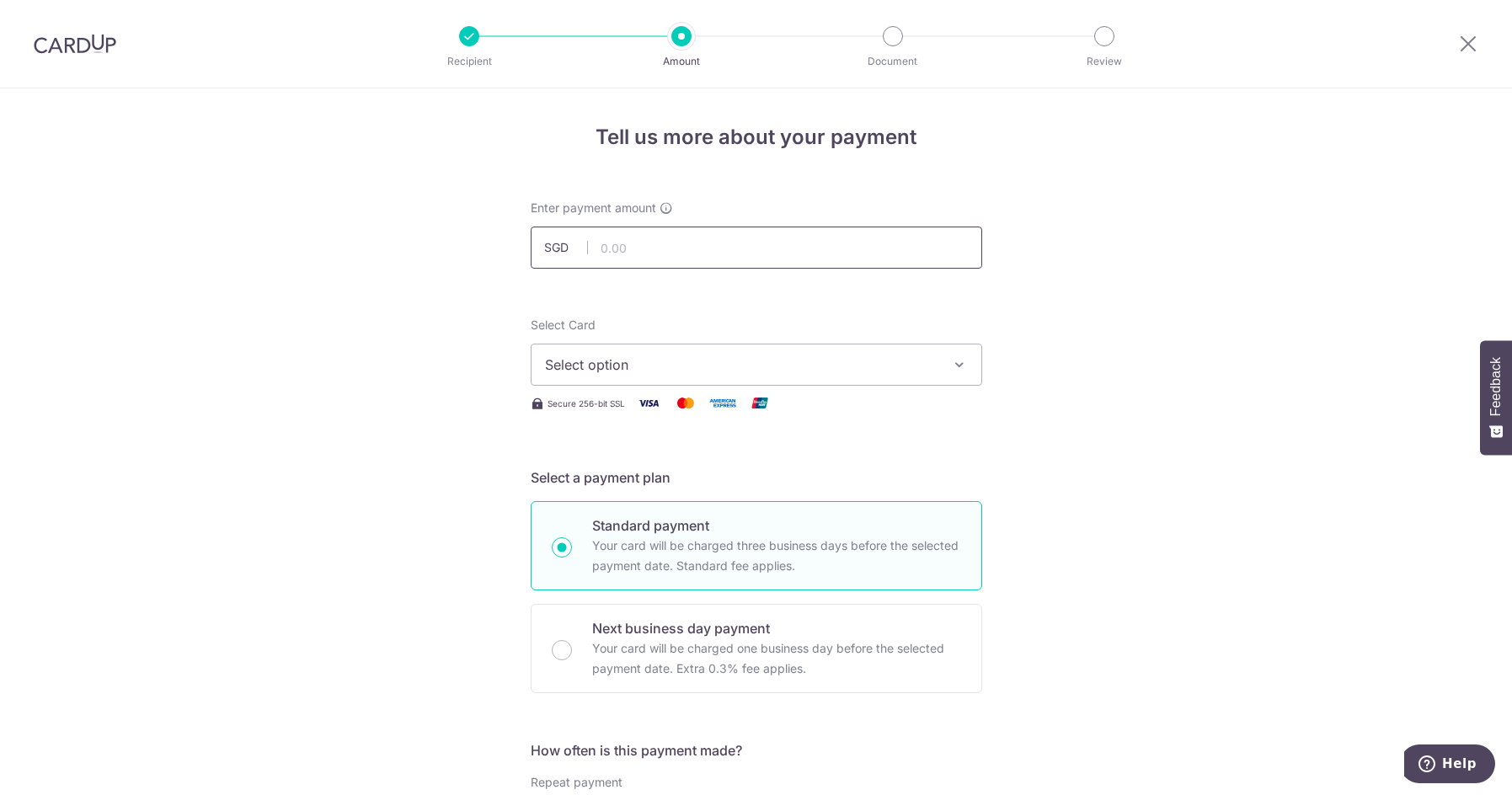
click at [679, 250] on input "text" at bounding box center [756, 247] width 452 height 42
type input "185.91"
click at [863, 364] on span "Select option" at bounding box center [741, 364] width 393 height 21
click at [648, 481] on span "**** 4328" at bounding box center [756, 485] width 422 height 21
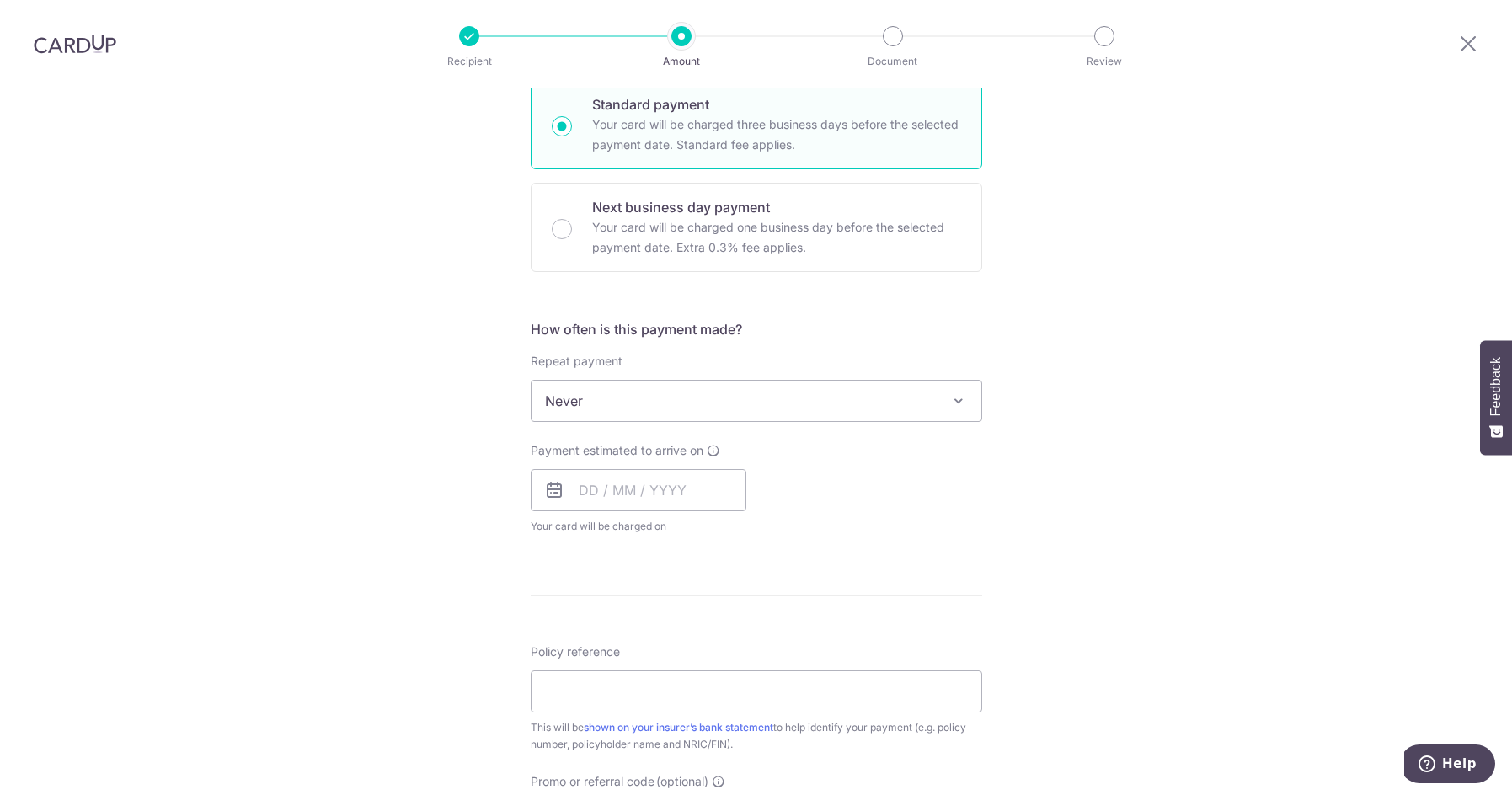
scroll to position [506, 0]
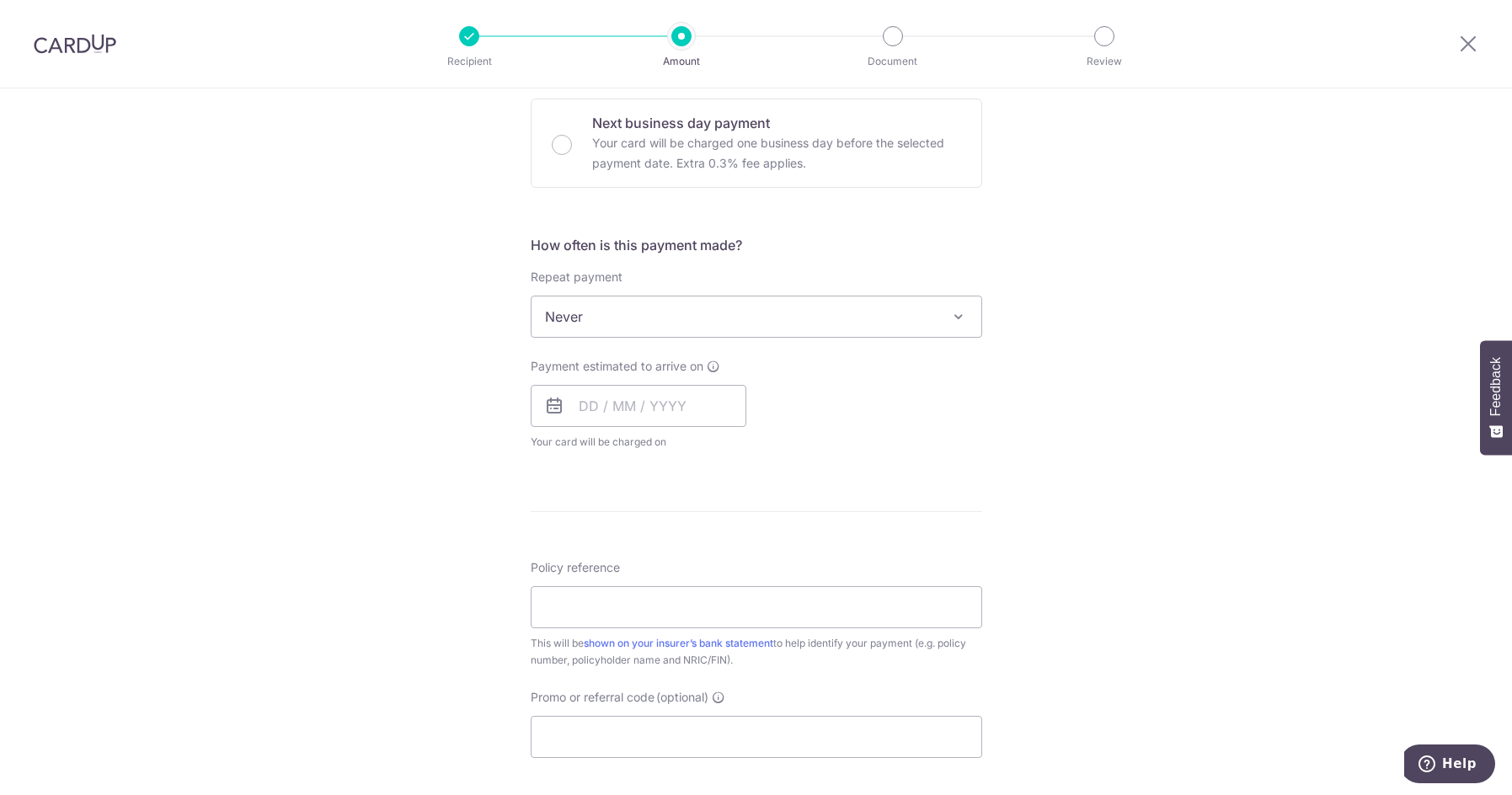
click at [828, 319] on span "Never" at bounding box center [756, 316] width 450 height 40
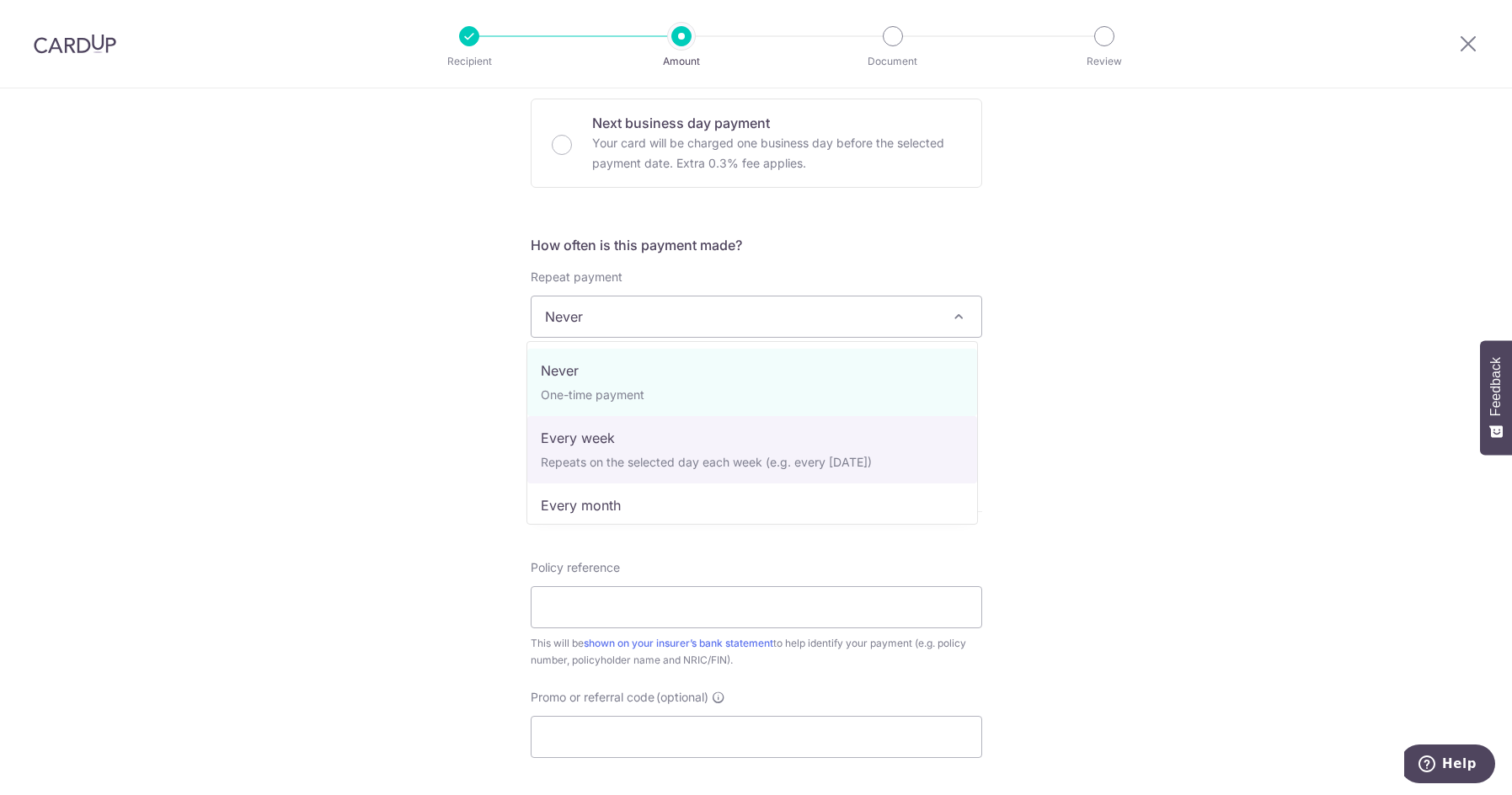
select select "2"
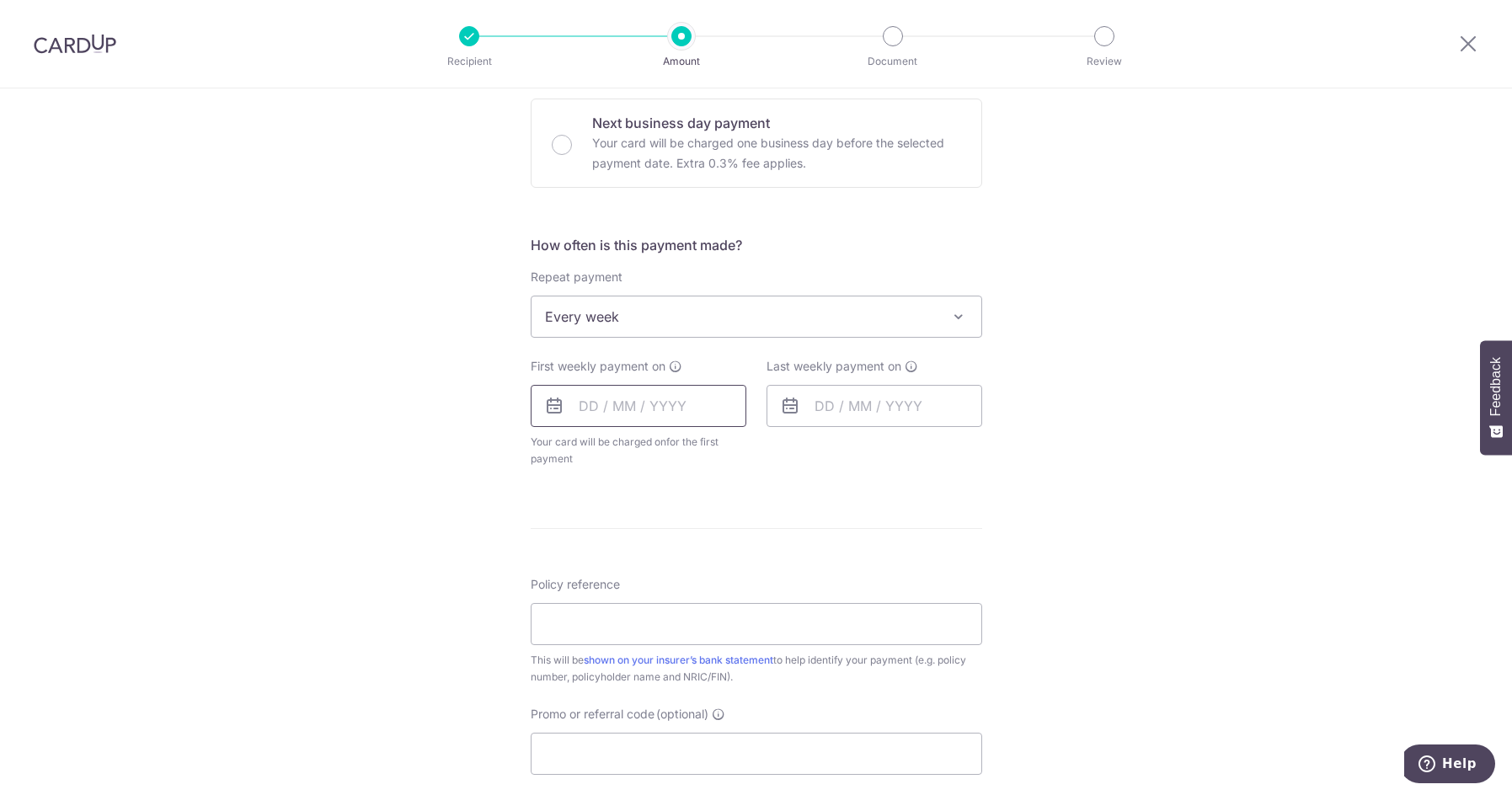
click at [639, 411] on input "text" at bounding box center [638, 406] width 215 height 42
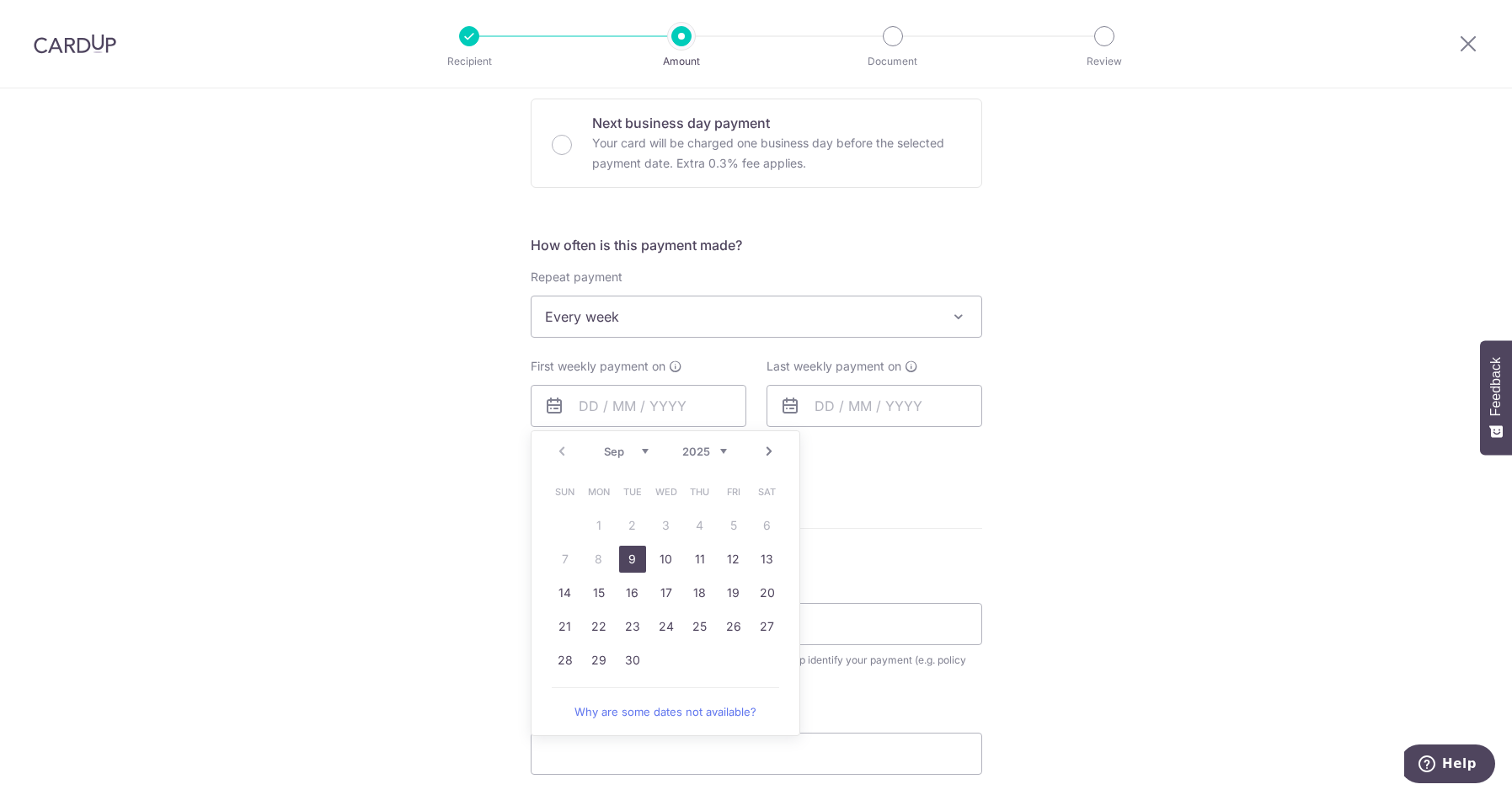
click at [462, 413] on div "Tell us more about your payment Enter payment amount SGD 185.91 185.91 Select C…" at bounding box center [756, 353] width 1512 height 1541
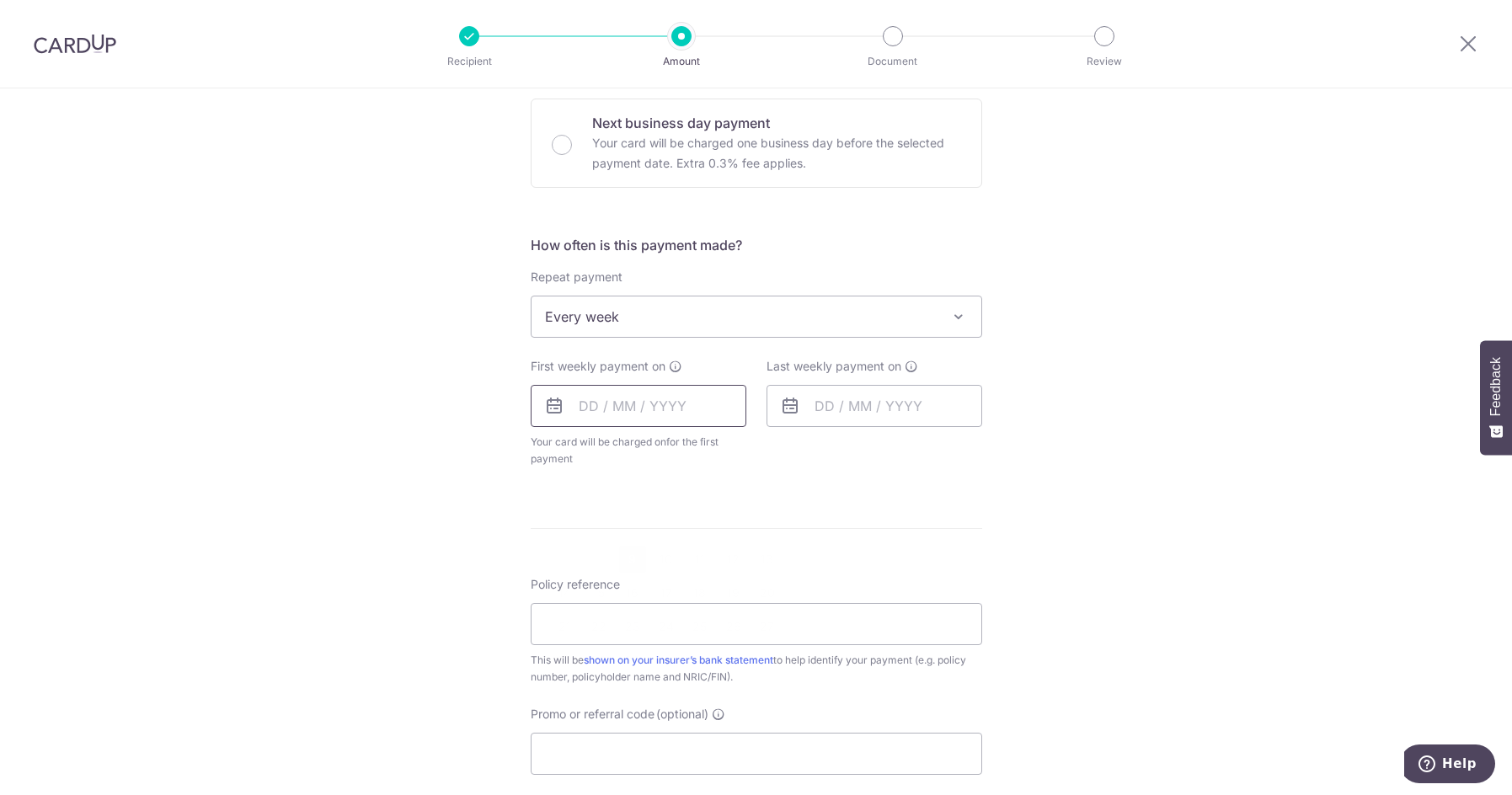
click at [658, 402] on input "text" at bounding box center [638, 406] width 215 height 42
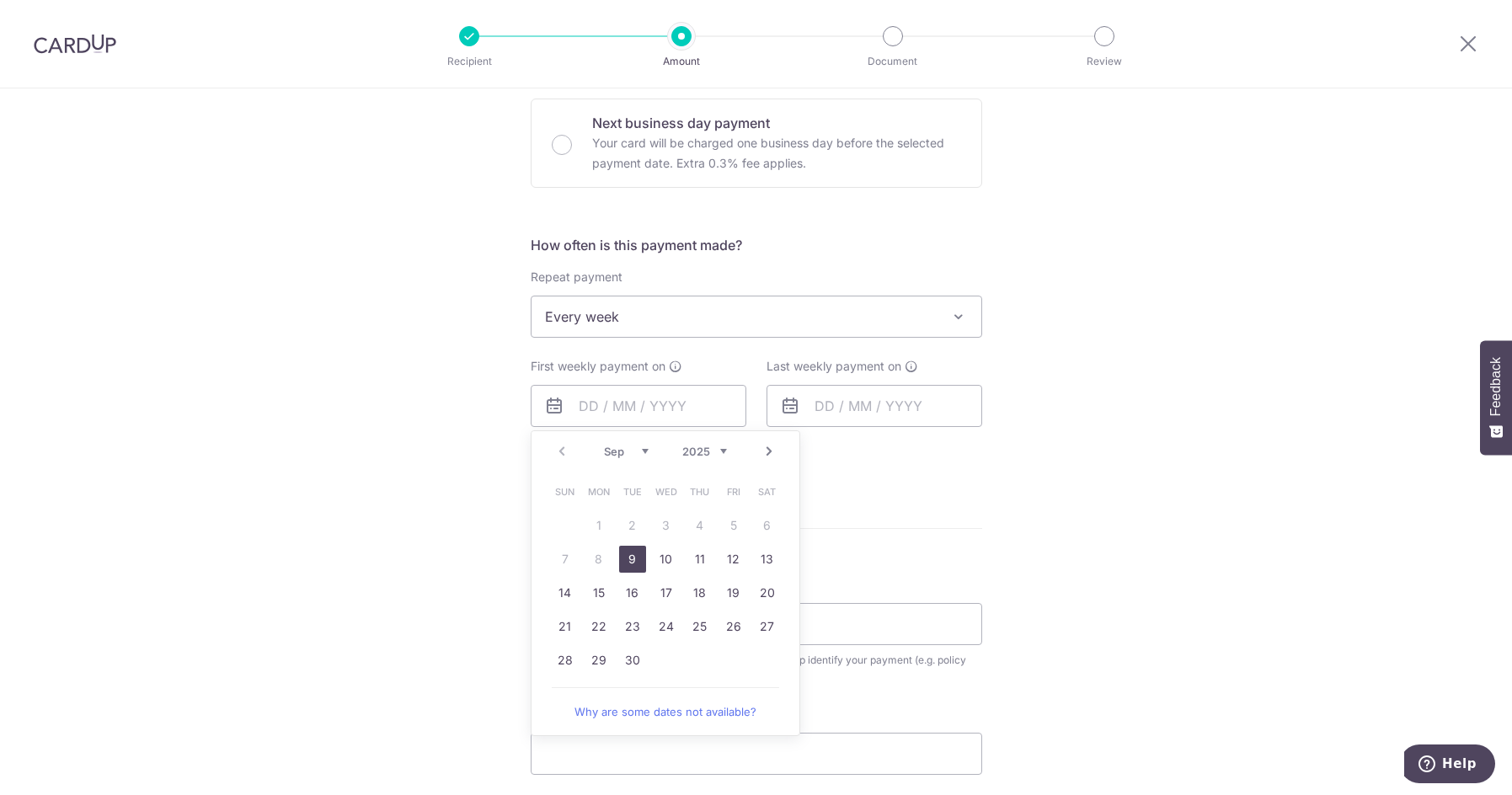
click at [628, 554] on link "9" at bounding box center [632, 559] width 27 height 27
type input "[DATE]"
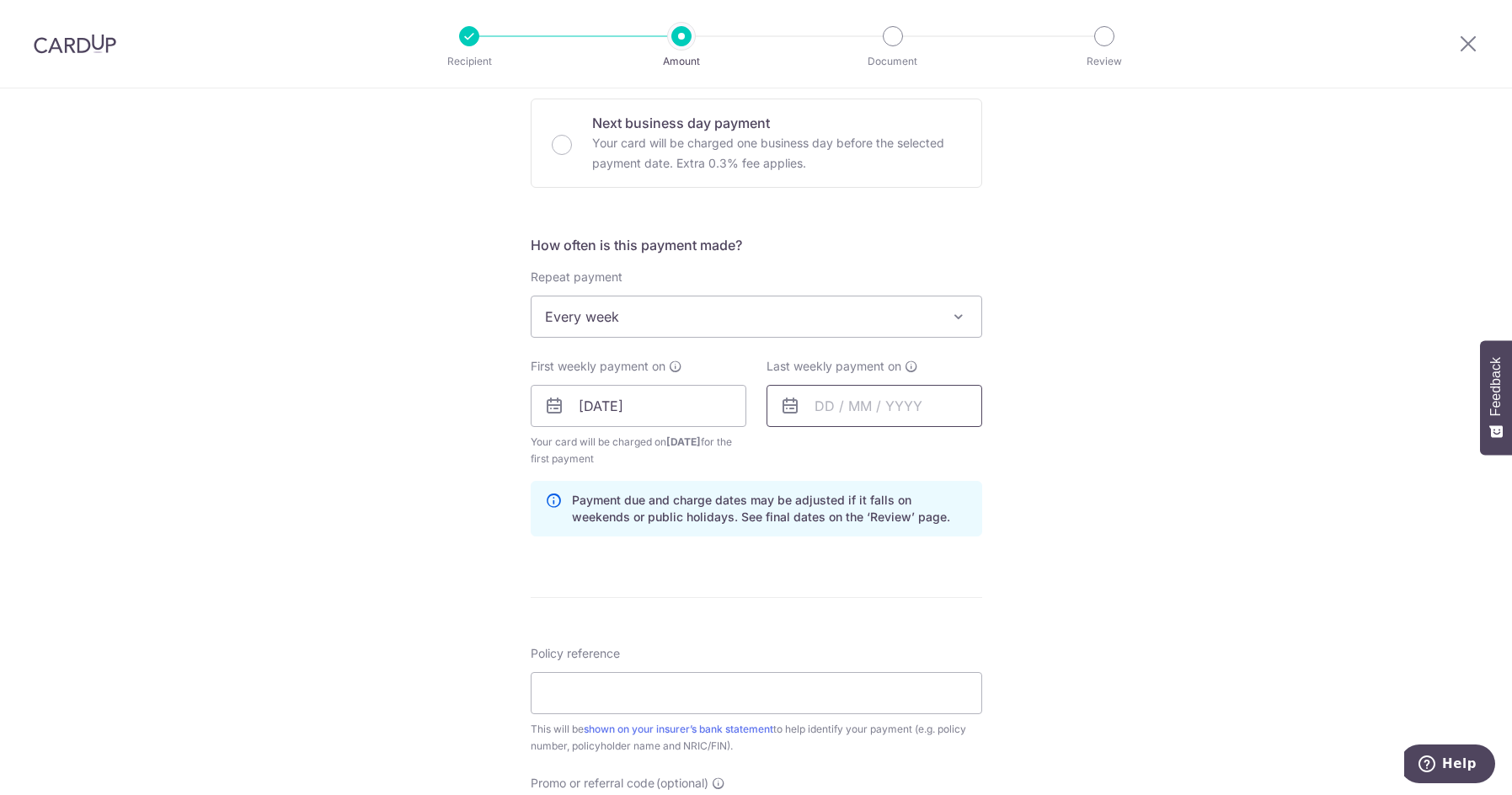
click at [815, 408] on input "text" at bounding box center [873, 406] width 215 height 42
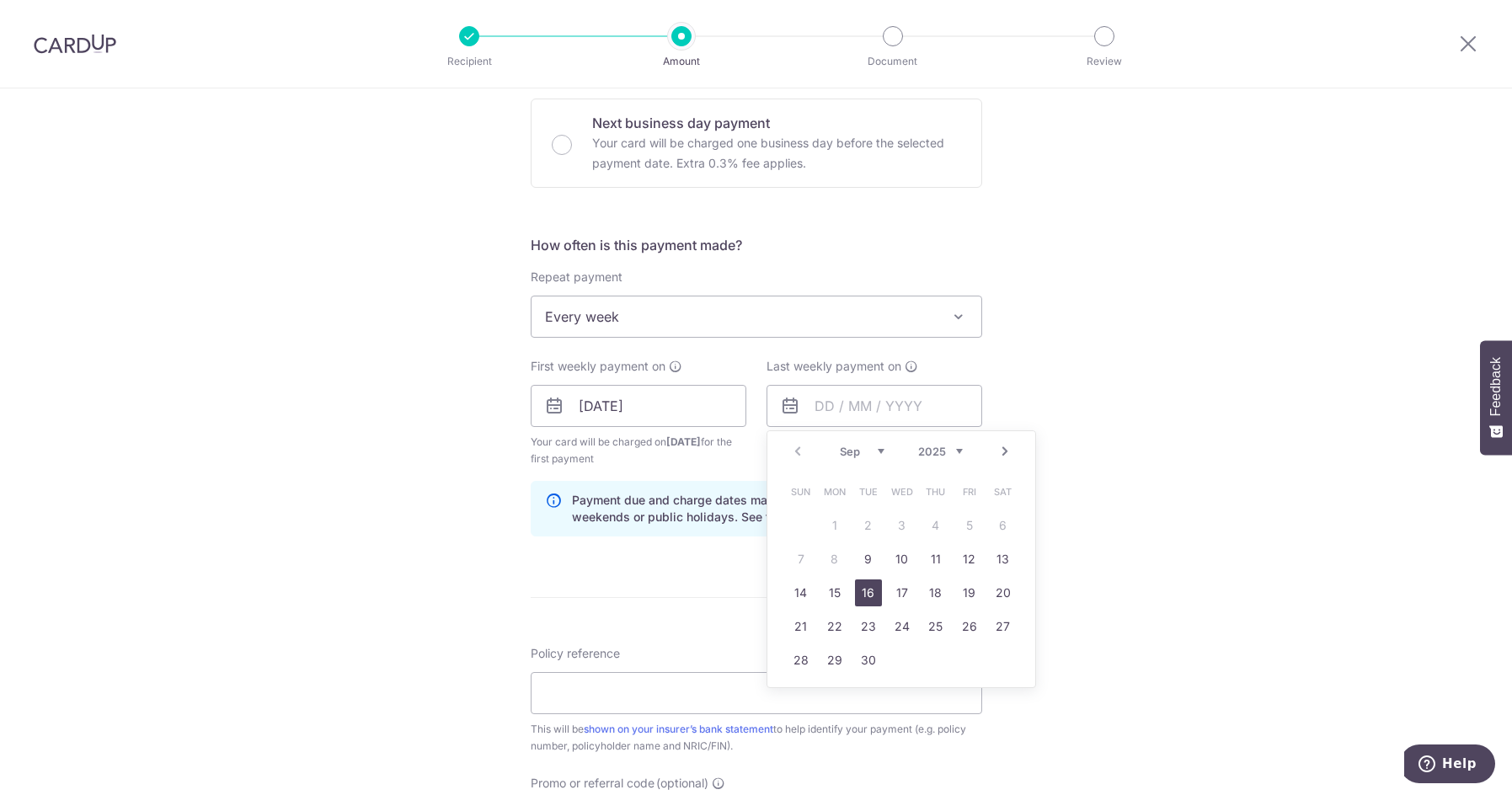
click at [865, 582] on link "16" at bounding box center [868, 593] width 27 height 27
type input "[DATE]"
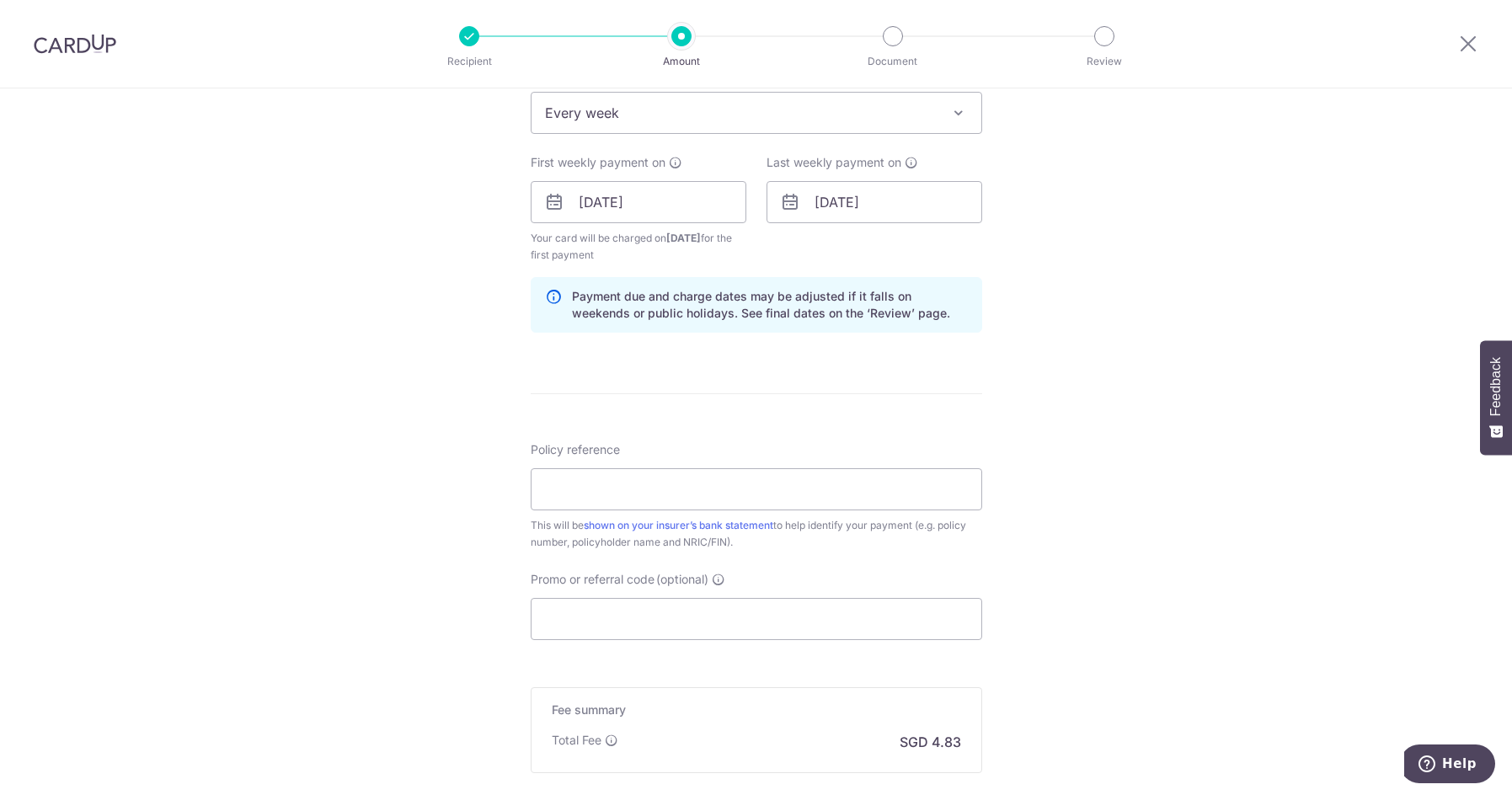
scroll to position [758, 0]
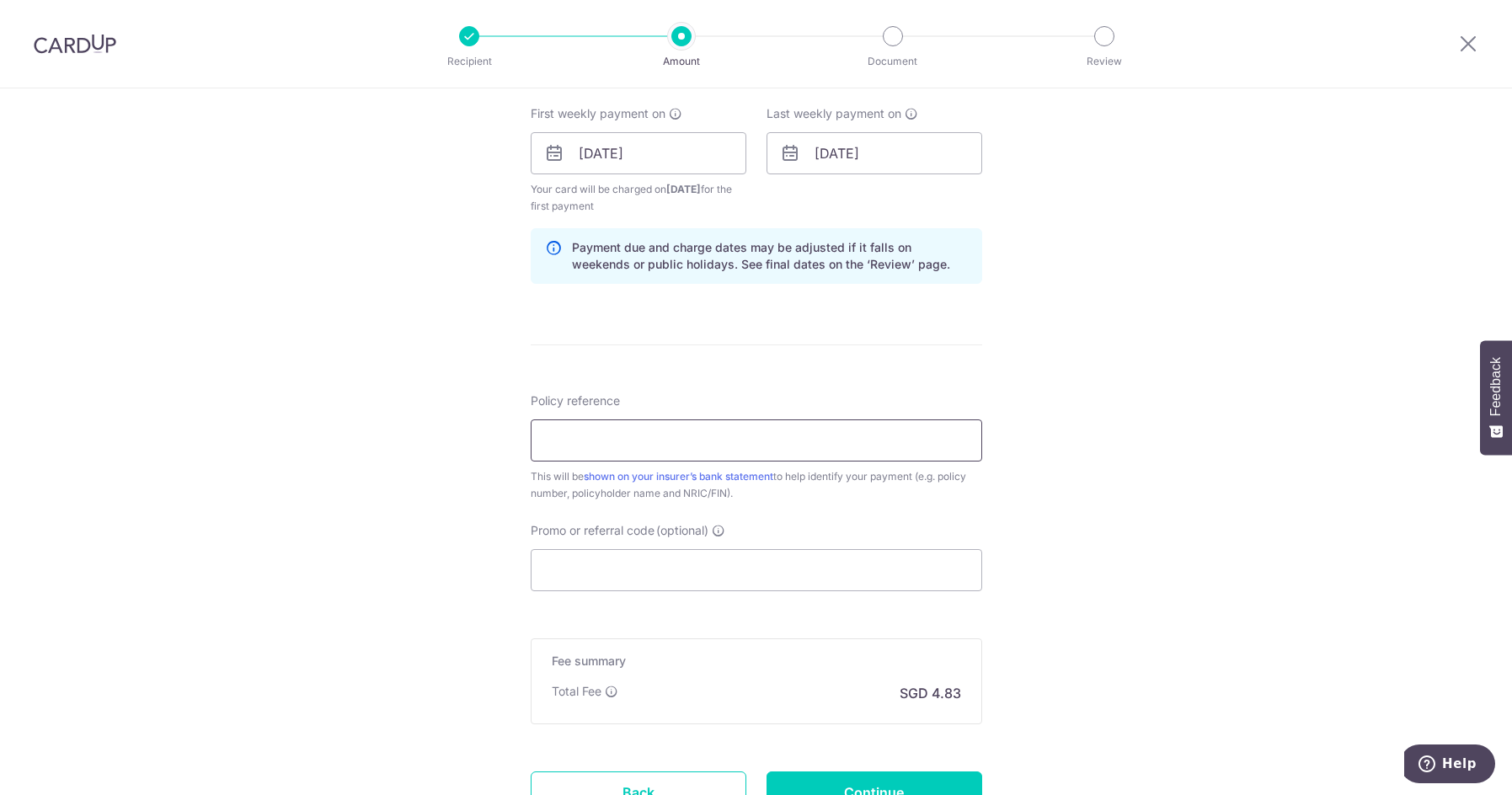
click at [616, 443] on input "Policy reference" at bounding box center [756, 440] width 452 height 42
type input "0206926305"
click at [606, 566] on input "Promo or referral code (optional)" at bounding box center [756, 570] width 452 height 42
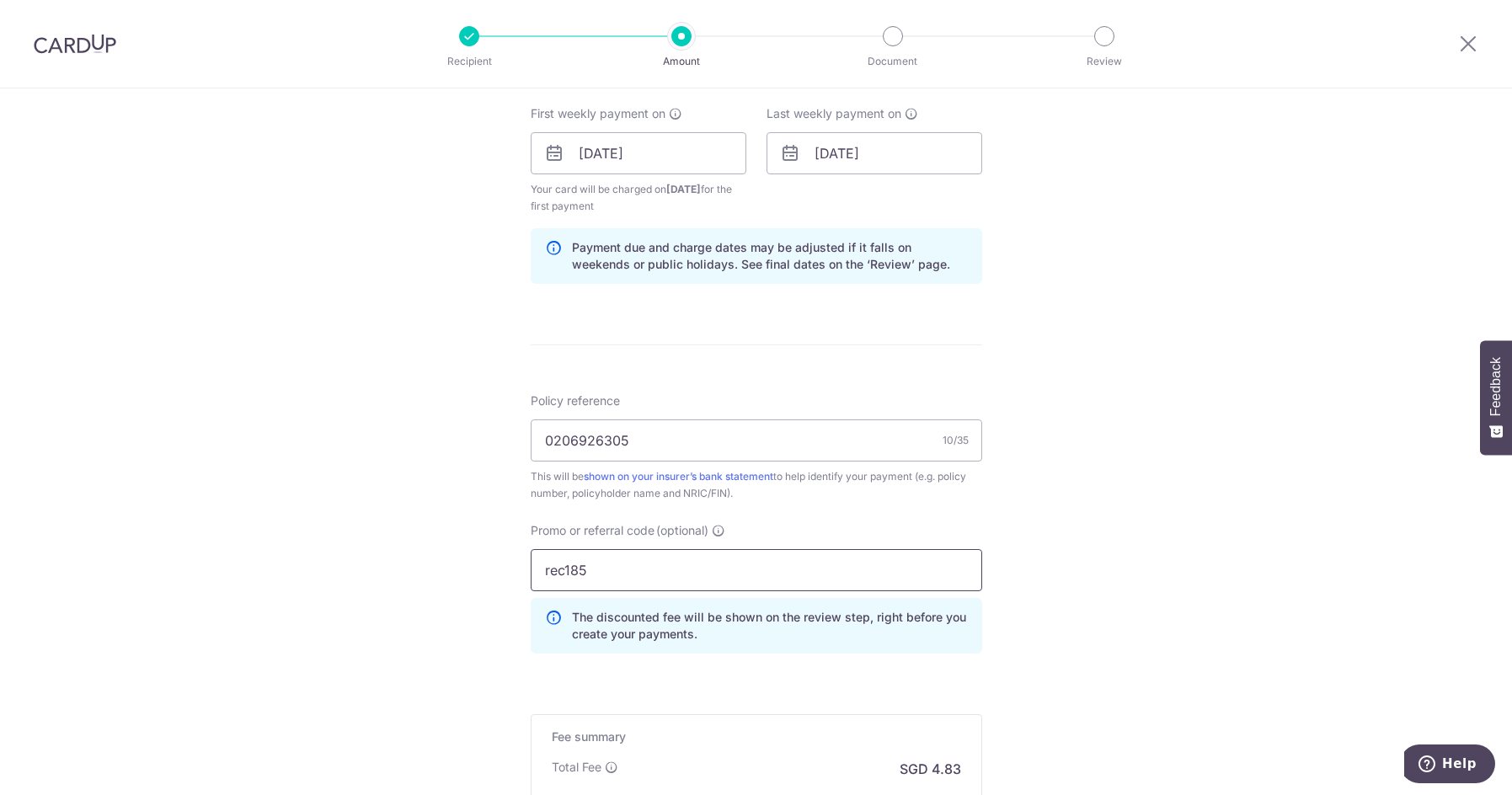
type input "rec185"
click at [1086, 592] on div "Tell us more about your payment Enter payment amount SGD 185.91 185.91 Select C…" at bounding box center [756, 172] width 1512 height 1686
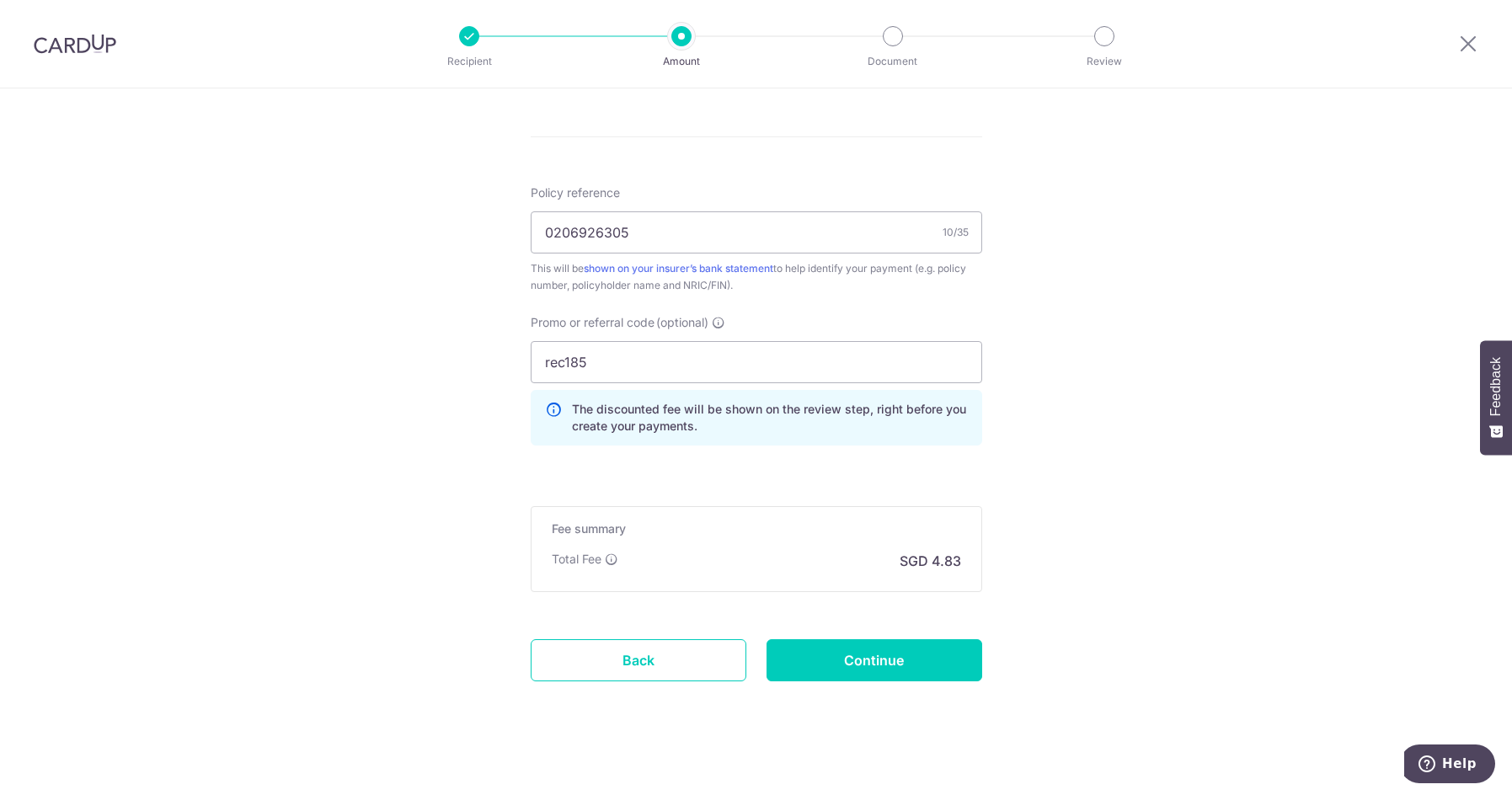
scroll to position [979, 0]
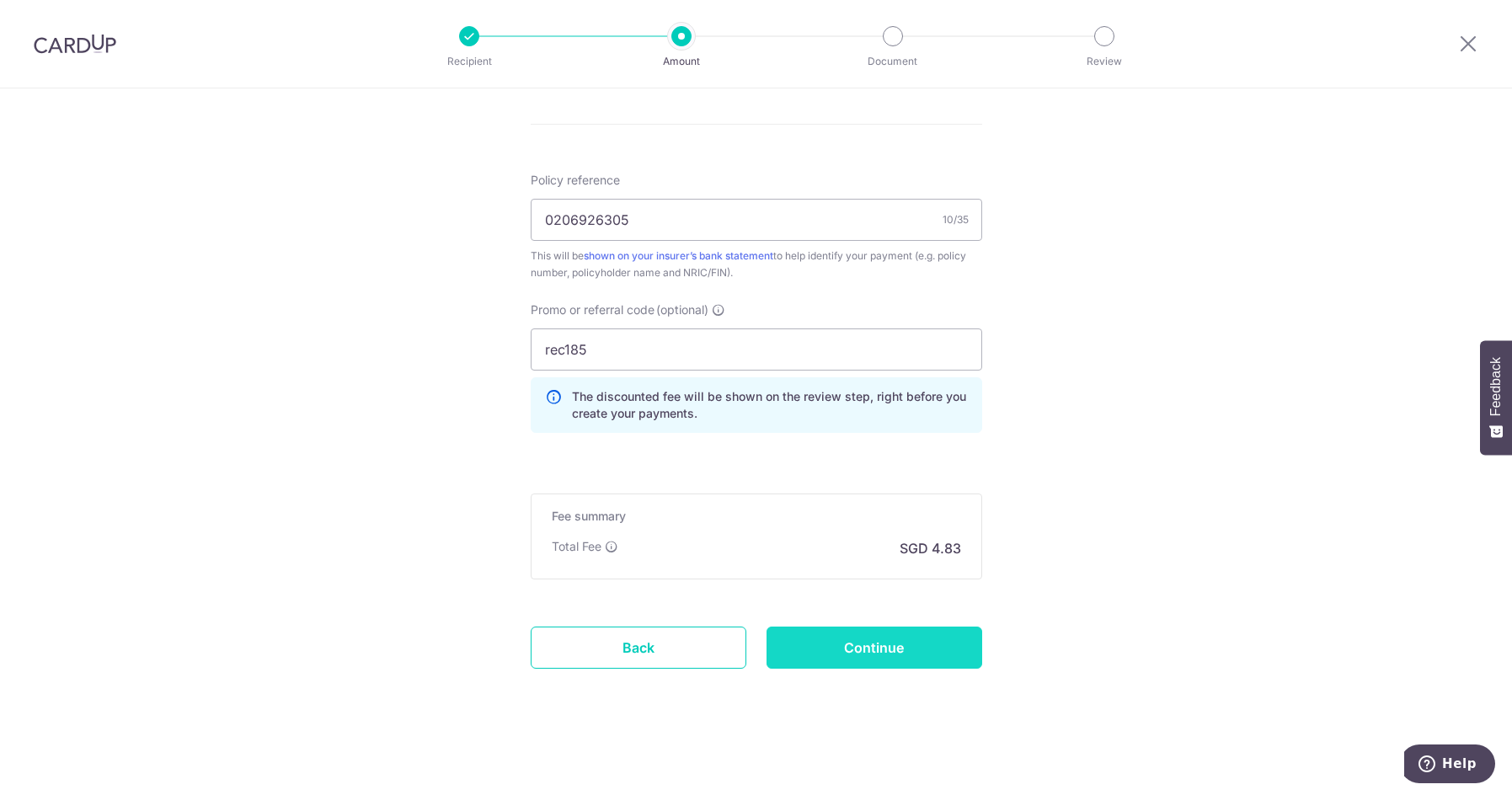
click at [882, 649] on input "Continue" at bounding box center [873, 648] width 215 height 42
type input "Create Schedule"
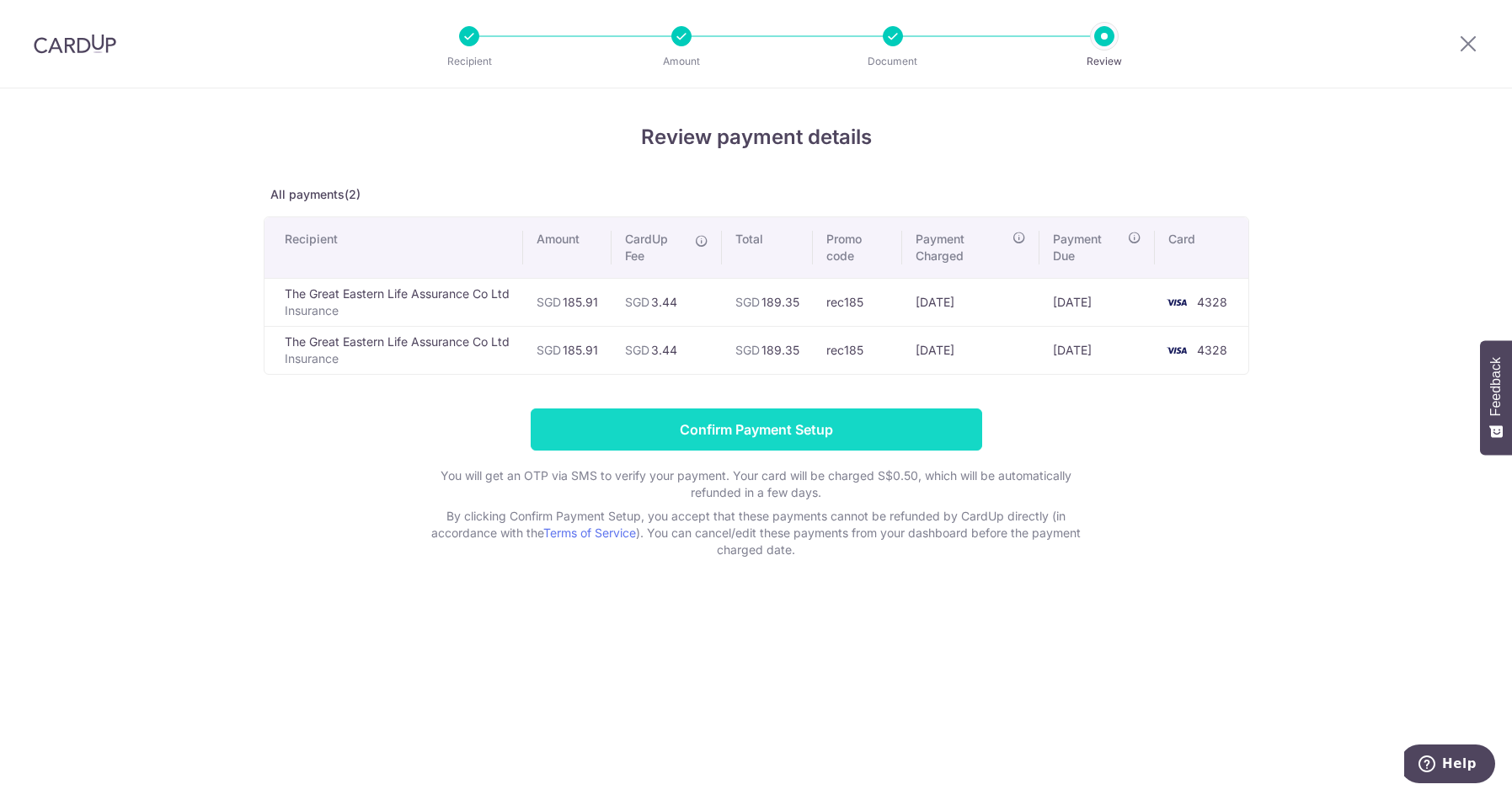
click at [787, 419] on input "Confirm Payment Setup" at bounding box center [756, 429] width 452 height 42
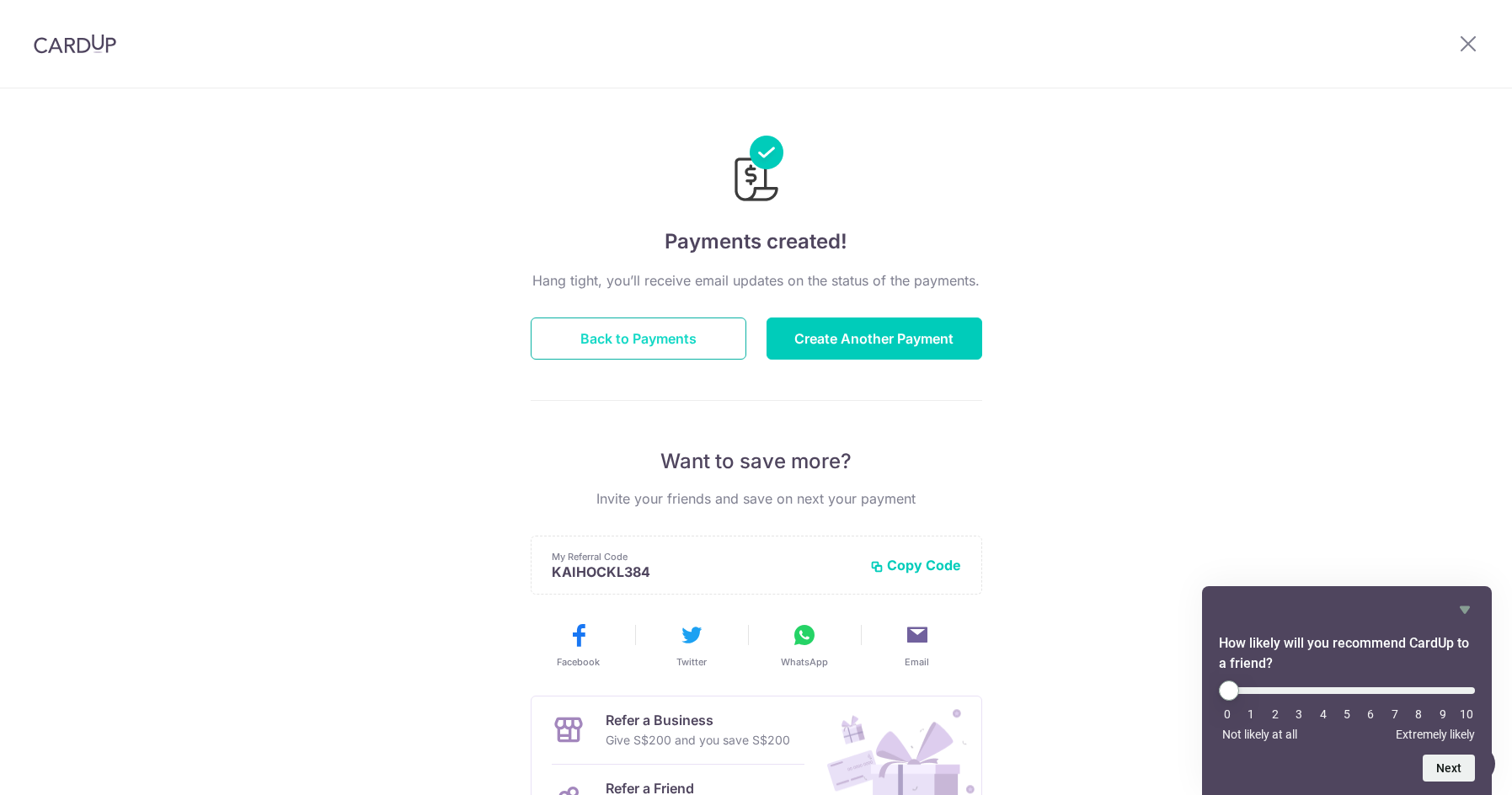
click at [670, 338] on button "Back to Payments" at bounding box center [638, 339] width 215 height 42
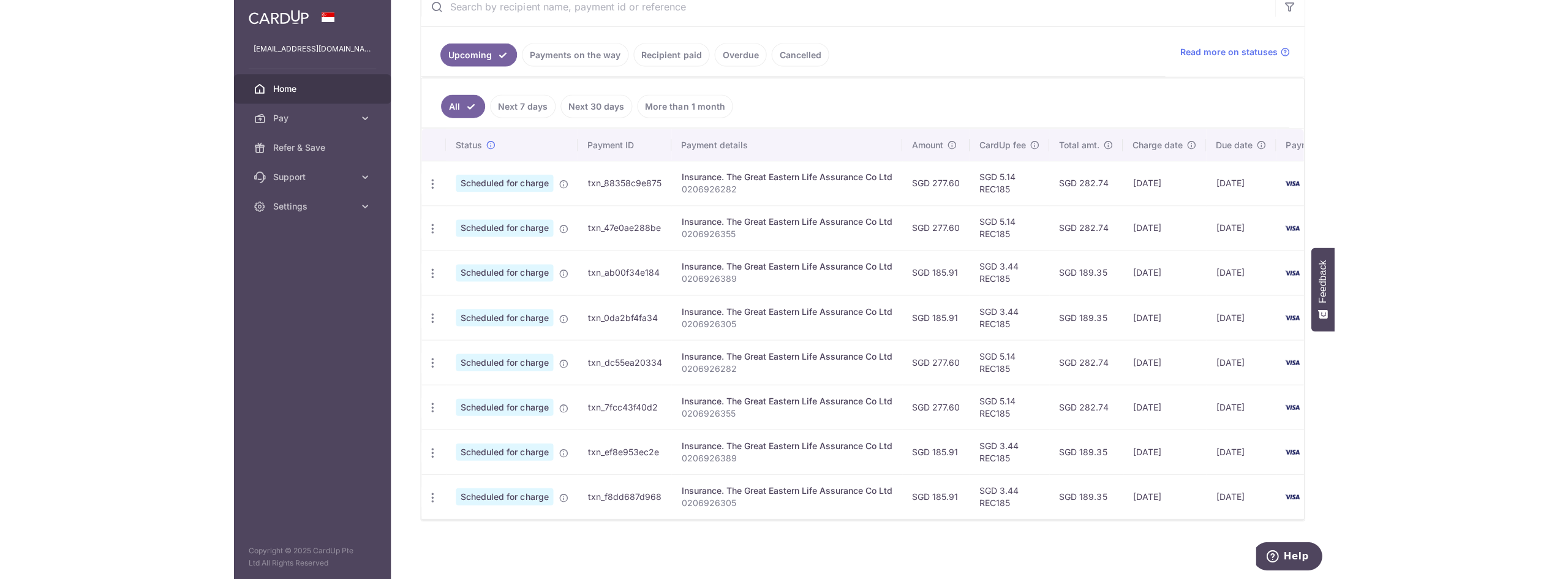
scroll to position [250, 0]
